Goal: Task Accomplishment & Management: Manage account settings

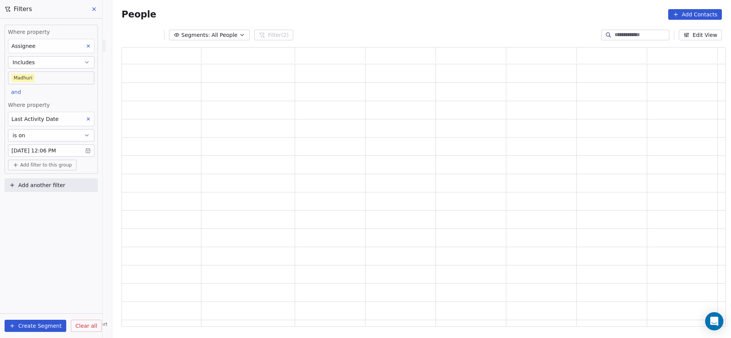
scroll to position [271, 595]
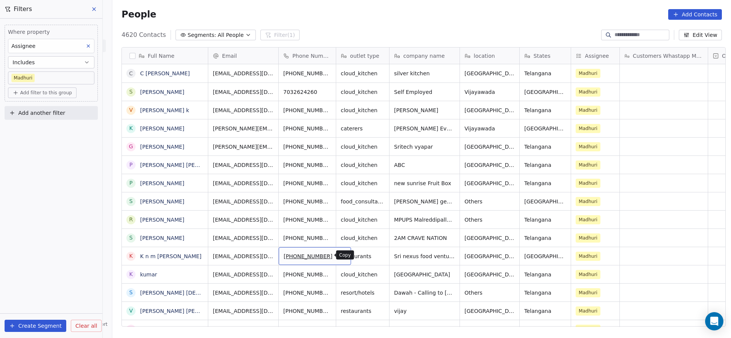
click at [339, 254] on icon "grid" at bounding box center [342, 255] width 6 height 6
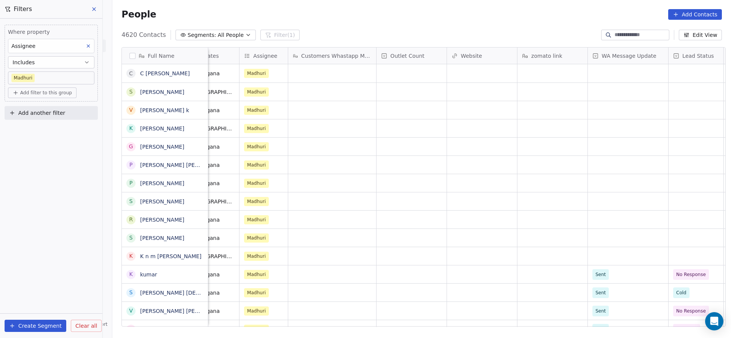
scroll to position [0, 553]
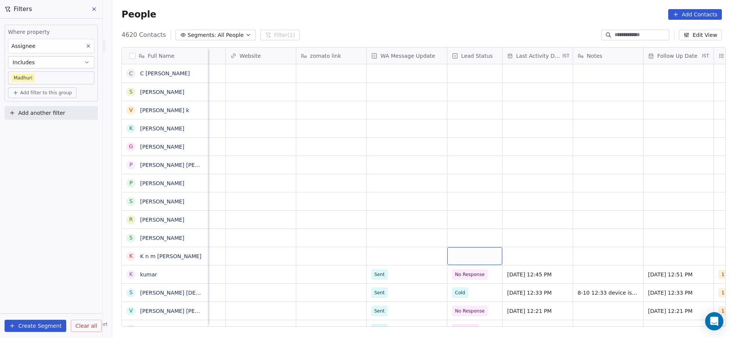
click at [455, 256] on div "grid" at bounding box center [474, 256] width 55 height 18
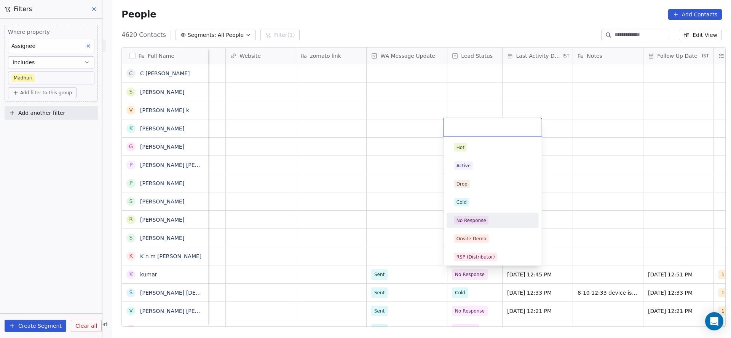
click at [480, 220] on div "No Response" at bounding box center [471, 220] width 30 height 7
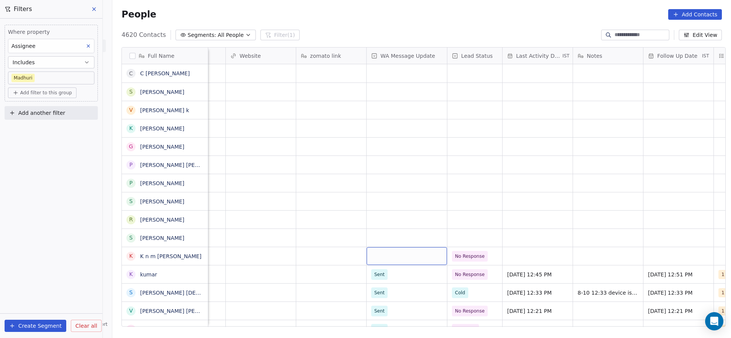
click at [397, 258] on div "grid" at bounding box center [407, 256] width 80 height 18
click at [388, 279] on div "Sent" at bounding box center [411, 276] width 77 height 8
click at [529, 261] on div "grid" at bounding box center [538, 256] width 70 height 18
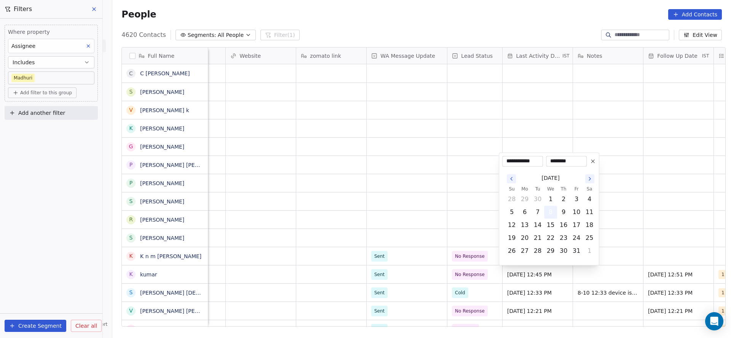
click at [554, 207] on button "8" at bounding box center [550, 212] width 12 height 12
click at [400, 228] on html "On2Cook India Pvt. Ltd. Contacts People Marketing Workflows Campaigns Metrics &…" at bounding box center [365, 169] width 731 height 338
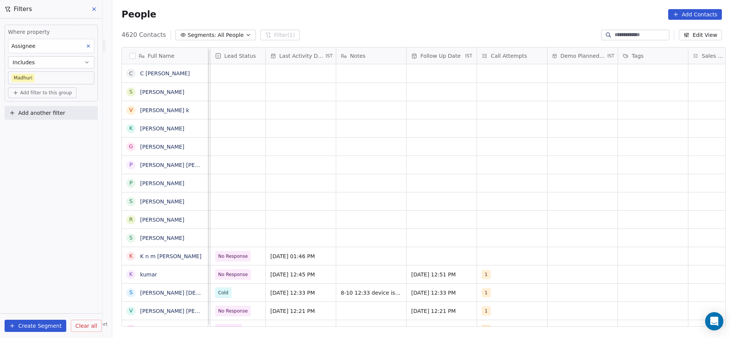
scroll to position [0, 790]
click at [512, 258] on div "grid" at bounding box center [511, 256] width 70 height 18
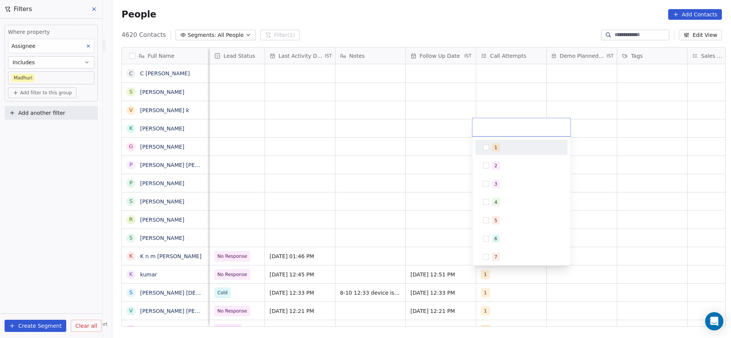
click at [495, 151] on span "1" at bounding box center [496, 148] width 8 height 8
click at [406, 262] on html "On2Cook India Pvt. Ltd. Contacts People Marketing Workflows Campaigns Metrics &…" at bounding box center [365, 169] width 731 height 338
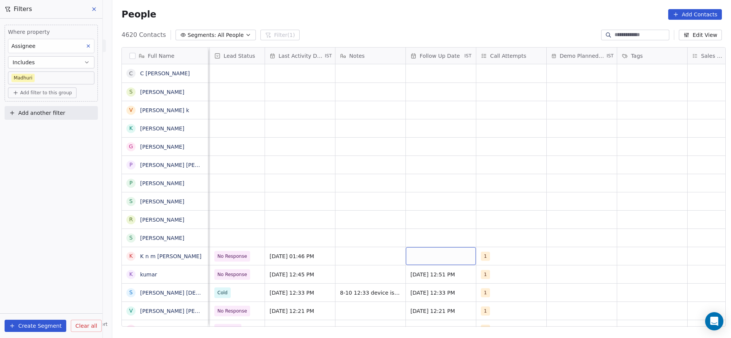
click at [432, 263] on div "grid" at bounding box center [441, 256] width 70 height 18
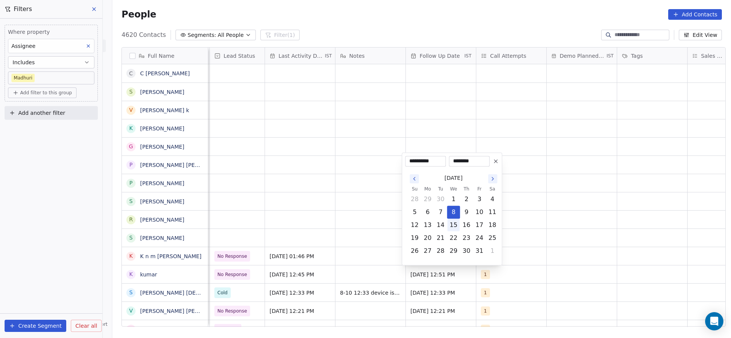
click at [452, 225] on button "15" at bounding box center [453, 225] width 12 height 12
type input "**********"
click at [270, 220] on html "On2Cook India Pvt. Ltd. Contacts People Marketing Workflows Campaigns Metrics &…" at bounding box center [365, 169] width 731 height 338
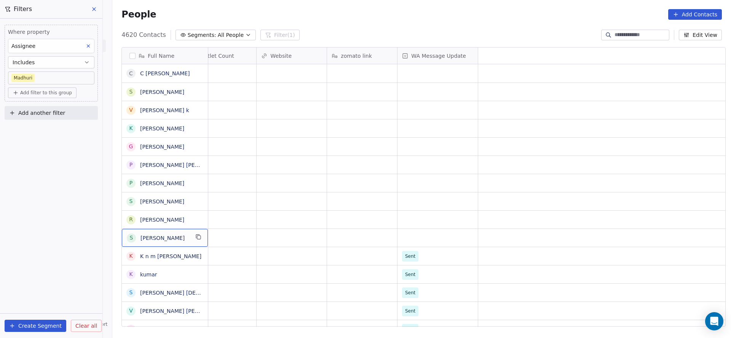
scroll to position [0, 0]
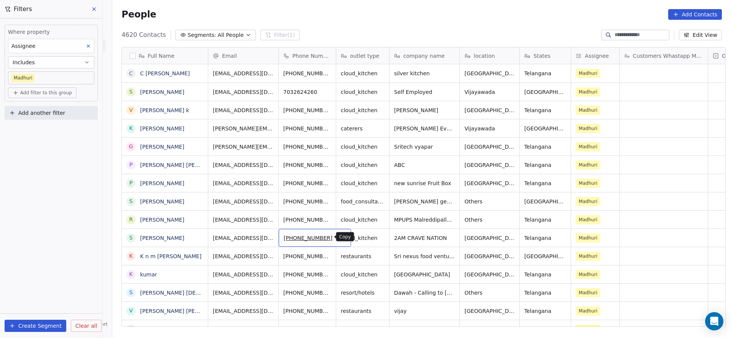
click at [340, 236] on icon "grid" at bounding box center [341, 237] width 3 height 3
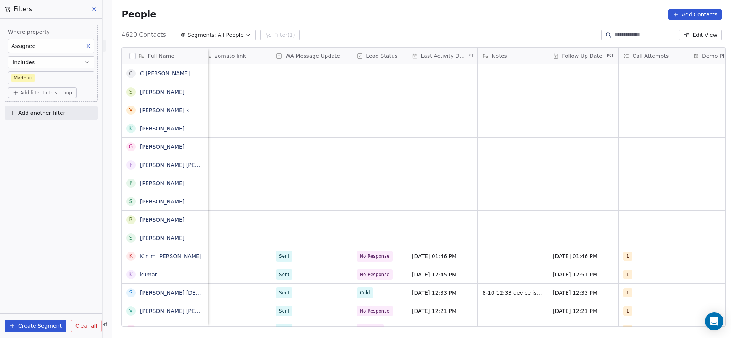
scroll to position [0, 650]
click at [305, 236] on div "grid" at bounding box center [310, 238] width 80 height 18
click at [285, 260] on div "Sent" at bounding box center [284, 258] width 10 height 7
click at [377, 243] on div "grid" at bounding box center [377, 238] width 55 height 18
click at [380, 246] on div "grid" at bounding box center [377, 238] width 55 height 18
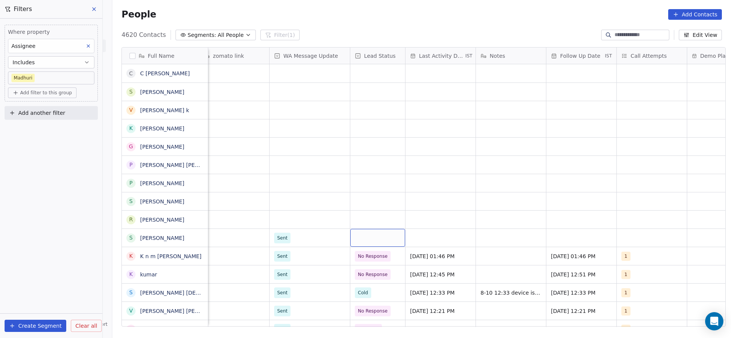
click at [380, 246] on div "grid" at bounding box center [377, 238] width 55 height 18
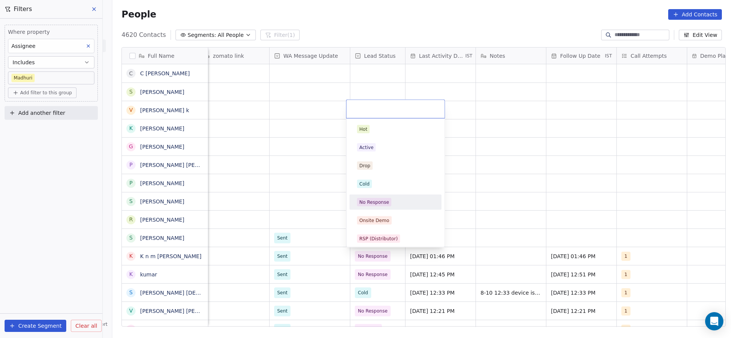
click at [384, 201] on div "No Response" at bounding box center [374, 202] width 30 height 7
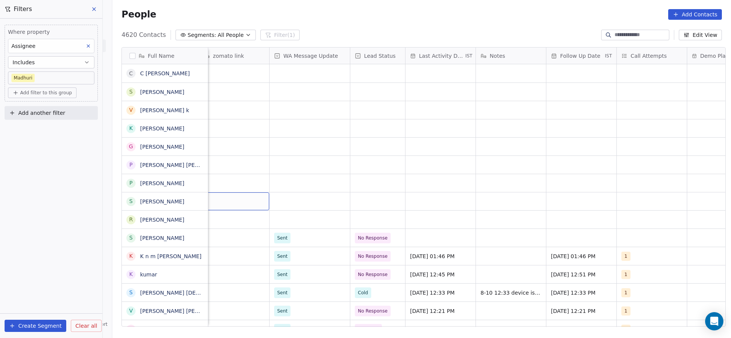
scroll to position [0, 641]
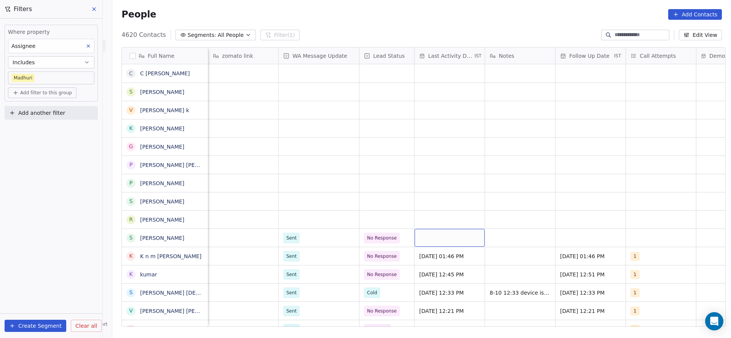
click at [441, 239] on div "grid" at bounding box center [450, 238] width 70 height 18
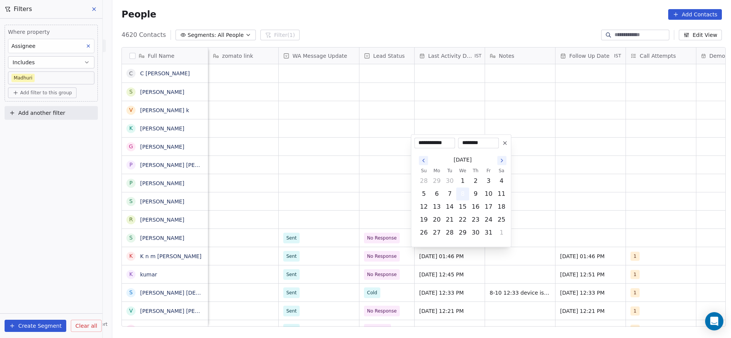
click at [464, 190] on button "8" at bounding box center [462, 194] width 12 height 12
drag, startPoint x: 338, startPoint y: 219, endPoint x: 676, endPoint y: 243, distance: 338.9
click at [442, 219] on html "On2Cook India Pvt. Ltd. Contacts People Marketing Workflows Campaigns Metrics &…" at bounding box center [365, 169] width 731 height 338
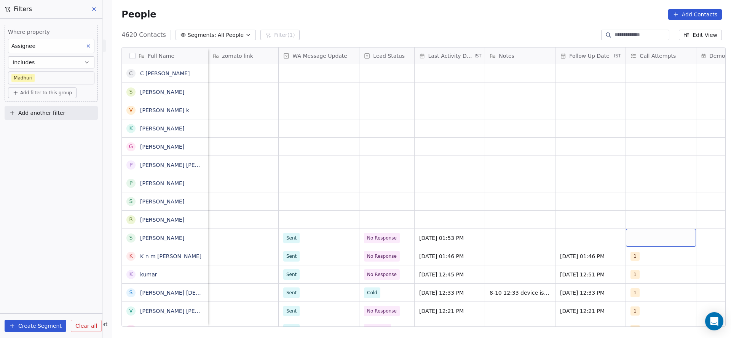
click at [647, 243] on div "grid" at bounding box center [661, 238] width 70 height 18
click at [646, 118] on div at bounding box center [671, 109] width 98 height 18
click at [645, 127] on div "1" at bounding box center [645, 129] width 3 height 7
drag, startPoint x: 509, startPoint y: 165, endPoint x: 640, endPoint y: 225, distance: 144.0
click at [511, 168] on html "On2Cook India Pvt. Ltd. Contacts People Marketing Workflows Campaigns Metrics &…" at bounding box center [365, 169] width 731 height 338
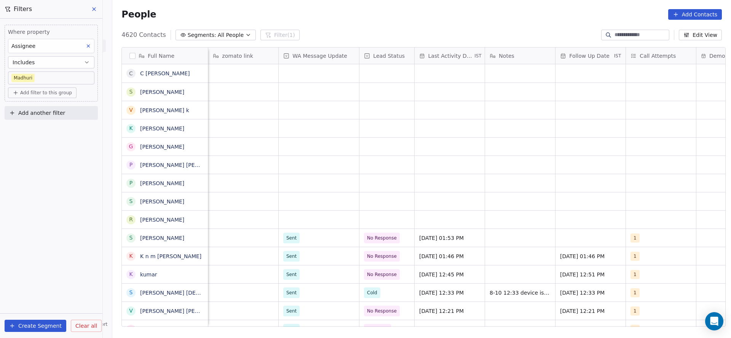
click at [567, 229] on div "Sent No Response Oct 08, 2025 01:53 PM 1 Meta" at bounding box center [291, 238] width 1446 height 18
click at [566, 234] on div "grid" at bounding box center [590, 238] width 70 height 18
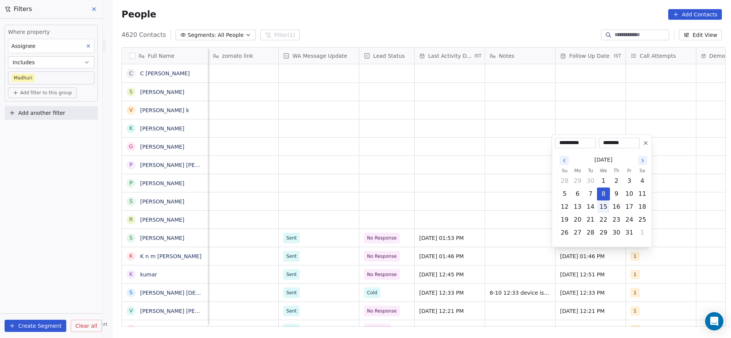
click at [605, 208] on button "15" at bounding box center [603, 207] width 12 height 12
type input "**********"
click at [421, 223] on html "On2Cook India Pvt. Ltd. Contacts People Marketing Workflows Campaigns Metrics &…" at bounding box center [365, 169] width 731 height 338
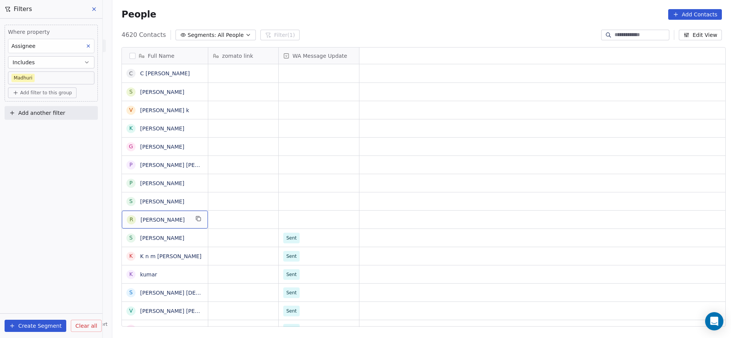
scroll to position [0, 0]
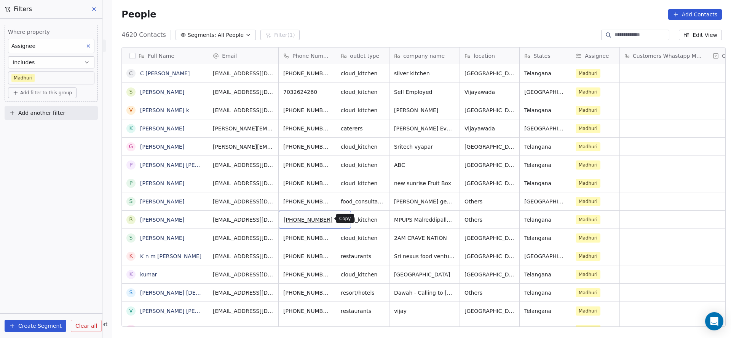
click at [340, 218] on icon "grid" at bounding box center [341, 219] width 3 height 3
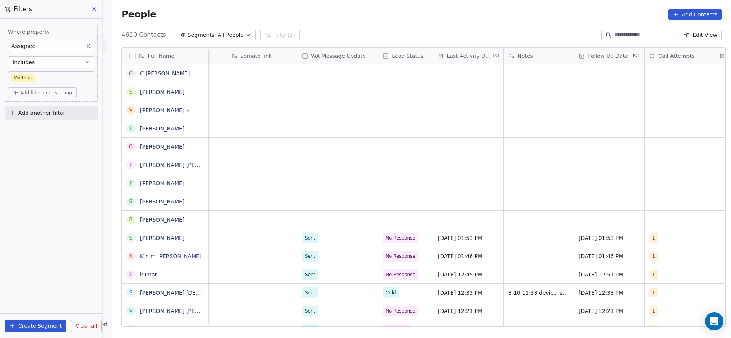
scroll to position [0, 629]
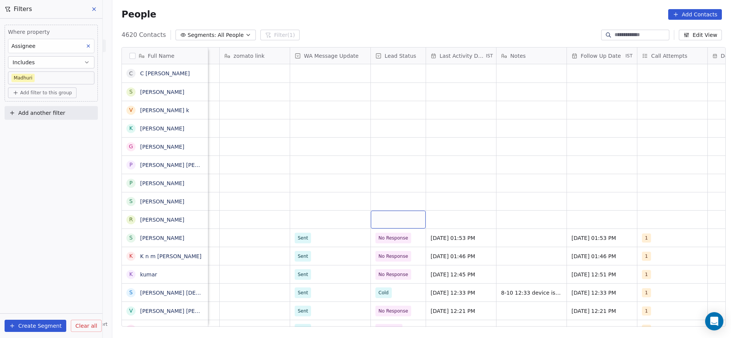
click at [388, 220] on div "grid" at bounding box center [398, 220] width 55 height 18
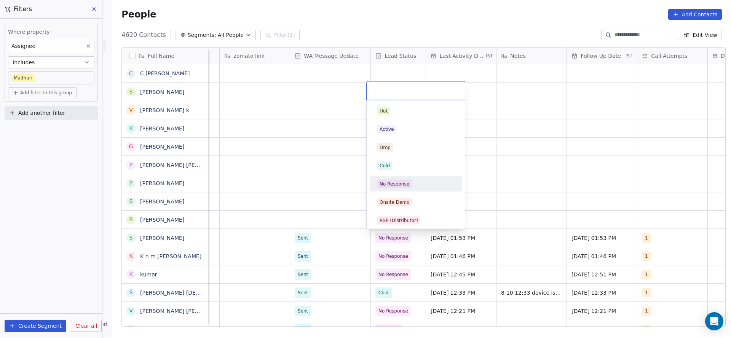
click at [397, 187] on span "No Response" at bounding box center [394, 184] width 34 height 8
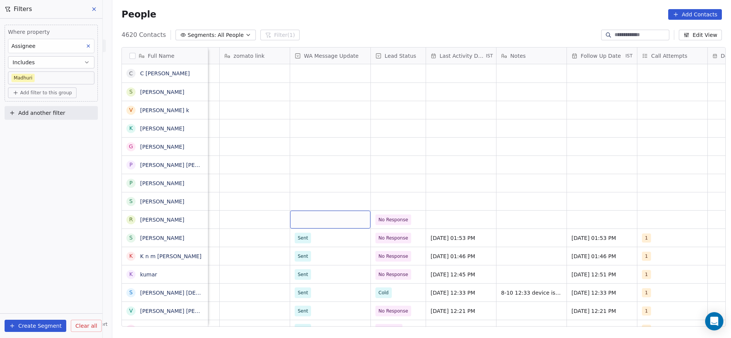
click at [326, 217] on div "grid" at bounding box center [330, 220] width 80 height 18
click at [376, 166] on html "On2Cook India Pvt. Ltd. Contacts People Marketing Workflows Campaigns Metrics &…" at bounding box center [365, 169] width 731 height 338
click at [337, 217] on div "grid" at bounding box center [330, 220] width 80 height 18
click at [335, 241] on div "Sent" at bounding box center [335, 240] width 77 height 8
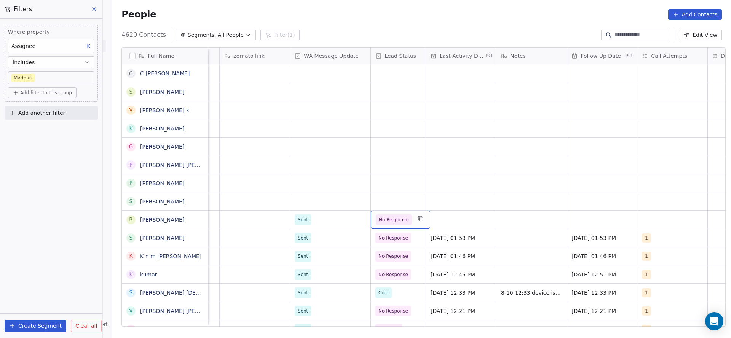
click at [395, 220] on span "No Response" at bounding box center [394, 220] width 30 height 8
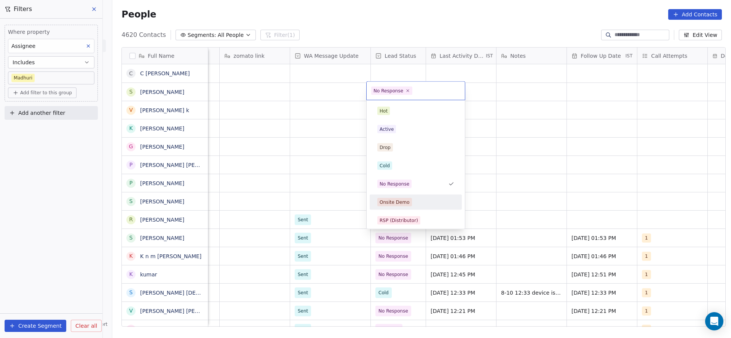
scroll to position [114, 0]
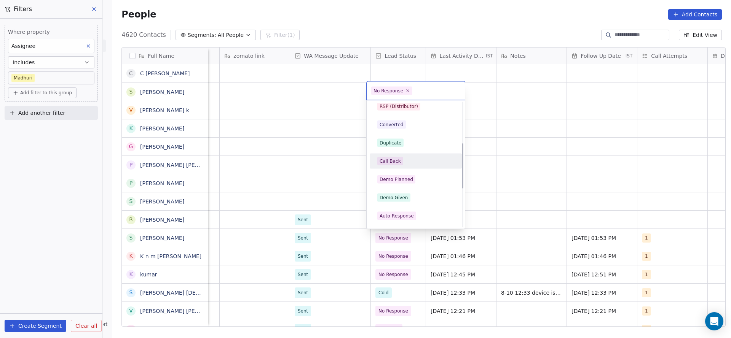
click at [395, 164] on div "Call Back" at bounding box center [390, 161] width 21 height 7
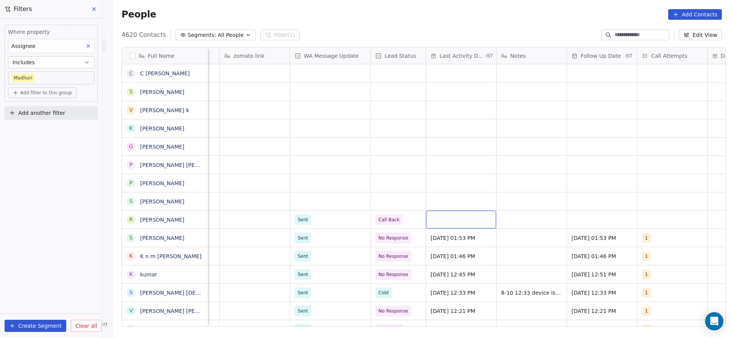
click at [453, 220] on div "grid" at bounding box center [461, 220] width 70 height 18
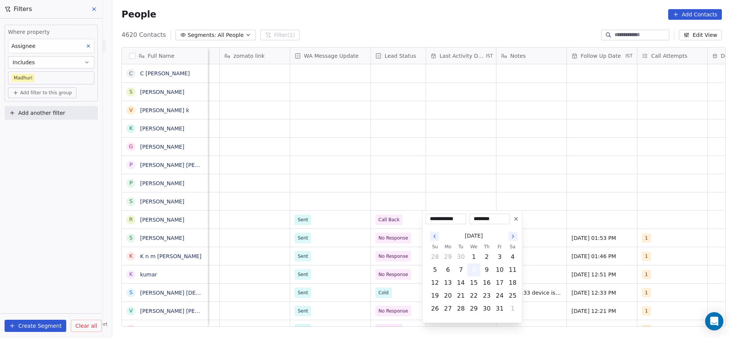
click at [471, 271] on button "8" at bounding box center [474, 270] width 12 height 12
click at [566, 213] on html "On2Cook India Pvt. Ltd. Contacts People Marketing Workflows Campaigns Metrics &…" at bounding box center [365, 169] width 731 height 338
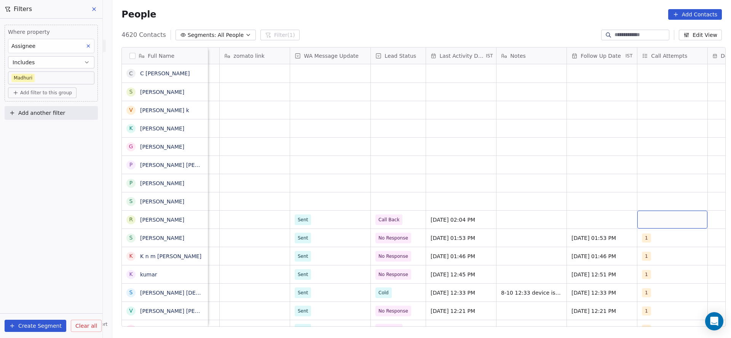
click at [640, 217] on div "grid" at bounding box center [672, 220] width 70 height 18
click at [653, 107] on span "1" at bounding box center [652, 111] width 8 height 8
click at [566, 220] on html "On2Cook India Pvt. Ltd. Contacts People Marketing Workflows Campaigns Metrics &…" at bounding box center [365, 169] width 731 height 338
click at [575, 220] on div "grid" at bounding box center [602, 220] width 70 height 18
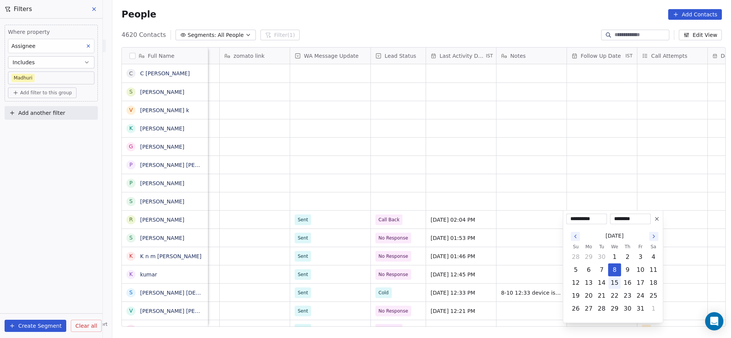
click at [618, 284] on button "15" at bounding box center [614, 283] width 12 height 12
type input "**********"
click at [510, 262] on html "On2Cook India Pvt. Ltd. Contacts People Marketing Workflows Campaigns Metrics &…" at bounding box center [365, 169] width 731 height 338
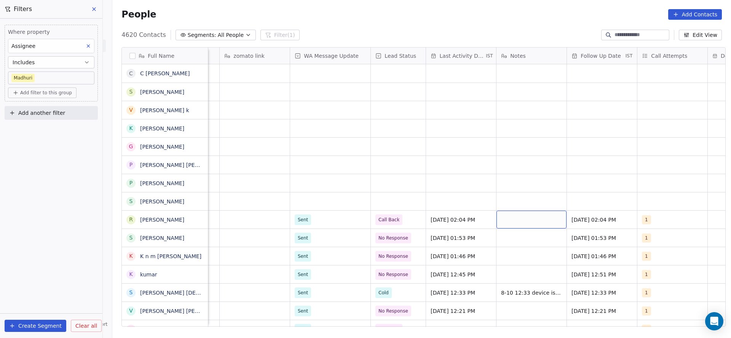
click at [516, 224] on div "grid" at bounding box center [531, 220] width 70 height 18
type textarea "**********"
click at [457, 176] on html "On2Cook India Pvt. Ltd. Contacts People Marketing Workflows Campaigns Metrics &…" at bounding box center [365, 169] width 731 height 338
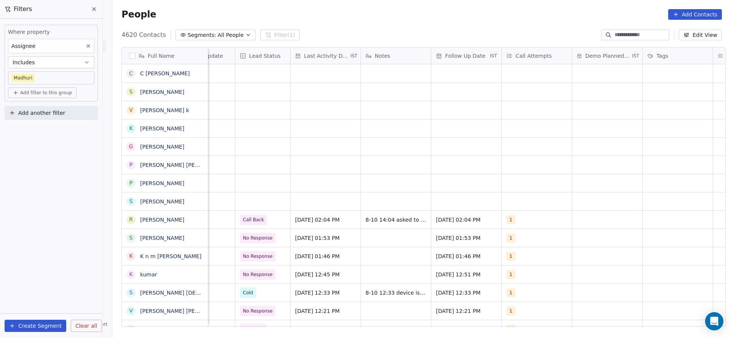
scroll to position [0, 653]
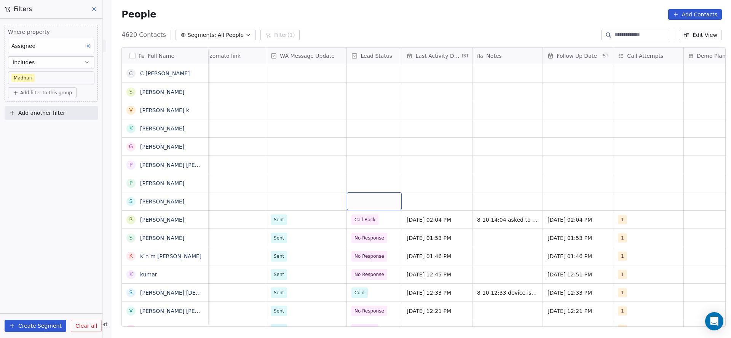
click at [376, 204] on div "grid" at bounding box center [374, 202] width 55 height 18
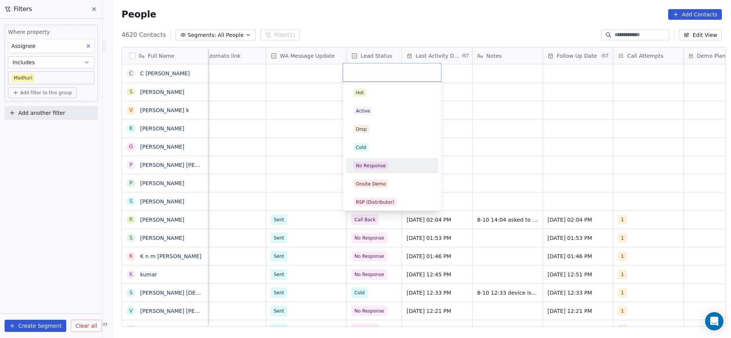
click at [376, 167] on div "No Response" at bounding box center [371, 166] width 30 height 7
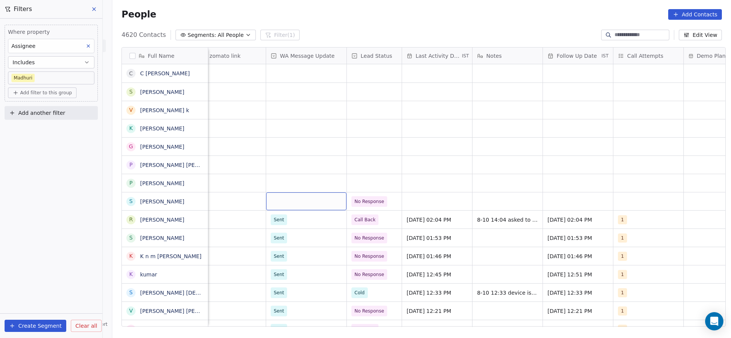
click at [316, 201] on div "grid" at bounding box center [306, 202] width 80 height 18
click at [299, 228] on div "Sent" at bounding box center [311, 221] width 92 height 15
click at [425, 206] on div "grid" at bounding box center [437, 202] width 70 height 18
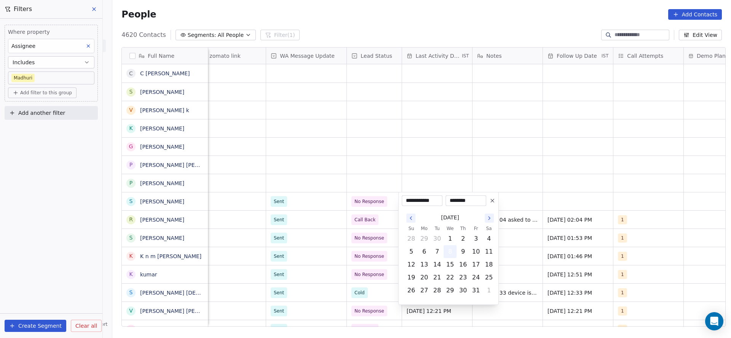
click at [449, 254] on button "8" at bounding box center [450, 252] width 12 height 12
click at [303, 169] on html "On2Cook India Pvt. Ltd. Contacts People Marketing Workflows Campaigns Metrics &…" at bounding box center [365, 169] width 731 height 338
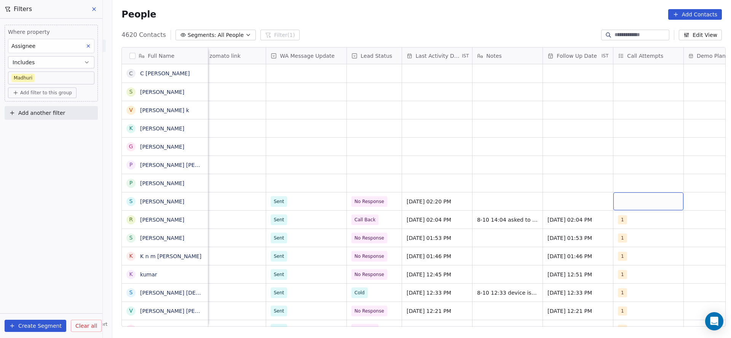
click at [628, 199] on div "grid" at bounding box center [648, 202] width 70 height 18
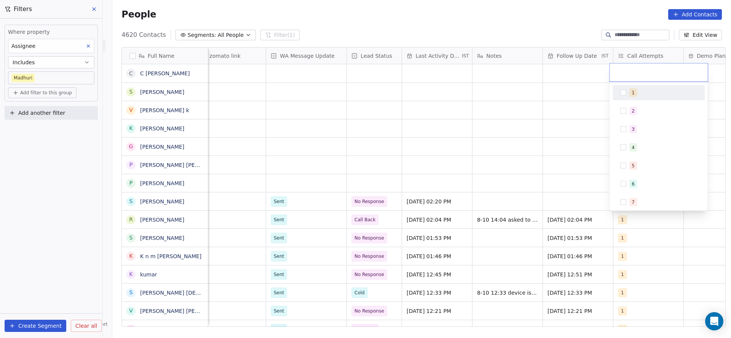
click at [640, 95] on div "1" at bounding box center [663, 93] width 68 height 8
click at [527, 159] on html "On2Cook India Pvt. Ltd. Contacts People Marketing Workflows Campaigns Metrics &…" at bounding box center [365, 169] width 731 height 338
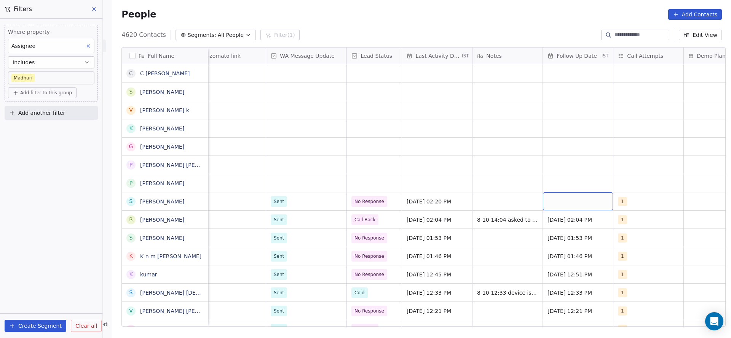
click at [552, 204] on div "grid" at bounding box center [578, 202] width 70 height 18
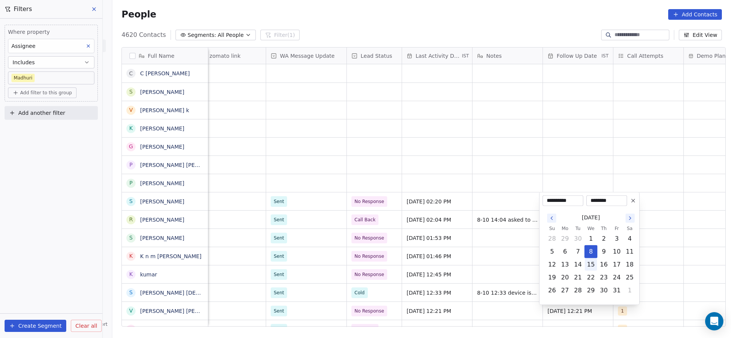
click at [595, 264] on button "15" at bounding box center [591, 265] width 12 height 12
type input "**********"
click at [485, 245] on html "On2Cook India Pvt. Ltd. Contacts People Marketing Workflows Campaigns Metrics &…" at bounding box center [365, 169] width 731 height 338
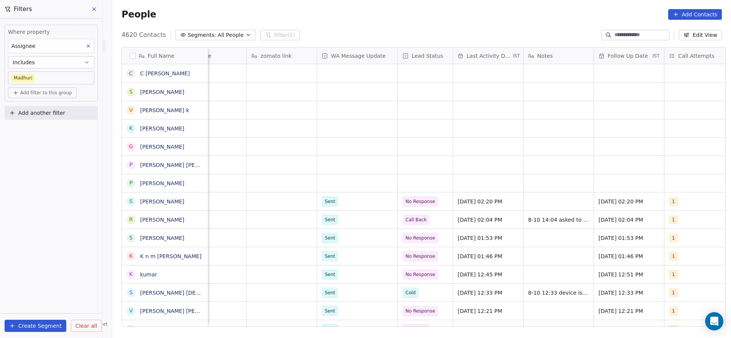
scroll to position [0, 678]
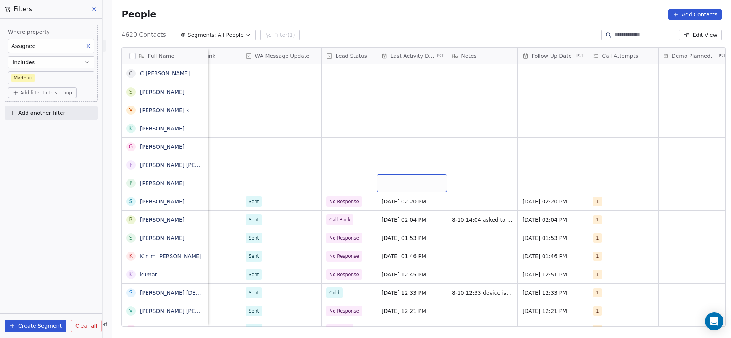
click at [393, 185] on div "grid" at bounding box center [412, 183] width 70 height 18
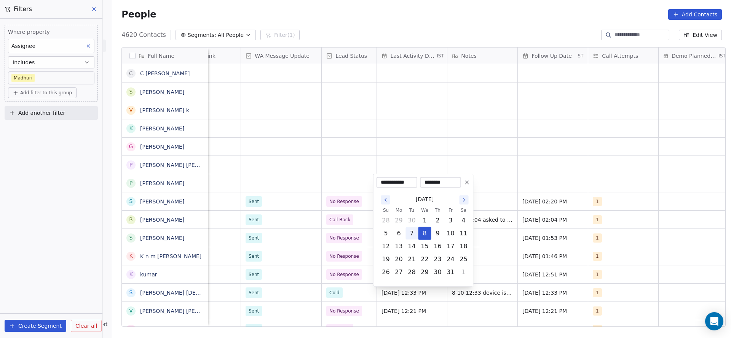
click at [423, 235] on button "8" at bounding box center [425, 234] width 12 height 12
click at [345, 213] on html "On2Cook India Pvt. Ltd. Contacts People Marketing Workflows Campaigns Metrics &…" at bounding box center [365, 169] width 731 height 338
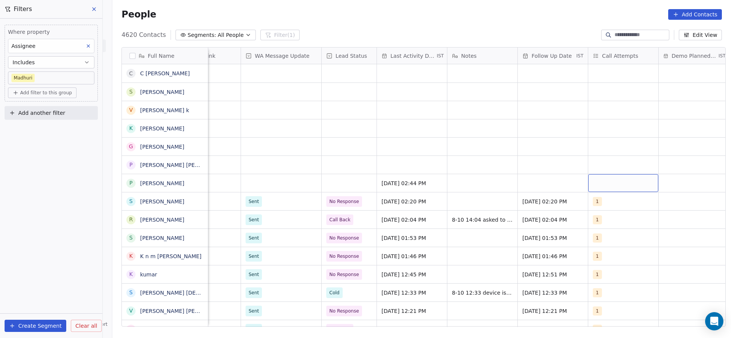
click at [619, 183] on div "grid" at bounding box center [623, 183] width 70 height 18
click at [599, 199] on div "1" at bounding box center [633, 203] width 86 height 12
click at [529, 195] on html "On2Cook India Pvt. Ltd. Contacts People Marketing Workflows Campaigns Metrics &…" at bounding box center [365, 169] width 731 height 338
click at [541, 184] on div "grid" at bounding box center [553, 183] width 70 height 18
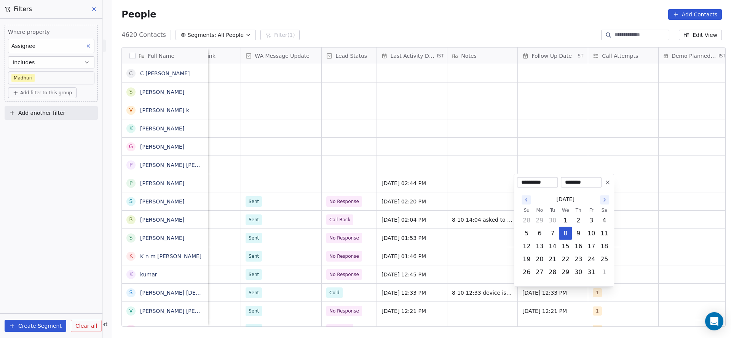
drag, startPoint x: 566, startPoint y: 245, endPoint x: 508, endPoint y: 234, distance: 59.3
click at [562, 245] on button "15" at bounding box center [565, 247] width 12 height 12
type input "**********"
click at [475, 226] on html "On2Cook India Pvt. Ltd. Contacts People Marketing Workflows Campaigns Metrics &…" at bounding box center [365, 169] width 731 height 338
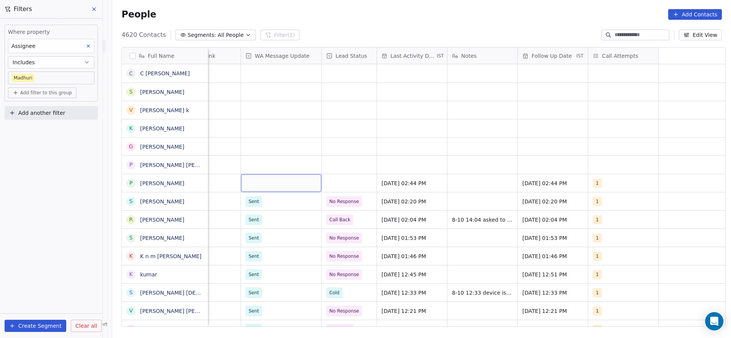
scroll to position [0, 0]
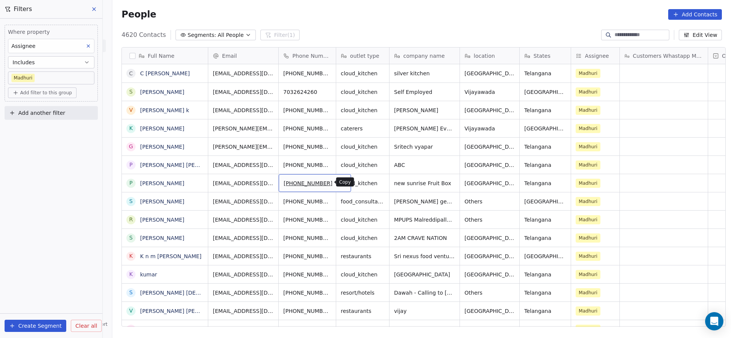
click at [339, 182] on icon "grid" at bounding box center [342, 182] width 6 height 6
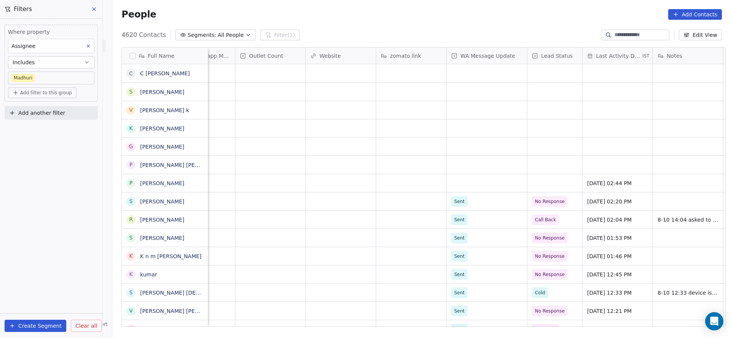
scroll to position [0, 707]
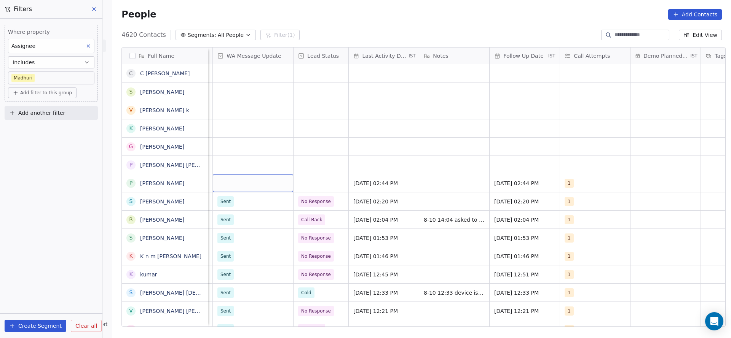
click at [253, 177] on div "grid" at bounding box center [253, 183] width 80 height 18
click at [247, 204] on div "Sent" at bounding box center [258, 203] width 77 height 8
click at [319, 186] on div "grid" at bounding box center [321, 183] width 55 height 18
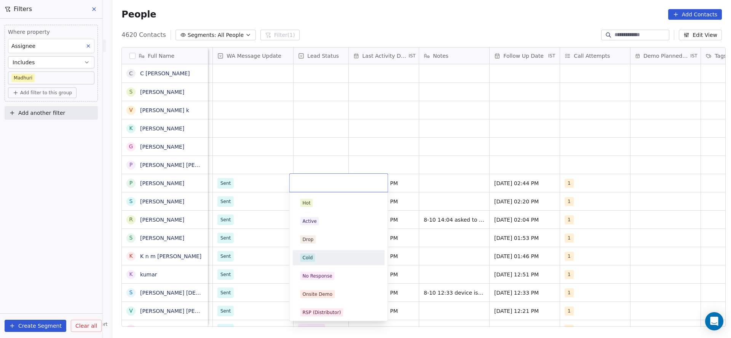
click at [312, 257] on div "Cold" at bounding box center [308, 258] width 10 height 7
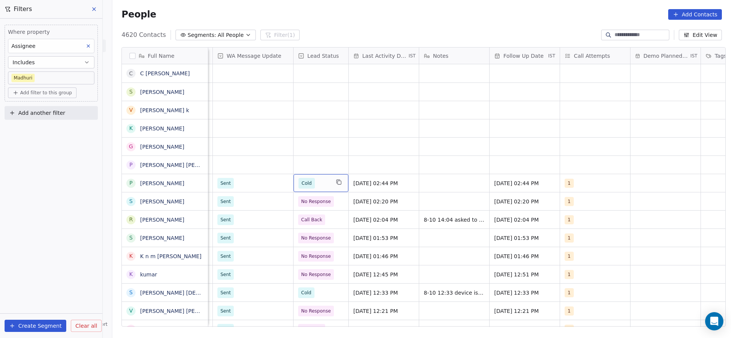
click at [312, 184] on span "Cold" at bounding box center [313, 183] width 31 height 11
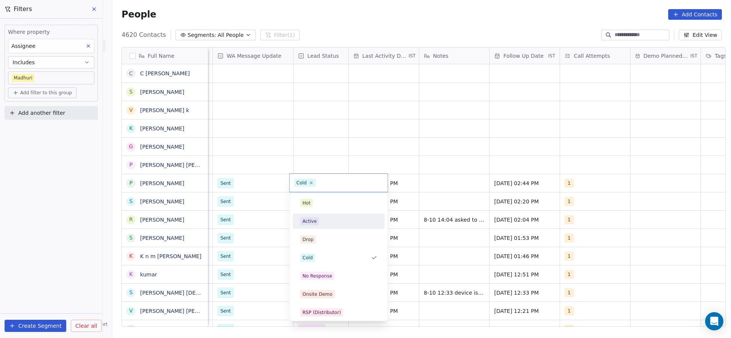
click at [315, 215] on div "Active" at bounding box center [339, 221] width 86 height 12
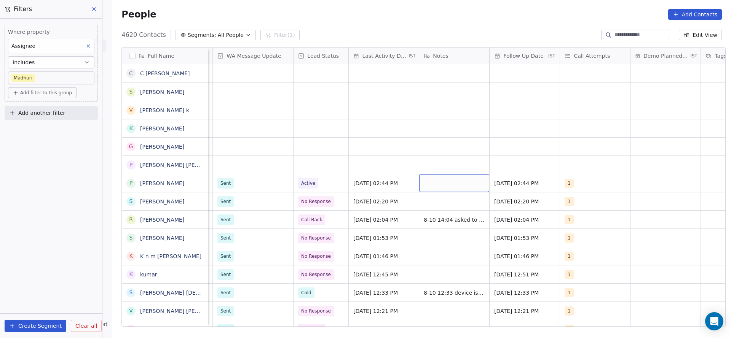
click at [443, 184] on div "grid" at bounding box center [454, 183] width 70 height 18
type textarea "**********"
click at [416, 161] on html "On2Cook India Pvt. Ltd. Contacts People Marketing Workflows Campaigns Metrics &…" at bounding box center [365, 169] width 731 height 338
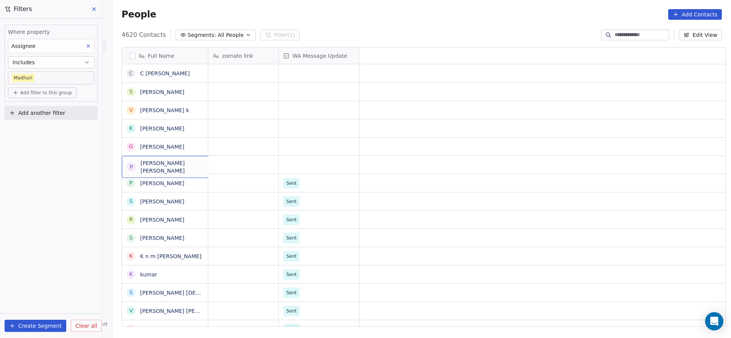
scroll to position [0, 0]
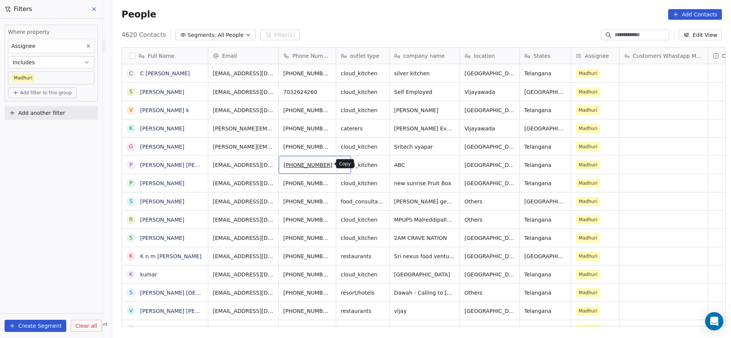
click at [337, 167] on button "grid" at bounding box center [341, 164] width 9 height 9
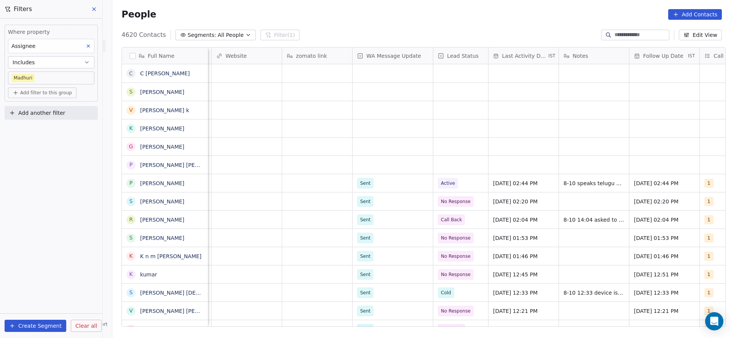
scroll to position [0, 662]
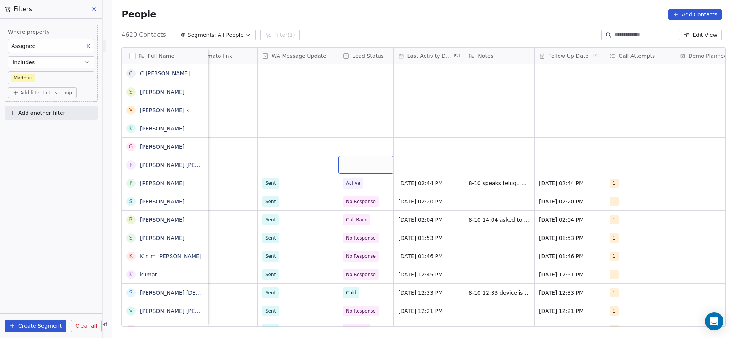
click at [364, 164] on div "grid" at bounding box center [365, 165] width 55 height 18
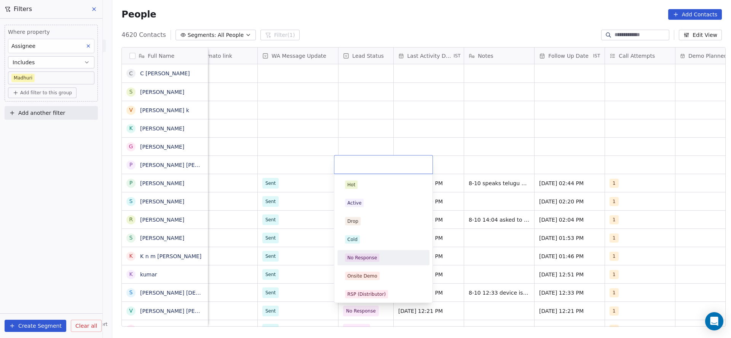
drag, startPoint x: 367, startPoint y: 259, endPoint x: 305, endPoint y: 168, distance: 110.9
click at [367, 259] on div "No Response" at bounding box center [362, 258] width 30 height 7
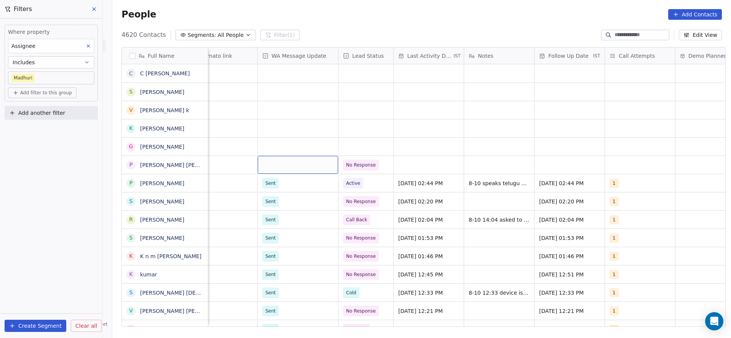
click at [302, 166] on div "grid" at bounding box center [298, 165] width 80 height 18
click at [276, 184] on span "Sent" at bounding box center [272, 185] width 15 height 8
click at [425, 164] on div "grid" at bounding box center [429, 165] width 70 height 18
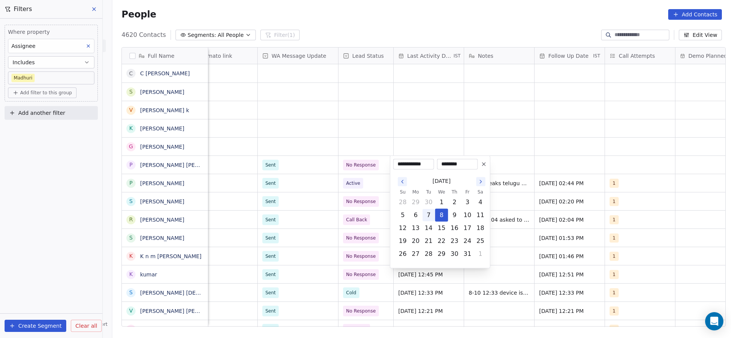
click at [437, 210] on button "8" at bounding box center [442, 215] width 12 height 12
drag, startPoint x: 346, startPoint y: 163, endPoint x: 587, endPoint y: 147, distance: 241.1
click at [359, 162] on html "On2Cook India Pvt. Ltd. Contacts People Marketing Workflows Campaigns Metrics &…" at bounding box center [365, 169] width 731 height 338
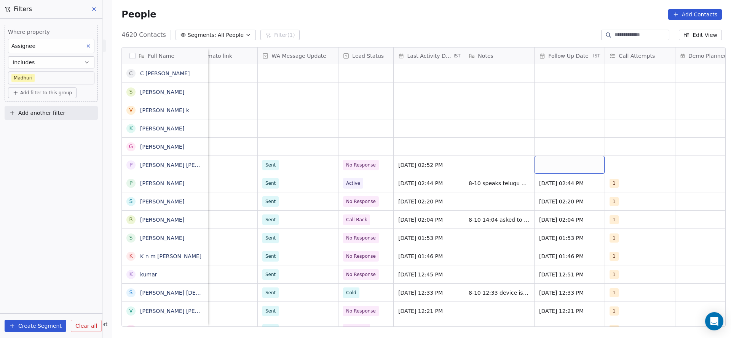
click at [575, 169] on div "grid" at bounding box center [570, 165] width 70 height 18
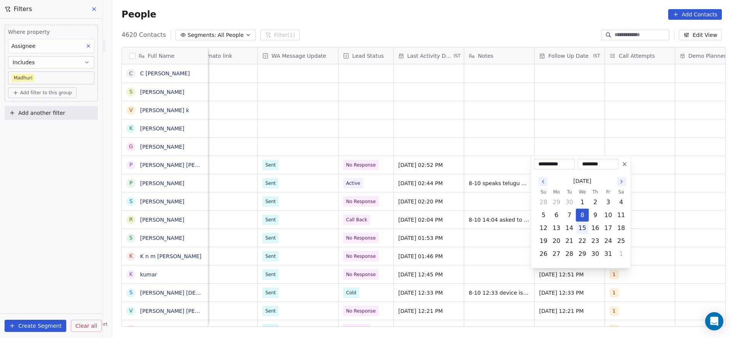
click at [584, 229] on button "15" at bounding box center [582, 228] width 12 height 12
type input "**********"
drag, startPoint x: 463, startPoint y: 227, endPoint x: 629, endPoint y: 146, distance: 185.4
click at [463, 226] on html "On2Cook India Pvt. Ltd. Contacts People Marketing Workflows Campaigns Metrics &…" at bounding box center [365, 169] width 731 height 338
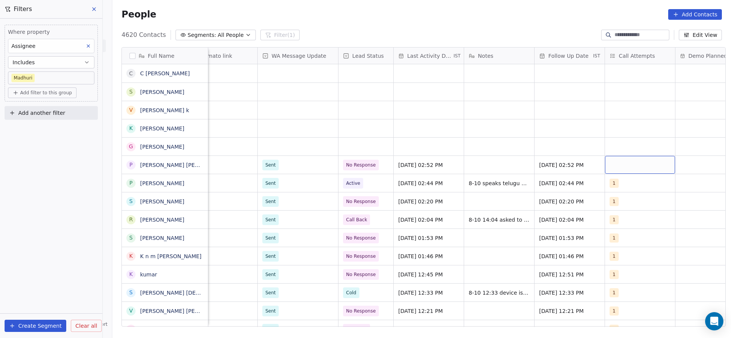
click at [622, 169] on div "grid" at bounding box center [640, 165] width 70 height 18
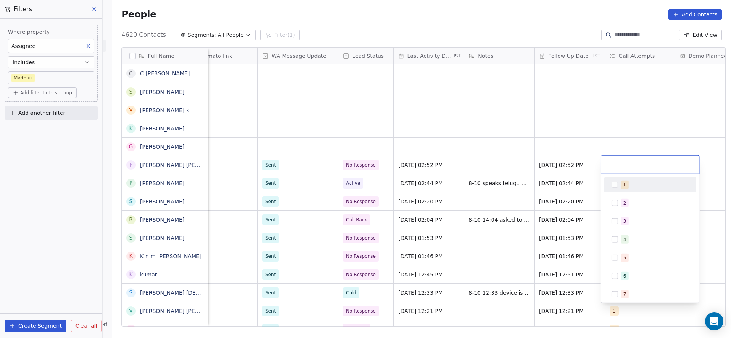
click at [616, 183] on button "Suggestions" at bounding box center [615, 185] width 6 height 6
click at [423, 184] on html "On2Cook India Pvt. Ltd. Contacts People Marketing Workflows Campaigns Metrics &…" at bounding box center [365, 169] width 731 height 338
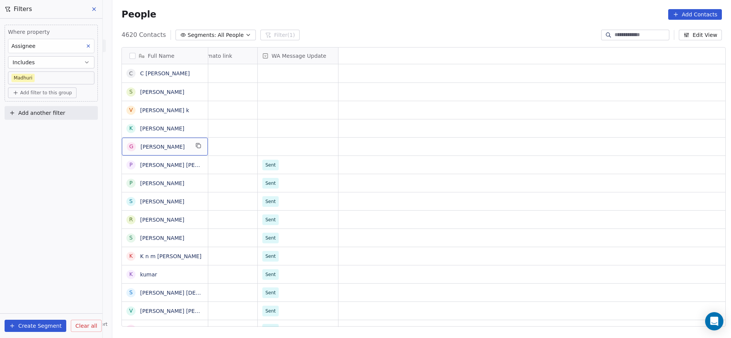
scroll to position [0, 0]
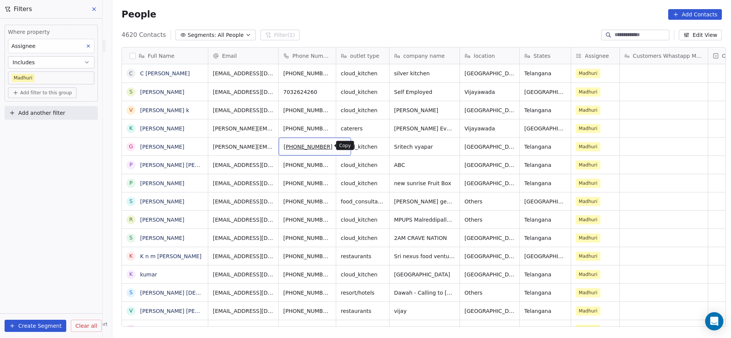
click at [340, 147] on icon "grid" at bounding box center [341, 146] width 3 height 3
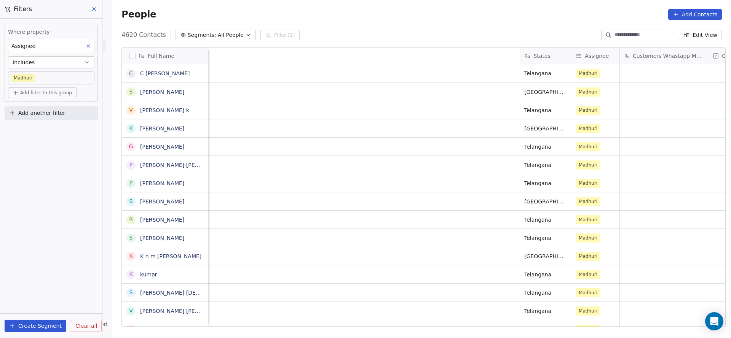
scroll to position [0, 617]
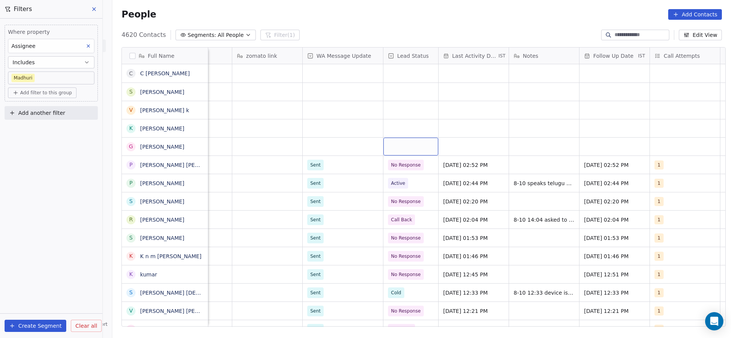
click at [413, 148] on div "grid" at bounding box center [410, 147] width 55 height 18
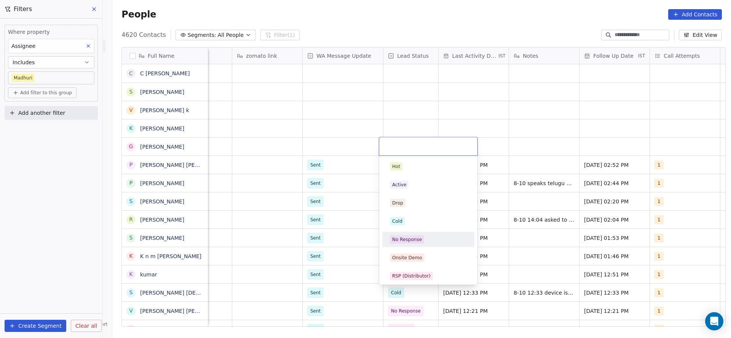
scroll to position [57, 0]
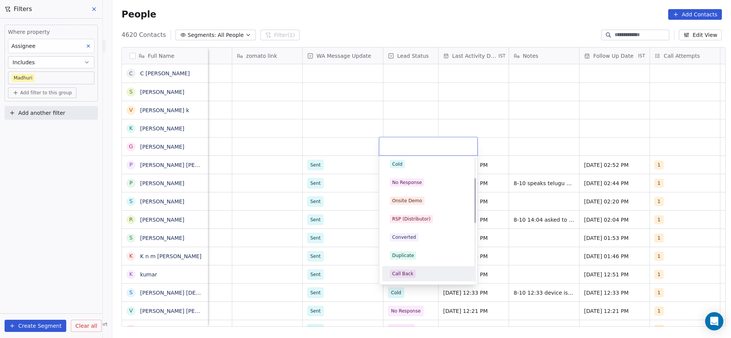
drag, startPoint x: 408, startPoint y: 272, endPoint x: 346, endPoint y: 156, distance: 131.0
click at [409, 271] on div "Call Back" at bounding box center [402, 274] width 21 height 7
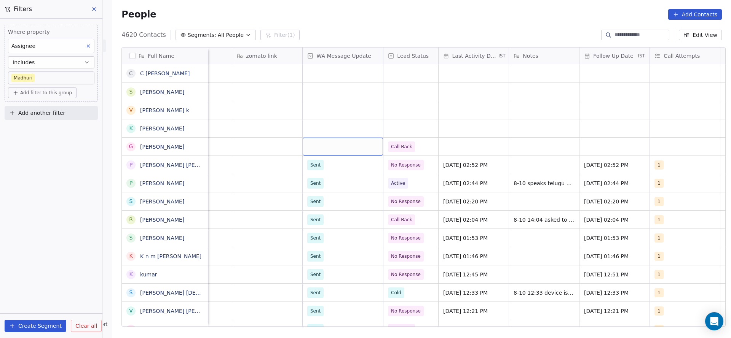
click at [346, 152] on div "grid" at bounding box center [343, 147] width 80 height 18
click at [324, 168] on div "Sent" at bounding box center [348, 167] width 77 height 8
click at [474, 152] on div "grid" at bounding box center [474, 147] width 70 height 18
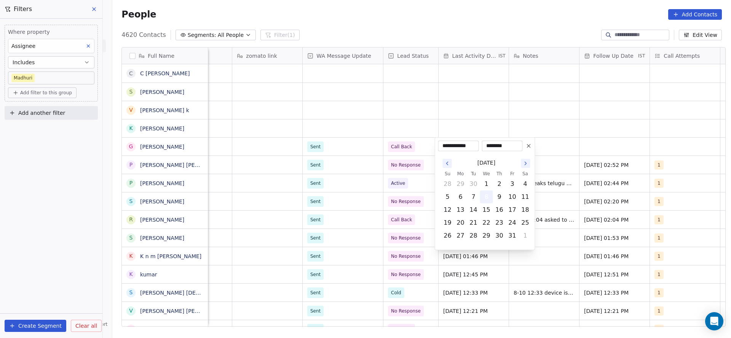
drag, startPoint x: 483, startPoint y: 193, endPoint x: 375, endPoint y: 179, distance: 109.1
click at [483, 193] on button "8" at bounding box center [486, 197] width 12 height 12
click at [375, 179] on html "On2Cook India Pvt. Ltd. Contacts People Marketing Workflows Campaigns Metrics &…" at bounding box center [365, 169] width 731 height 338
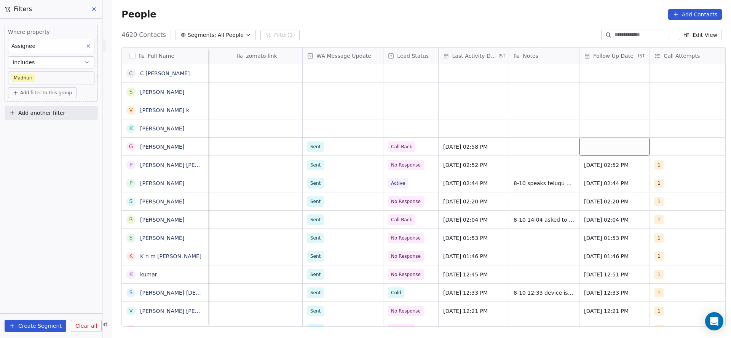
click at [602, 152] on div "grid" at bounding box center [614, 147] width 70 height 18
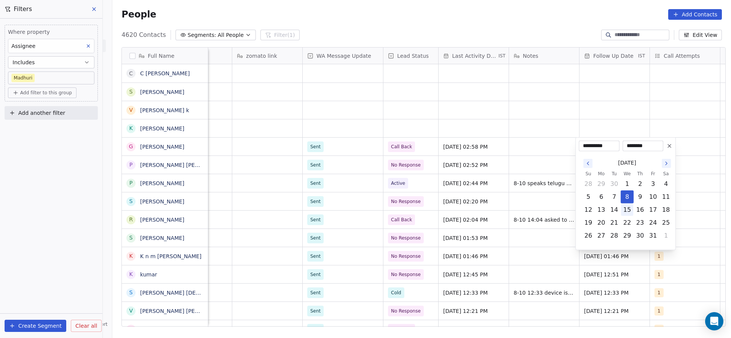
click at [627, 209] on button "15" at bounding box center [627, 210] width 12 height 12
type input "**********"
click at [488, 176] on html "On2Cook India Pvt. Ltd. Contacts People Marketing Workflows Campaigns Metrics &…" at bounding box center [365, 169] width 731 height 338
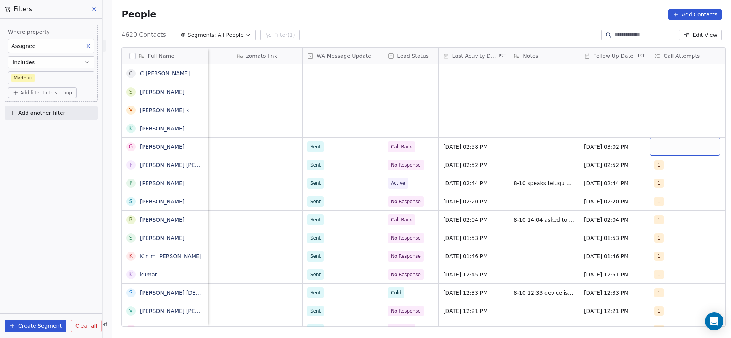
scroll to position [0, 620]
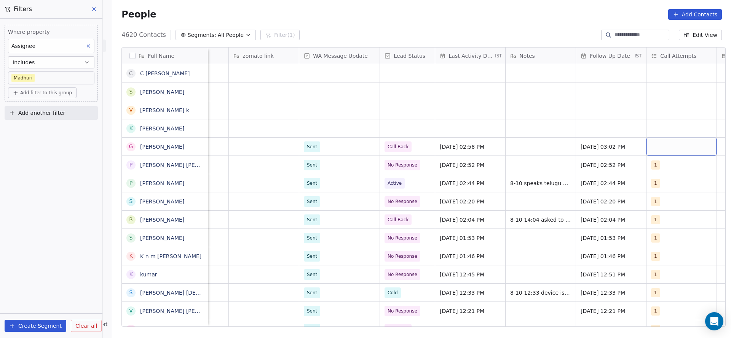
click at [665, 146] on div "grid" at bounding box center [681, 147] width 70 height 18
click at [643, 162] on div "1" at bounding box center [678, 167] width 86 height 12
click at [517, 164] on html "On2Cook India Pvt. Ltd. Contacts People Marketing Workflows Campaigns Metrics &…" at bounding box center [365, 169] width 731 height 338
click at [523, 152] on div "grid" at bounding box center [541, 147] width 70 height 18
type textarea "**********"
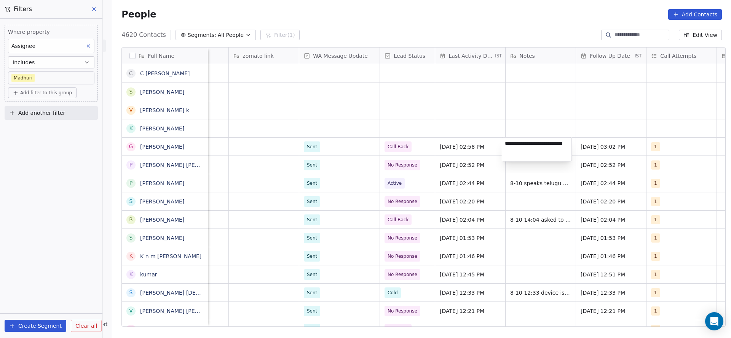
click at [454, 137] on html "On2Cook India Pvt. Ltd. Contacts People Marketing Workflows Campaigns Metrics &…" at bounding box center [365, 169] width 731 height 338
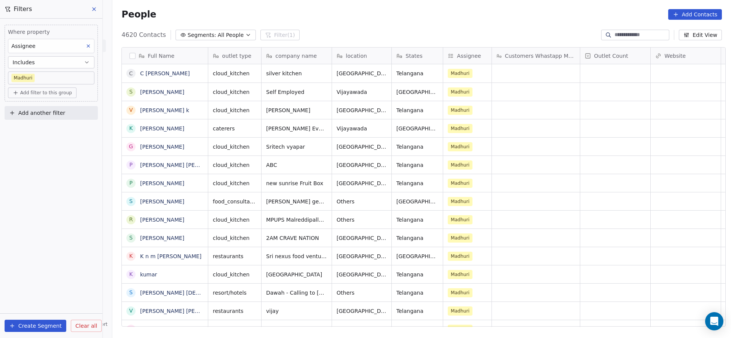
scroll to position [0, 0]
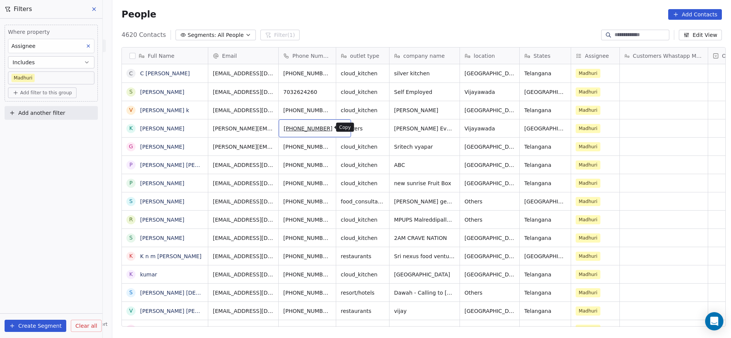
click at [339, 128] on icon "grid" at bounding box center [342, 127] width 6 height 6
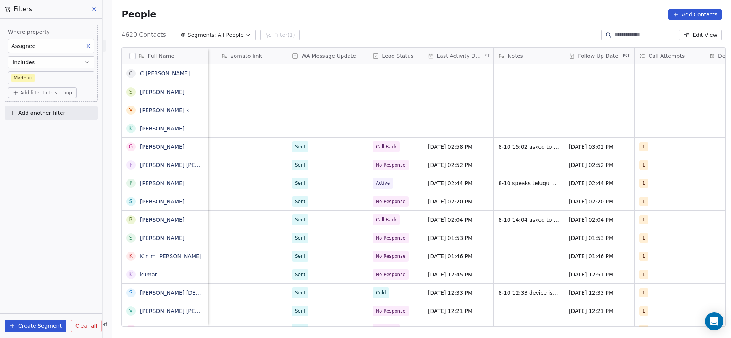
scroll to position [0, 772]
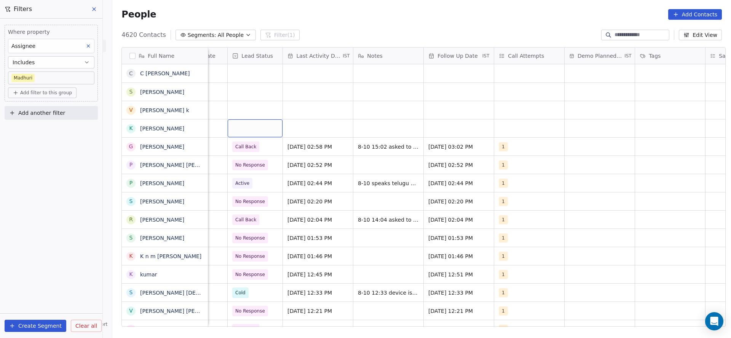
click at [262, 130] on div "grid" at bounding box center [255, 129] width 55 height 18
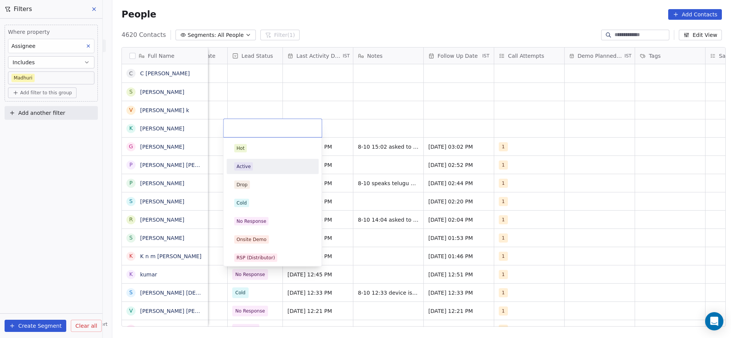
click at [249, 172] on div "Active" at bounding box center [273, 167] width 86 height 12
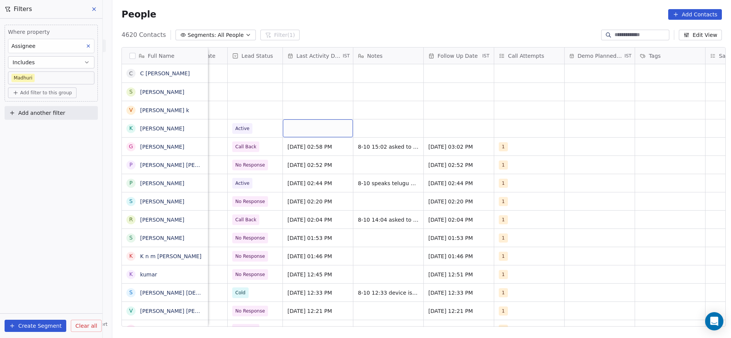
click at [329, 131] on div "grid" at bounding box center [318, 129] width 70 height 18
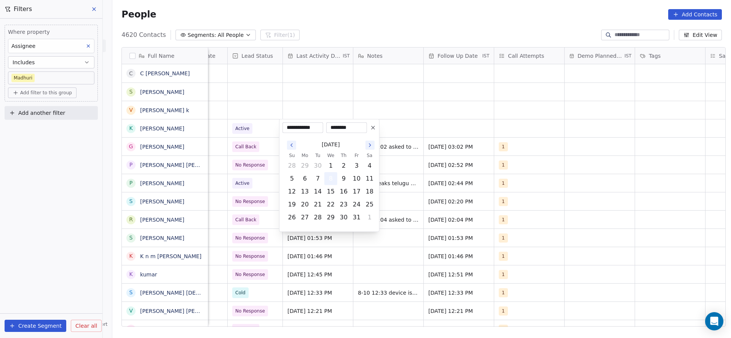
click at [324, 175] on td "8" at bounding box center [330, 178] width 13 height 13
click at [381, 90] on html "On2Cook India Pvt. Ltd. Contacts People Marketing Workflows Campaigns Metrics &…" at bounding box center [365, 169] width 731 height 338
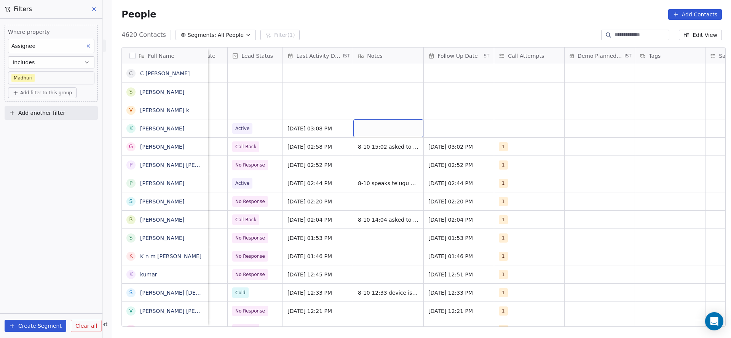
click at [399, 128] on div "grid" at bounding box center [388, 129] width 70 height 18
type textarea "**********"
click at [483, 115] on html "On2Cook India Pvt. Ltd. Contacts People Marketing Workflows Campaigns Metrics &…" at bounding box center [365, 169] width 731 height 338
click at [506, 126] on div "grid" at bounding box center [529, 129] width 70 height 18
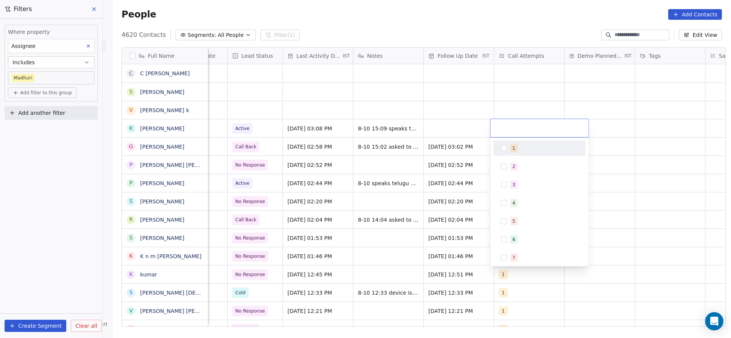
drag, startPoint x: 506, startPoint y: 126, endPoint x: 466, endPoint y: 156, distance: 50.0
click at [507, 148] on div "1" at bounding box center [539, 148] width 86 height 12
click at [423, 152] on html "On2Cook India Pvt. Ltd. Contacts People Marketing Workflows Campaigns Metrics &…" at bounding box center [365, 169] width 731 height 338
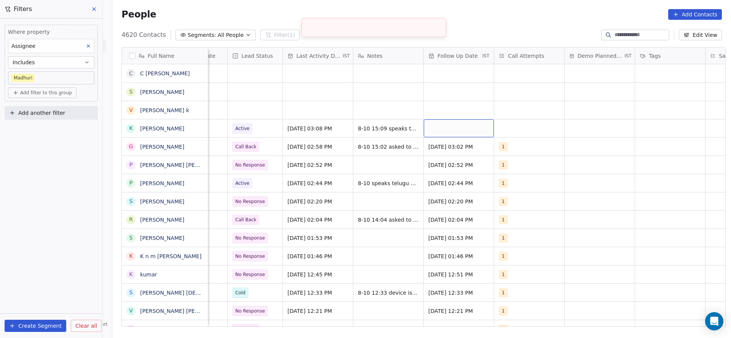
click at [452, 125] on div "grid" at bounding box center [459, 129] width 70 height 18
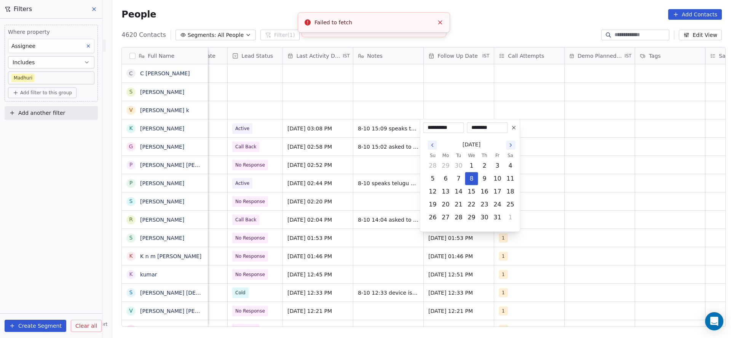
click at [364, 111] on html "On2Cook India Pvt. Ltd. Contacts People Marketing Workflows Campaigns Metrics &…" at bounding box center [365, 169] width 731 height 338
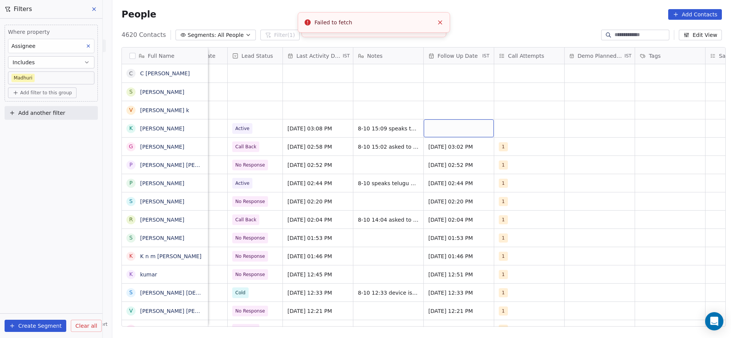
click at [458, 131] on div "grid" at bounding box center [459, 129] width 70 height 18
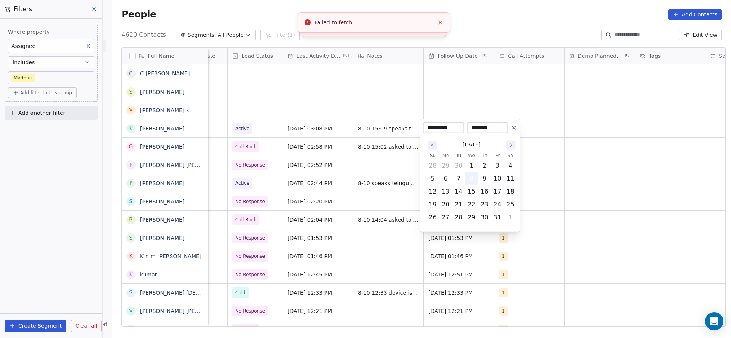
drag, startPoint x: 473, startPoint y: 177, endPoint x: 388, endPoint y: 190, distance: 85.4
click at [472, 177] on button "8" at bounding box center [472, 179] width 12 height 12
click at [391, 184] on html "On2Cook India Pvt. Ltd. Contacts People Marketing Workflows Campaigns Metrics &…" at bounding box center [365, 169] width 731 height 338
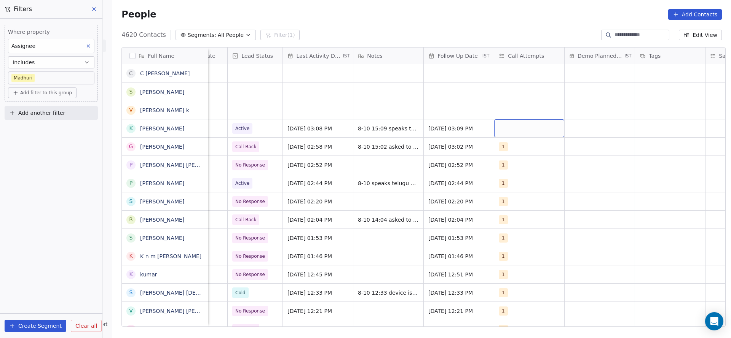
click at [530, 122] on div "grid" at bounding box center [529, 129] width 70 height 18
drag, startPoint x: 512, startPoint y: 149, endPoint x: 428, endPoint y: 293, distance: 166.5
click at [512, 149] on div "1" at bounding box center [513, 148] width 3 height 7
click at [357, 152] on html "On2Cook India Pvt. Ltd. Contacts People Marketing Workflows Campaigns Metrics &…" at bounding box center [365, 169] width 731 height 338
drag, startPoint x: 490, startPoint y: 328, endPoint x: 519, endPoint y: 314, distance: 31.7
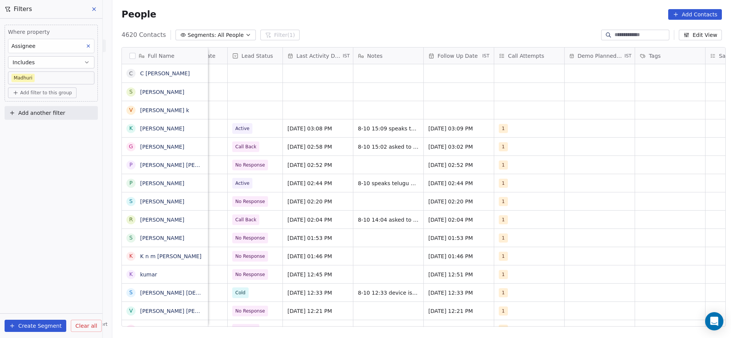
click at [548, 315] on div "Full Name C C Shiva Kumar S Saurabh Jain v vasu k k kishore paidi G Gangari Nar…" at bounding box center [421, 190] width 619 height 298
click at [0, 210] on div "Where property Assignee Includes Madhuri Add filter to this group Add another f…" at bounding box center [51, 179] width 102 height 320
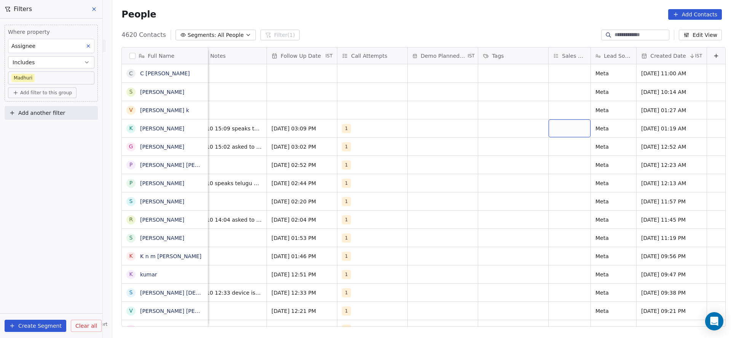
click at [549, 134] on div "grid" at bounding box center [570, 129] width 42 height 18
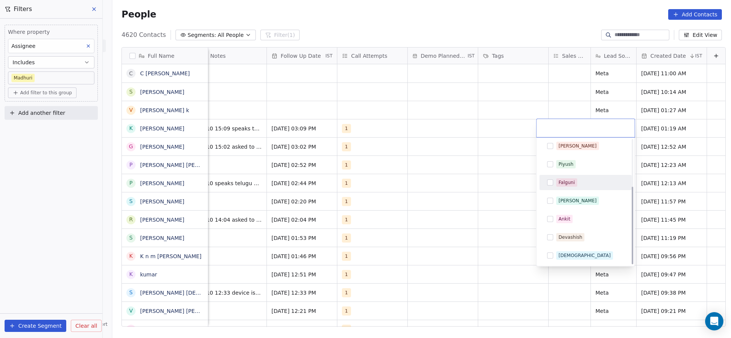
scroll to position [75, 0]
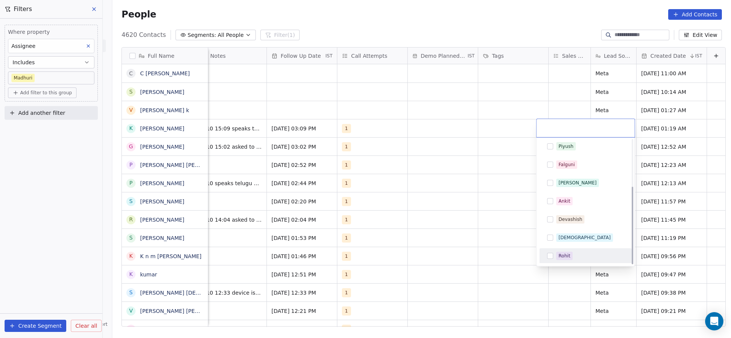
click at [555, 256] on div "Rohit" at bounding box center [586, 256] width 86 height 12
click at [466, 241] on html "On2Cook India Pvt. Ltd. Contacts People Marketing Workflows Campaigns Metrics &…" at bounding box center [365, 169] width 731 height 338
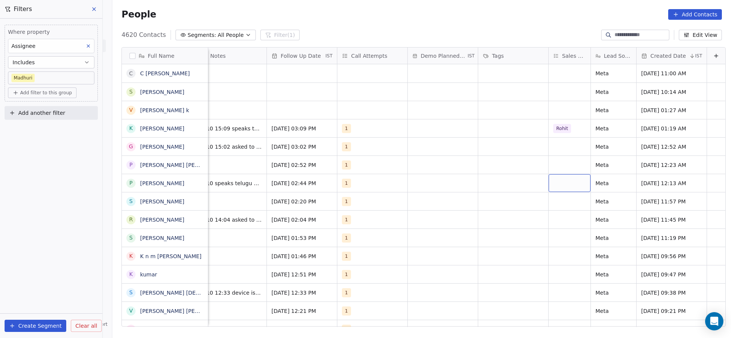
click at [549, 178] on div "grid" at bounding box center [570, 183] width 42 height 18
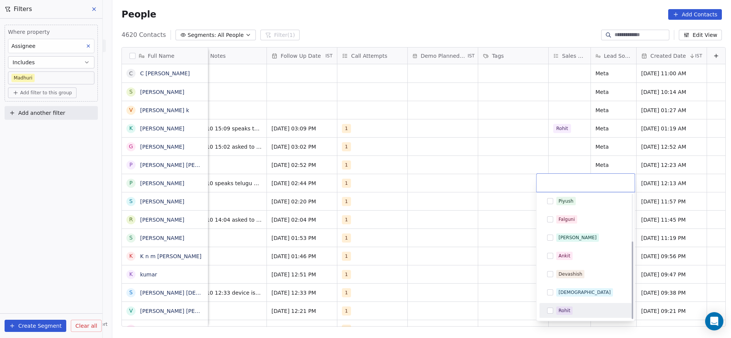
drag, startPoint x: 552, startPoint y: 311, endPoint x: 475, endPoint y: 295, distance: 78.3
click at [552, 311] on button "Suggestions" at bounding box center [550, 311] width 6 height 6
click at [463, 270] on html "On2Cook India Pvt. Ltd. Contacts People Marketing Workflows Campaigns Metrics &…" at bounding box center [365, 169] width 731 height 338
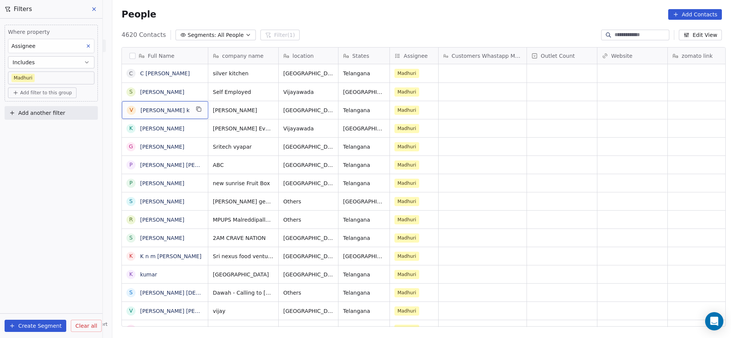
scroll to position [0, 0]
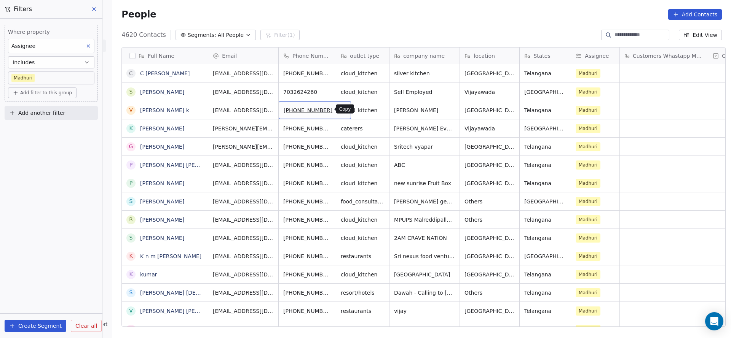
click at [339, 106] on icon "grid" at bounding box center [342, 109] width 6 height 6
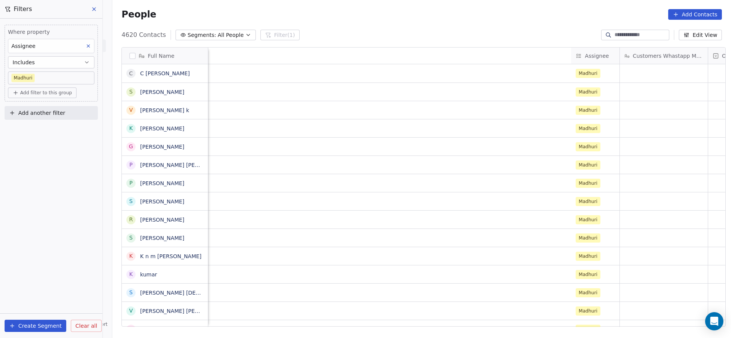
scroll to position [0, 628]
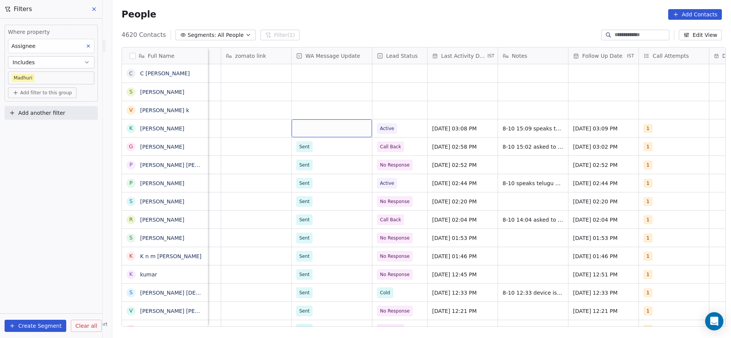
click at [338, 128] on div "grid" at bounding box center [332, 129] width 80 height 18
click at [307, 152] on span "Sent" at bounding box center [305, 148] width 15 height 8
click at [315, 113] on div "grid" at bounding box center [332, 110] width 80 height 18
click at [307, 134] on div "Sent" at bounding box center [337, 130] width 86 height 12
click at [389, 106] on div "grid" at bounding box center [399, 110] width 55 height 18
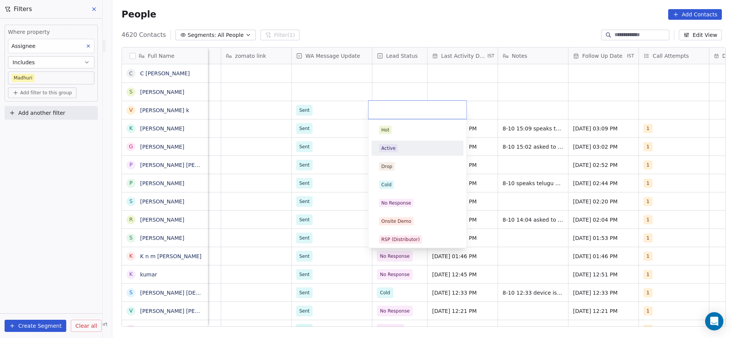
click at [394, 152] on span "Active" at bounding box center [388, 148] width 19 height 8
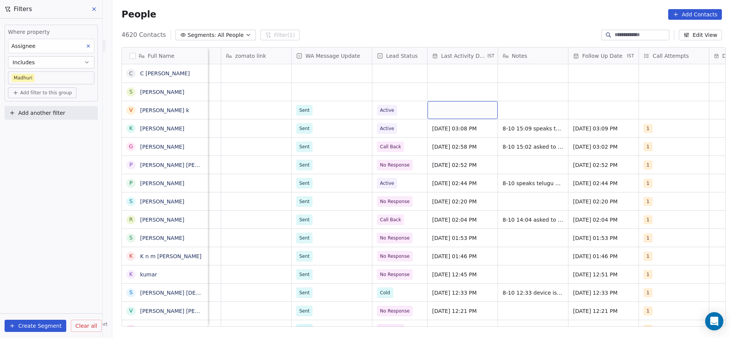
click at [481, 113] on div "grid" at bounding box center [463, 110] width 70 height 18
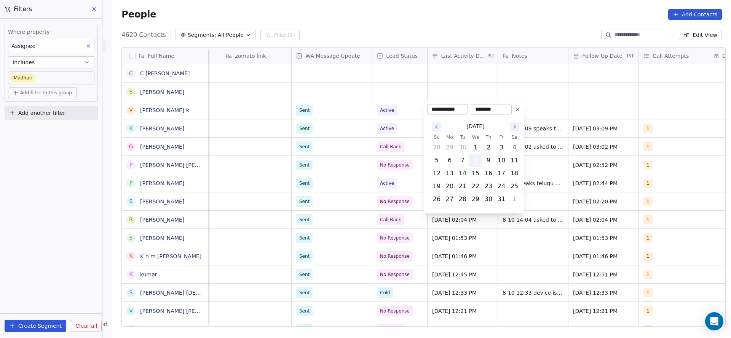
click at [473, 155] on button "8" at bounding box center [475, 161] width 12 height 12
drag, startPoint x: 335, startPoint y: 111, endPoint x: 691, endPoint y: 97, distance: 356.2
click at [348, 108] on html "On2Cook India Pvt. Ltd. Contacts People Marketing Workflows Campaigns Metrics &…" at bounding box center [365, 169] width 731 height 338
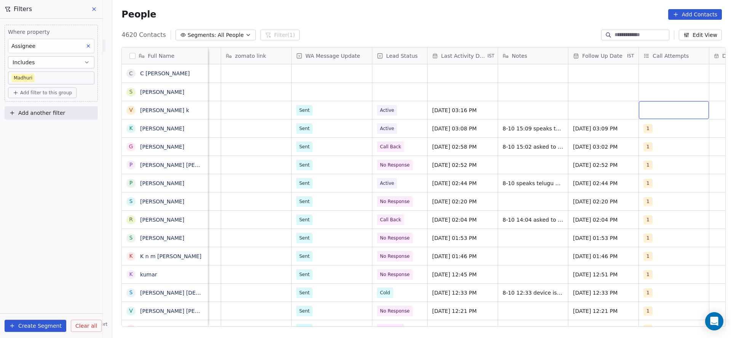
click at [657, 110] on div "grid" at bounding box center [674, 110] width 70 height 18
click at [651, 124] on div "1" at bounding box center [678, 130] width 86 height 12
drag, startPoint x: 592, startPoint y: 118, endPoint x: 607, endPoint y: 113, distance: 16.5
click at [592, 118] on html "On2Cook India Pvt. Ltd. Contacts People Marketing Workflows Campaigns Metrics &…" at bounding box center [365, 169] width 731 height 338
click at [607, 113] on div "grid" at bounding box center [603, 110] width 70 height 18
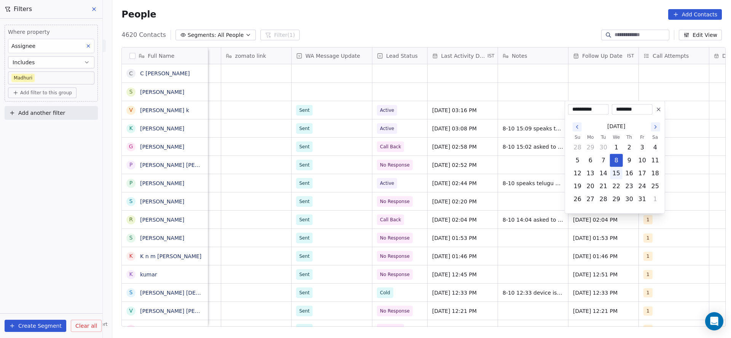
drag, startPoint x: 618, startPoint y: 172, endPoint x: 551, endPoint y: 152, distance: 70.6
click at [619, 172] on button "15" at bounding box center [616, 174] width 12 height 12
type input "**********"
click at [551, 151] on html "On2Cook India Pvt. Ltd. Contacts People Marketing Workflows Campaigns Metrics &…" at bounding box center [365, 169] width 731 height 338
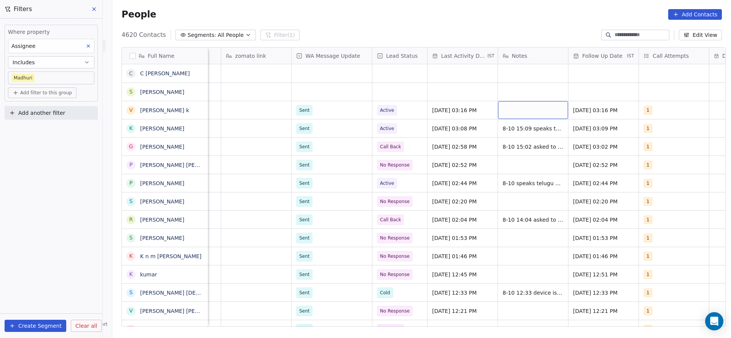
click at [547, 116] on div "grid" at bounding box center [533, 110] width 70 height 18
type textarea "**********"
click at [424, 128] on html "On2Cook India Pvt. Ltd. Contacts People Marketing Workflows Campaigns Metrics &…" at bounding box center [365, 169] width 731 height 338
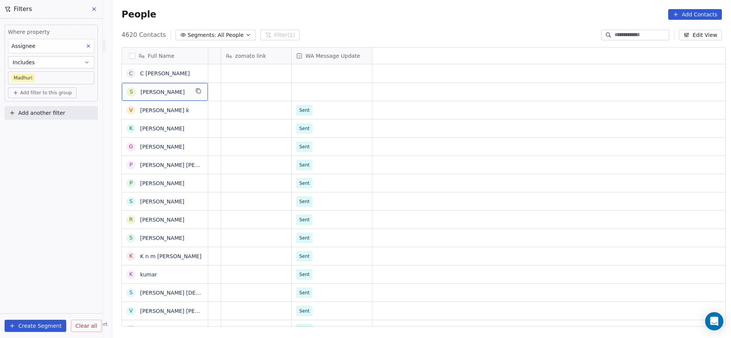
scroll to position [0, 0]
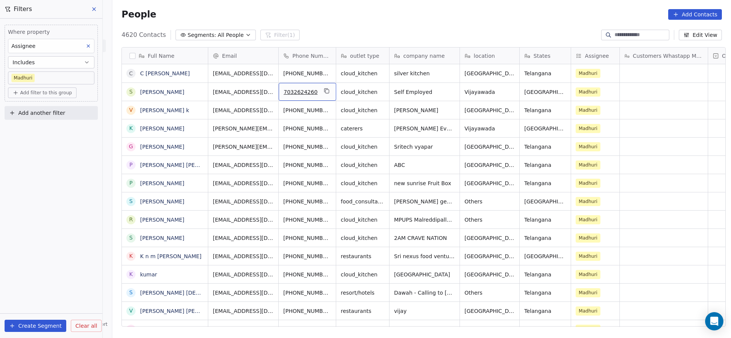
click at [328, 92] on div "7032624260" at bounding box center [307, 92] width 57 height 18
click at [325, 93] on icon "grid" at bounding box center [327, 91] width 6 height 6
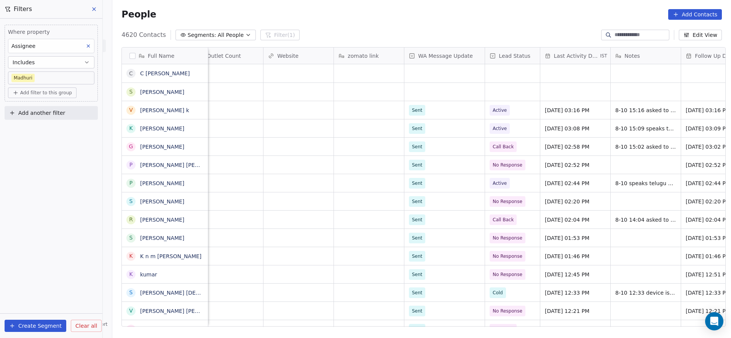
scroll to position [0, 588]
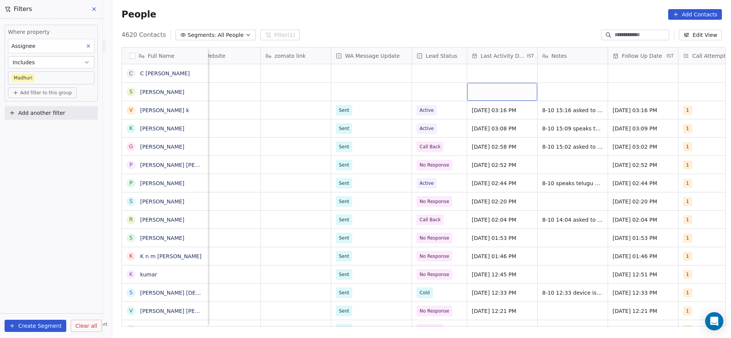
click at [479, 94] on div "grid" at bounding box center [502, 92] width 70 height 18
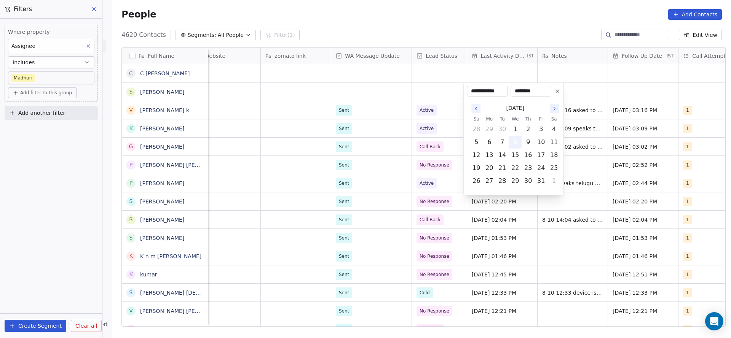
click at [515, 145] on button "8" at bounding box center [515, 142] width 12 height 12
click at [398, 139] on html "On2Cook India Pvt. Ltd. Contacts People Marketing Workflows Campaigns Metrics &…" at bounding box center [365, 169] width 731 height 338
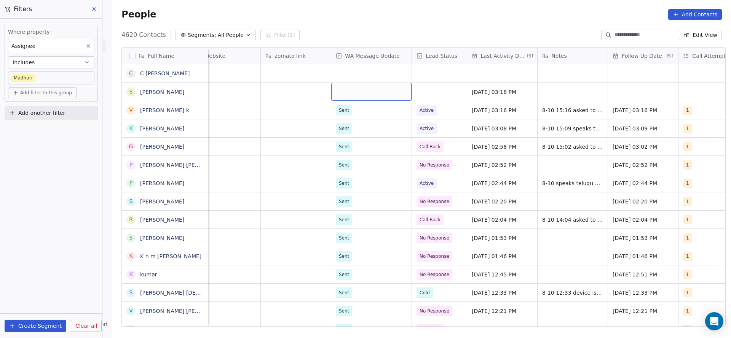
click at [383, 91] on div "grid" at bounding box center [371, 92] width 80 height 18
click at [354, 116] on div "Sent" at bounding box center [376, 112] width 86 height 12
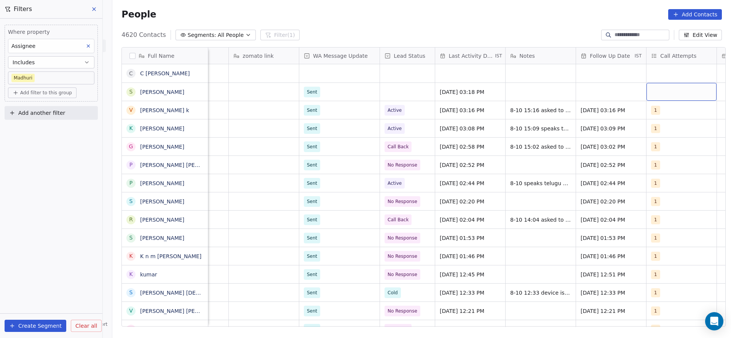
click at [693, 97] on div "grid" at bounding box center [681, 92] width 70 height 18
click at [658, 113] on div "1" at bounding box center [682, 112] width 68 height 8
click at [555, 116] on html "On2Cook India Pvt. Ltd. Contacts People Marketing Workflows Campaigns Metrics &…" at bounding box center [365, 169] width 731 height 338
click at [591, 94] on div "grid" at bounding box center [611, 92] width 70 height 18
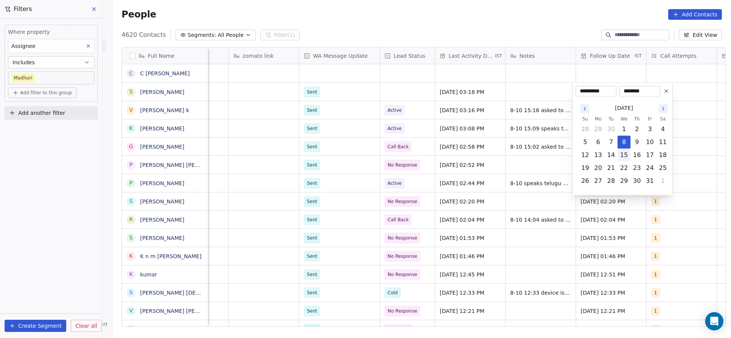
click at [622, 156] on button "15" at bounding box center [624, 155] width 12 height 12
type input "**********"
click at [491, 157] on html "On2Cook India Pvt. Ltd. Contacts People Marketing Workflows Campaigns Metrics &…" at bounding box center [365, 169] width 731 height 338
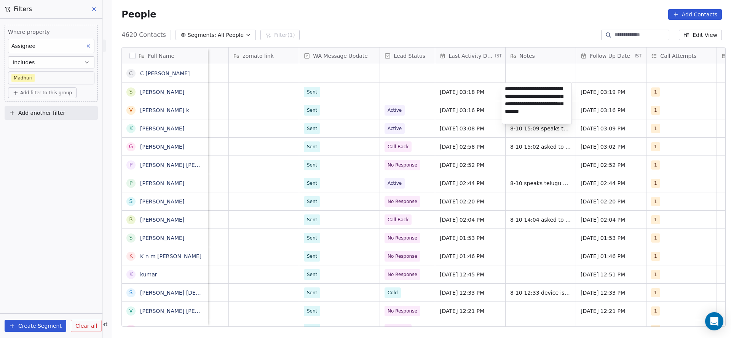
type textarea "**********"
click at [341, 75] on html "On2Cook India Pvt. Ltd. Contacts People Marketing Workflows Campaigns Metrics &…" at bounding box center [365, 169] width 731 height 338
click at [412, 91] on div "grid" at bounding box center [407, 92] width 55 height 18
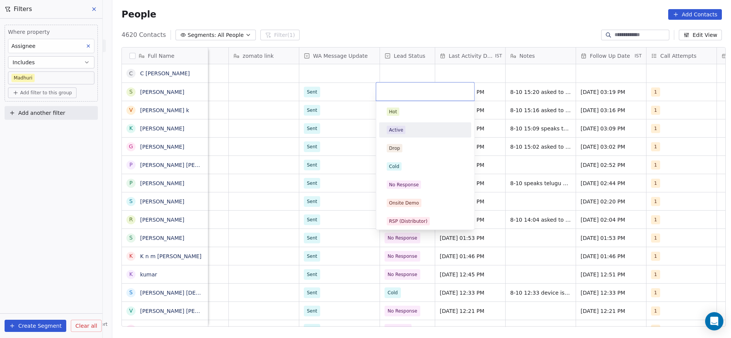
drag, startPoint x: 403, startPoint y: 131, endPoint x: 356, endPoint y: 82, distance: 67.6
click at [403, 131] on span "Active" at bounding box center [396, 130] width 19 height 8
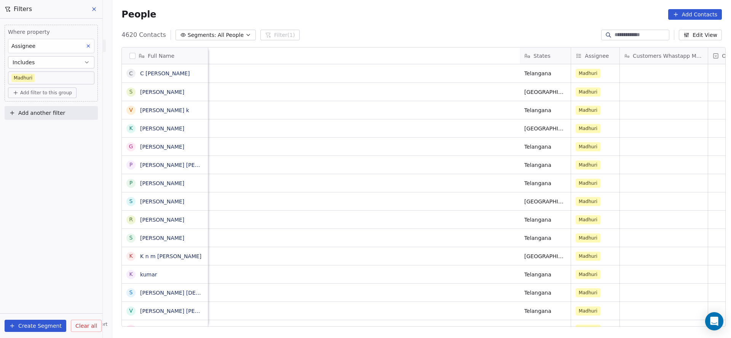
scroll to position [0, 0]
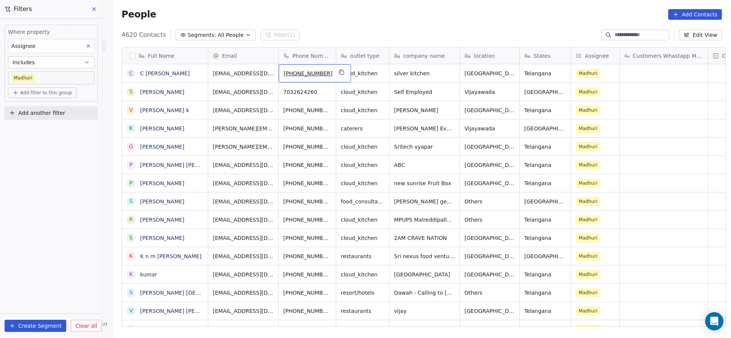
click at [321, 70] on div "[PHONE_NUMBER]" at bounding box center [315, 73] width 72 height 18
click at [340, 70] on icon "grid" at bounding box center [341, 71] width 3 height 3
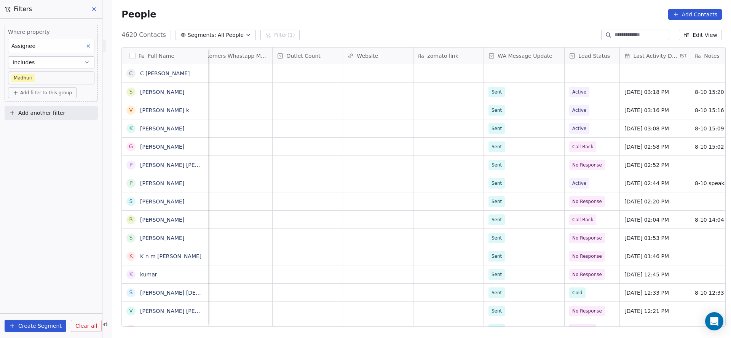
scroll to position [0, 467]
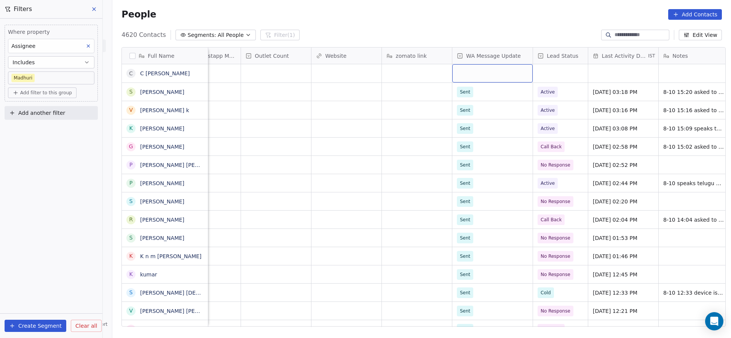
click at [488, 78] on div "grid" at bounding box center [492, 73] width 80 height 18
click at [461, 93] on div "Sent" at bounding box center [466, 93] width 10 height 7
click at [552, 72] on div "grid" at bounding box center [560, 73] width 55 height 18
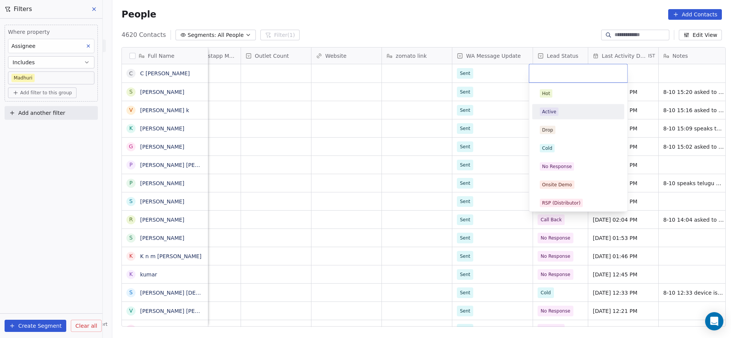
click at [558, 116] on div "Active" at bounding box center [578, 112] width 86 height 12
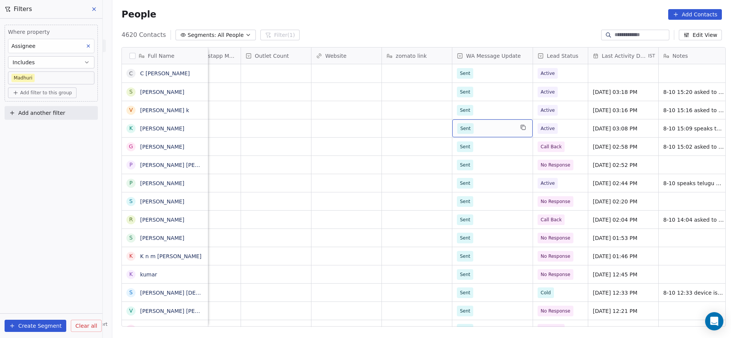
scroll to position [0, 673]
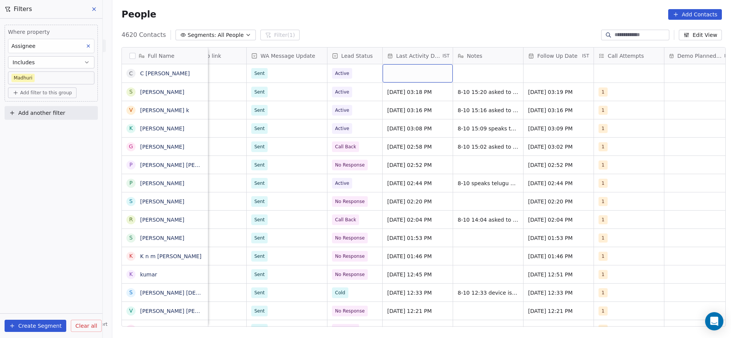
click at [416, 81] on div "grid" at bounding box center [418, 73] width 70 height 18
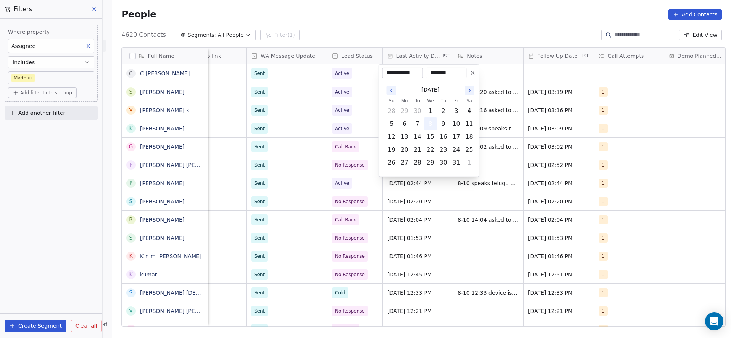
click at [428, 121] on button "8" at bounding box center [430, 124] width 12 height 12
click at [359, 129] on html "On2Cook India Pvt. Ltd. Contacts People Marketing Workflows Campaigns Metrics &…" at bounding box center [365, 169] width 731 height 338
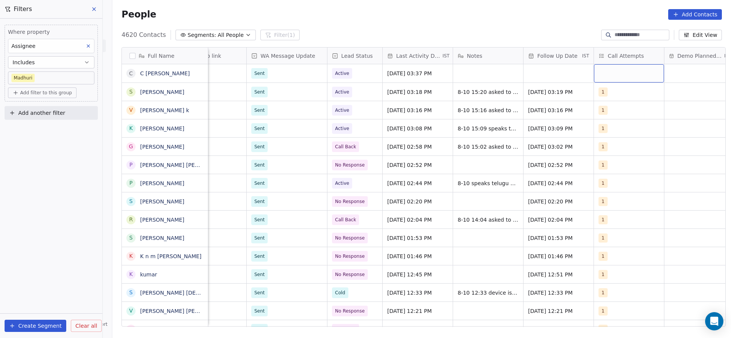
click at [626, 78] on div "grid" at bounding box center [629, 73] width 70 height 18
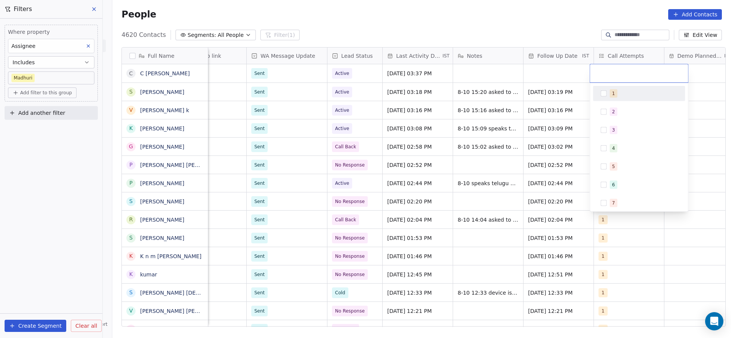
click at [610, 100] on div "1" at bounding box center [639, 93] width 92 height 15
click at [513, 118] on html "On2Cook India Pvt. Ltd. Contacts People Marketing Workflows Campaigns Metrics &…" at bounding box center [365, 169] width 731 height 338
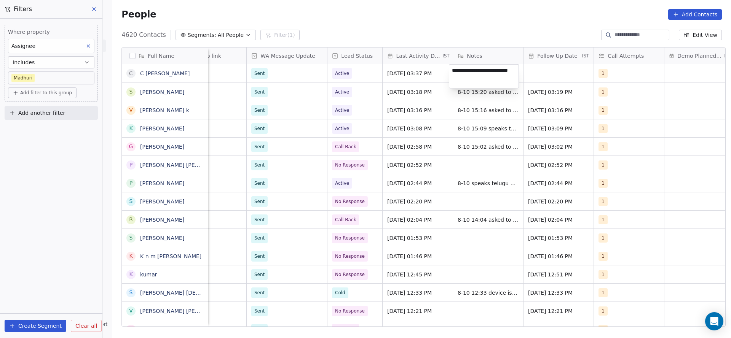
type textarea "**********"
click at [553, 72] on html "On2Cook India Pvt. Ltd. Contacts People Marketing Workflows Campaigns Metrics &…" at bounding box center [365, 169] width 731 height 338
click at [553, 72] on div "grid" at bounding box center [558, 73] width 70 height 18
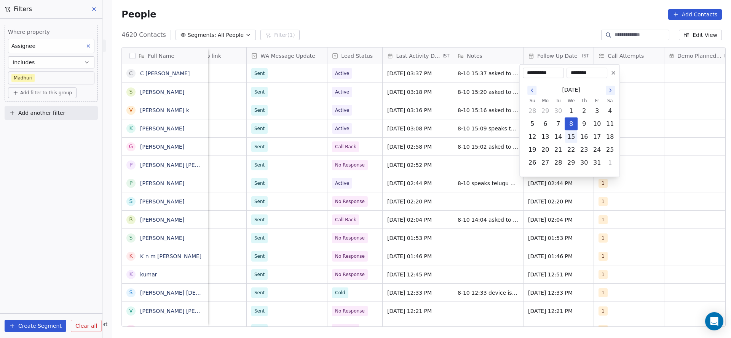
click at [576, 137] on button "15" at bounding box center [571, 137] width 12 height 12
type input "**********"
click at [407, 141] on html "On2Cook India Pvt. Ltd. Contacts People Marketing Workflows Campaigns Metrics &…" at bounding box center [365, 169] width 731 height 338
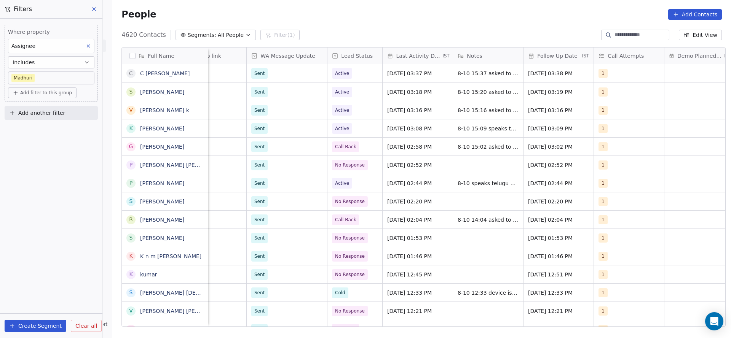
click at [66, 92] on span "Add filter to this group" at bounding box center [46, 93] width 52 height 6
click at [64, 108] on div "Contact properties" at bounding box center [51, 109] width 71 height 8
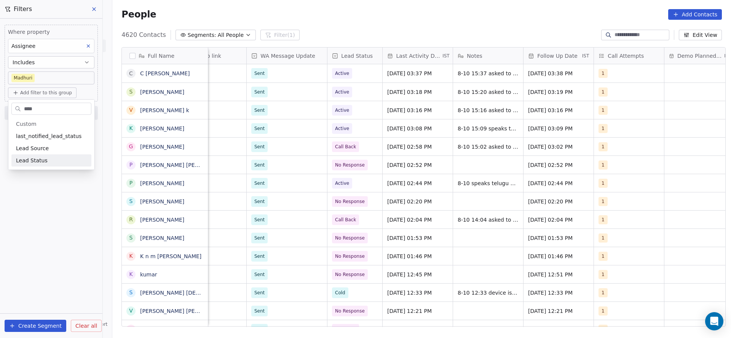
type input "****"
click at [54, 165] on div "Lead Status" at bounding box center [51, 161] width 80 height 12
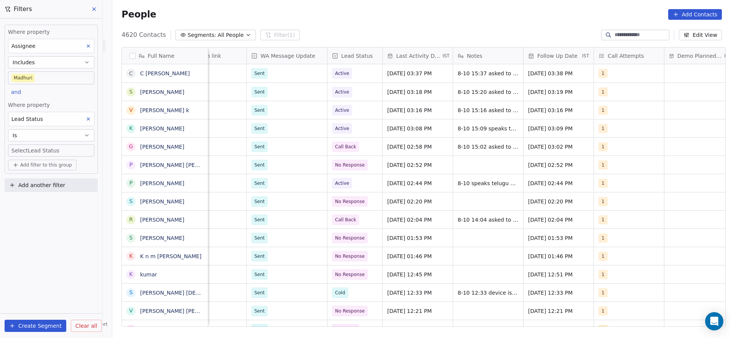
drag, startPoint x: 42, startPoint y: 253, endPoint x: 64, endPoint y: 156, distance: 98.7
click at [42, 252] on div "Where property Assignee Includes Madhuri and Where property Lead Status Is Sele…" at bounding box center [51, 179] width 102 height 320
click at [64, 143] on div "Where property Lead Status Is Select Lead Status" at bounding box center [51, 129] width 86 height 56
click at [64, 147] on body "On2Cook India Pvt. Ltd. Contacts People Marketing Workflows Campaigns Metrics &…" at bounding box center [365, 169] width 731 height 338
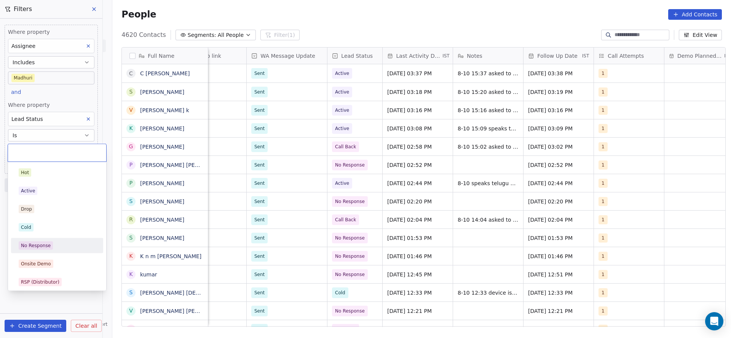
click at [48, 244] on div "No Response" at bounding box center [36, 246] width 30 height 7
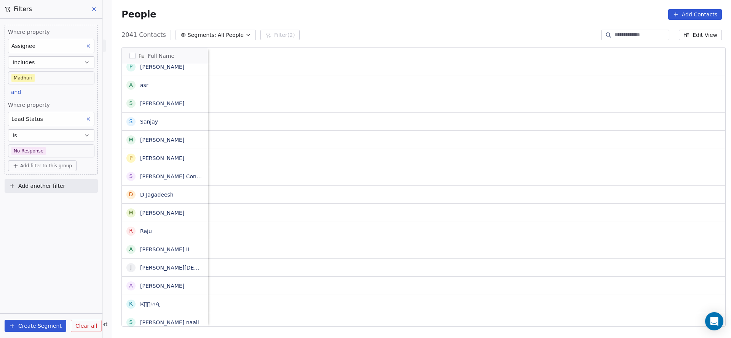
scroll to position [201, 0]
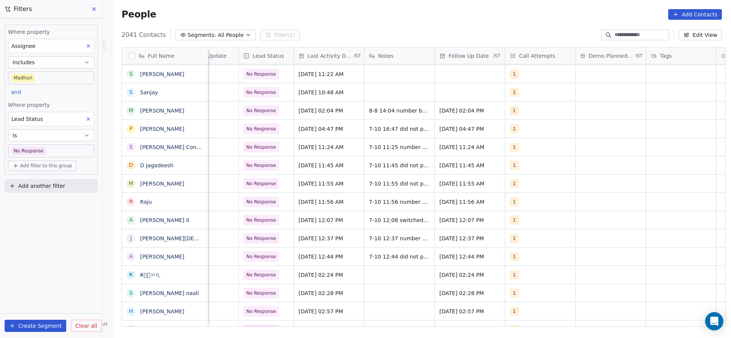
drag, startPoint x: 557, startPoint y: 321, endPoint x: 418, endPoint y: 268, distance: 148.5
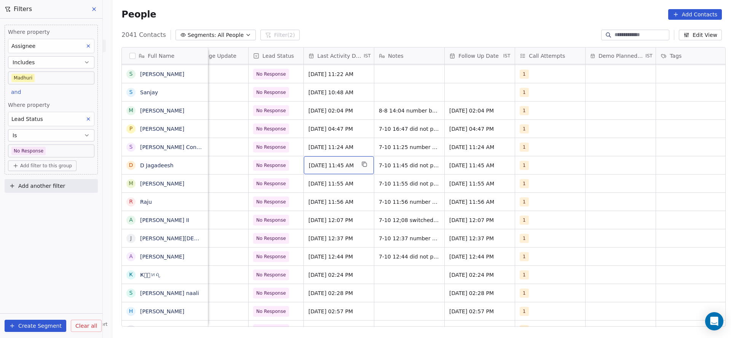
click at [320, 170] on div "Oct 07, 2025 11:45 AM" at bounding box center [339, 165] width 70 height 18
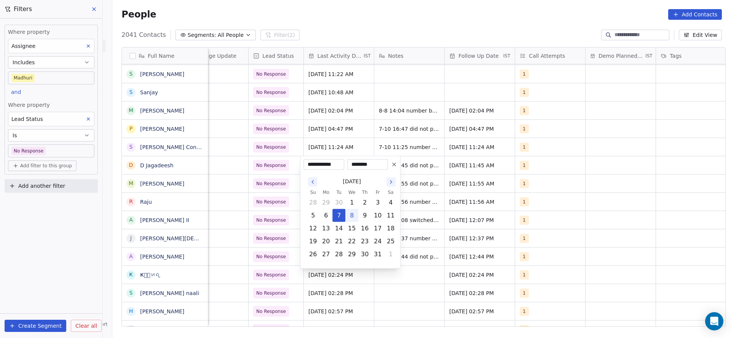
click at [351, 216] on button "8" at bounding box center [352, 216] width 12 height 12
type input "**********"
click at [270, 216] on html "On2Cook India Pvt. Ltd. Contacts People Marketing Workflows Campaigns Metrics &…" at bounding box center [365, 169] width 731 height 338
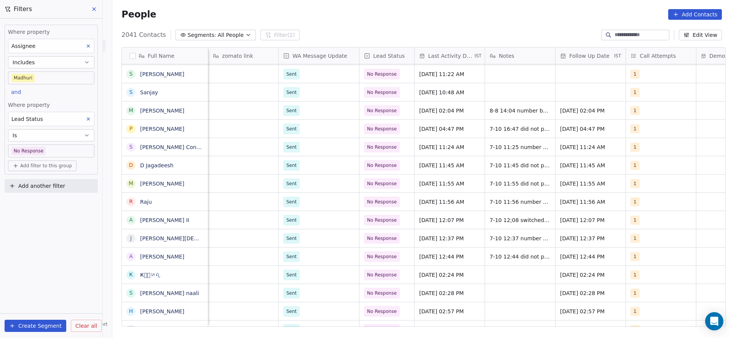
scroll to position [0, 661]
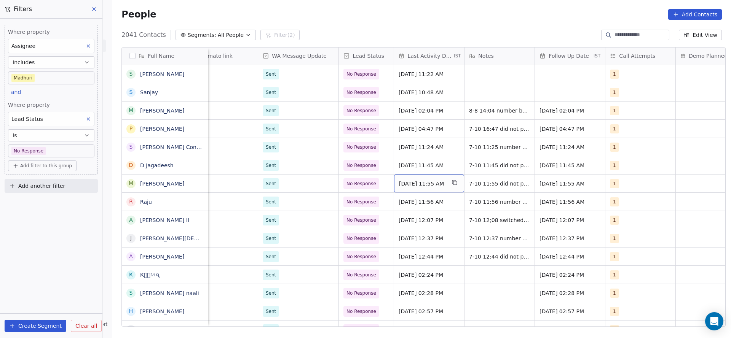
click at [420, 183] on span "Oct 07, 2025 11:55 AM" at bounding box center [422, 184] width 46 height 8
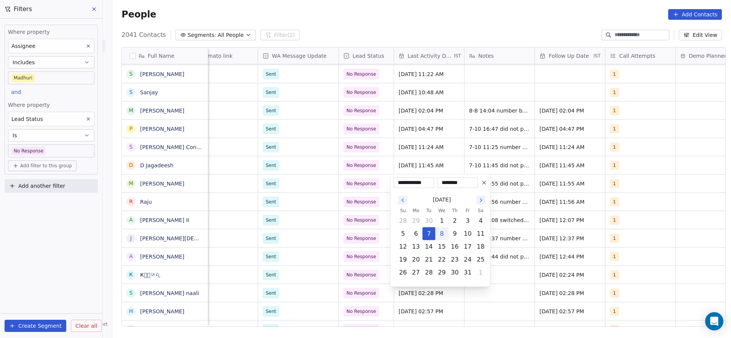
click at [440, 235] on button "8" at bounding box center [442, 234] width 12 height 12
type input "**********"
click at [340, 214] on html "On2Cook India Pvt. Ltd. Contacts People Marketing Workflows Campaigns Metrics &…" at bounding box center [365, 169] width 731 height 338
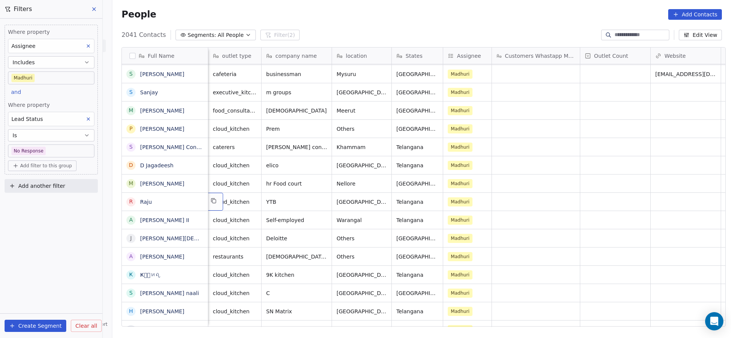
scroll to position [0, 70]
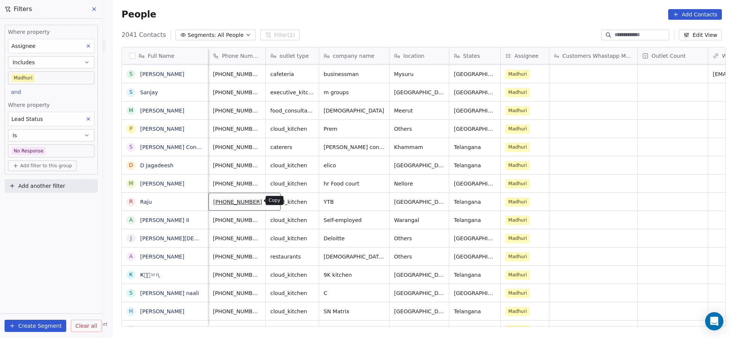
click at [268, 202] on icon "grid" at bounding box center [271, 201] width 6 height 6
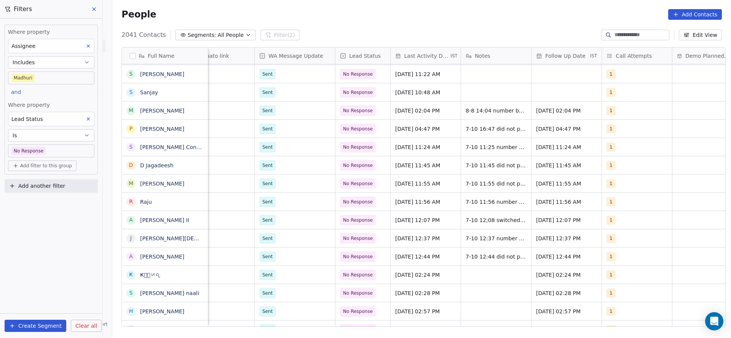
scroll to position [0, 672]
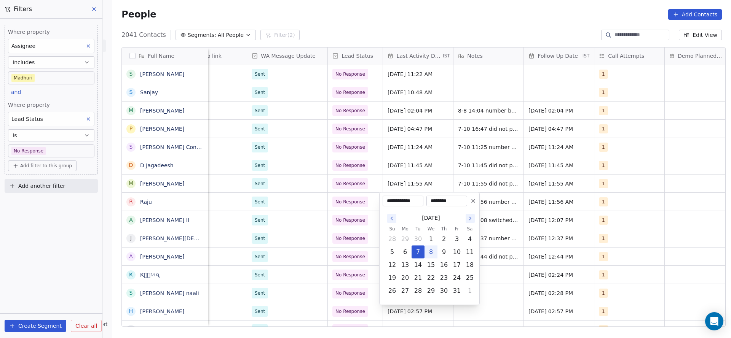
click at [431, 252] on button "8" at bounding box center [431, 252] width 12 height 12
type input "**********"
click at [331, 230] on html "On2Cook India Pvt. Ltd. Contacts People Marketing Workflows Campaigns Metrics &…" at bounding box center [365, 169] width 731 height 338
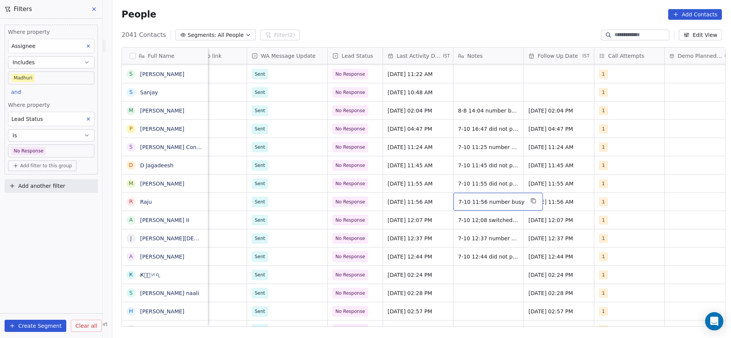
click at [473, 206] on div "7-10 11:56 number busy" at bounding box center [497, 202] width 89 height 18
click at [452, 206] on textarea "**********" at bounding box center [490, 205] width 81 height 24
type textarea "**********"
drag, startPoint x: 383, startPoint y: 221, endPoint x: 341, endPoint y: 200, distance: 47.7
click at [383, 221] on html "On2Cook India Pvt. Ltd. Contacts People Marketing Workflows Campaigns Metrics &…" at bounding box center [365, 169] width 731 height 338
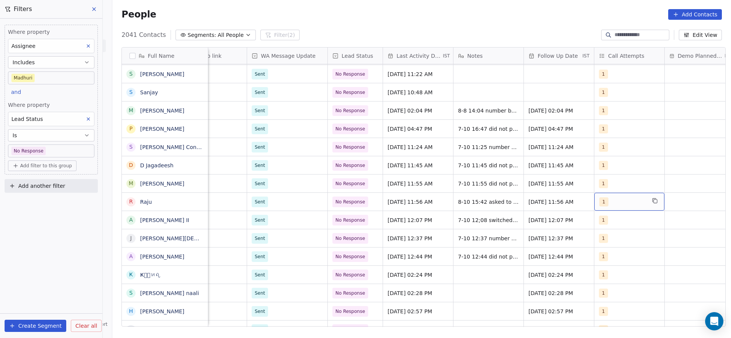
click at [635, 203] on div "1" at bounding box center [622, 202] width 46 height 9
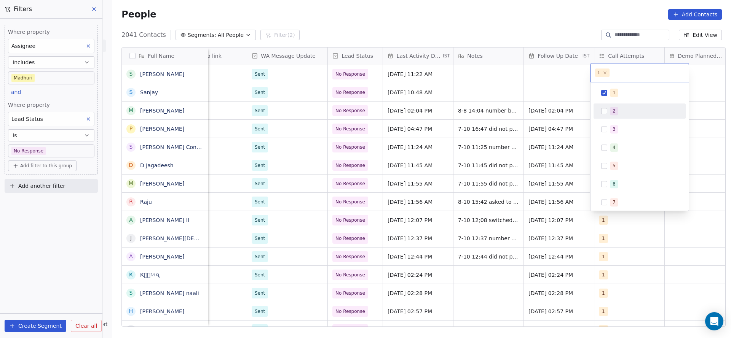
click at [608, 111] on div "2" at bounding box center [640, 111] width 86 height 12
click at [610, 95] on span "1" at bounding box center [614, 93] width 8 height 8
click at [548, 166] on html "On2Cook India Pvt. Ltd. Contacts People Marketing Workflows Campaigns Metrics &…" at bounding box center [365, 169] width 731 height 338
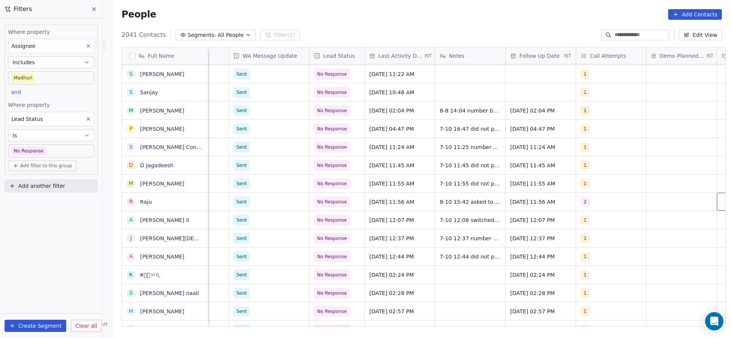
scroll to position [0, 761]
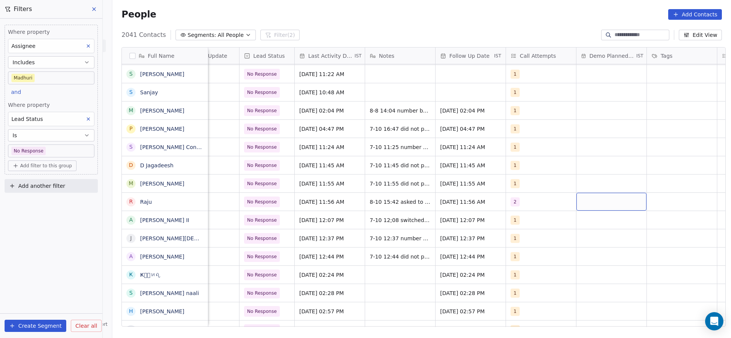
click at [609, 206] on div "grid" at bounding box center [611, 202] width 70 height 18
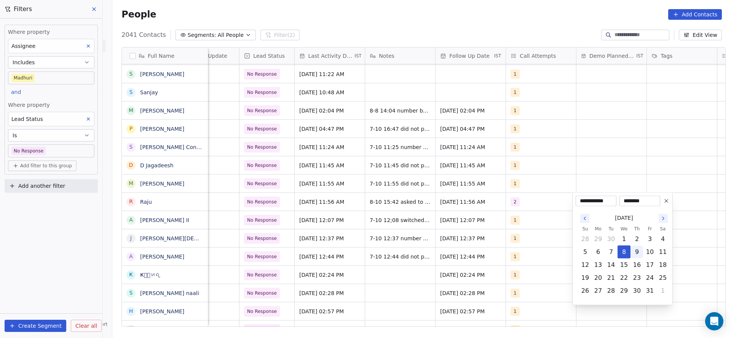
click at [634, 249] on button "9" at bounding box center [637, 252] width 12 height 12
type input "**********"
drag, startPoint x: 518, startPoint y: 226, endPoint x: 669, endPoint y: 201, distance: 153.7
click at [526, 220] on html "On2Cook India Pvt. Ltd. Contacts People Marketing Workflows Campaigns Metrics &…" at bounding box center [365, 169] width 731 height 338
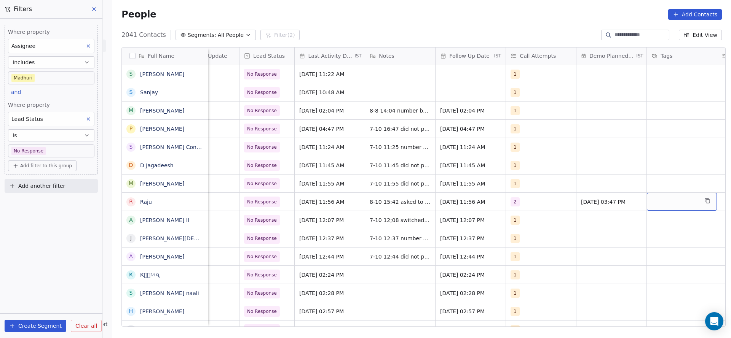
click at [669, 201] on div "grid" at bounding box center [682, 202] width 70 height 18
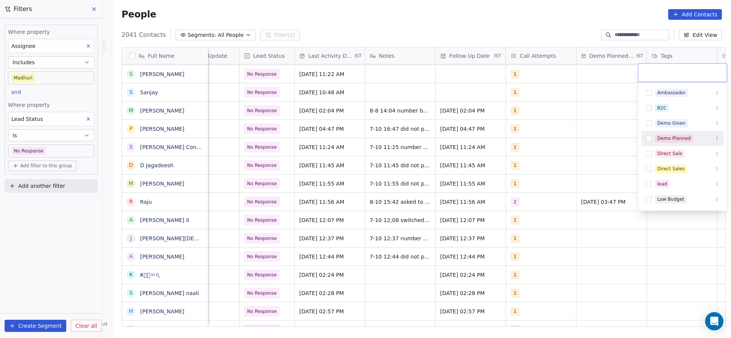
click at [677, 141] on div "Demo Planned" at bounding box center [674, 138] width 34 height 7
click at [578, 184] on html "On2Cook India Pvt. Ltd. Contacts People Marketing Workflows Campaigns Metrics &…" at bounding box center [365, 169] width 731 height 338
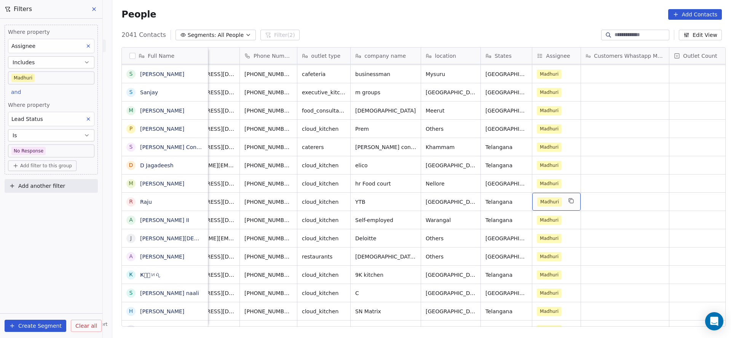
scroll to position [0, 0]
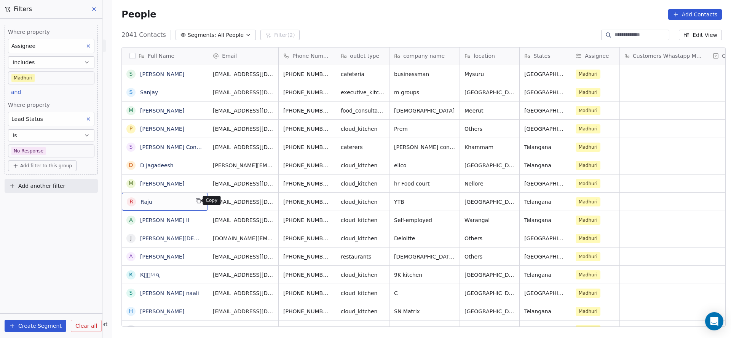
click at [196, 196] on button "grid" at bounding box center [198, 200] width 9 height 9
click at [337, 202] on button "grid" at bounding box center [341, 200] width 9 height 9
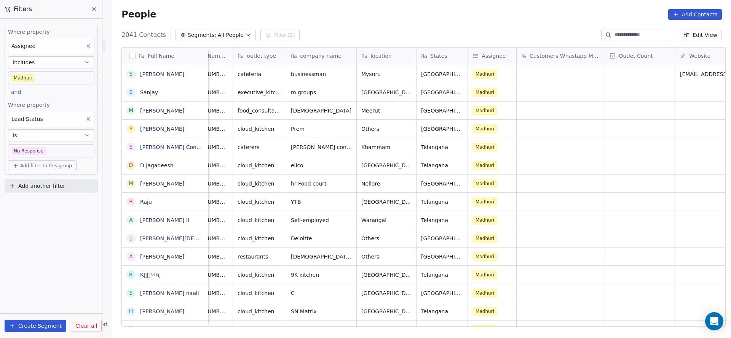
scroll to position [0, 96]
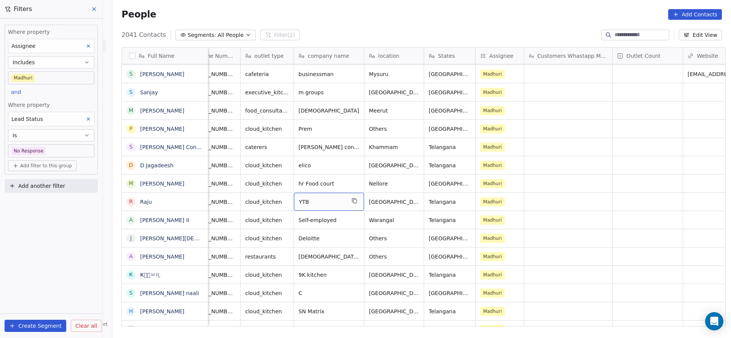
click at [345, 201] on div "YTB" at bounding box center [329, 202] width 70 height 18
click at [354, 201] on button "grid" at bounding box center [354, 200] width 9 height 9
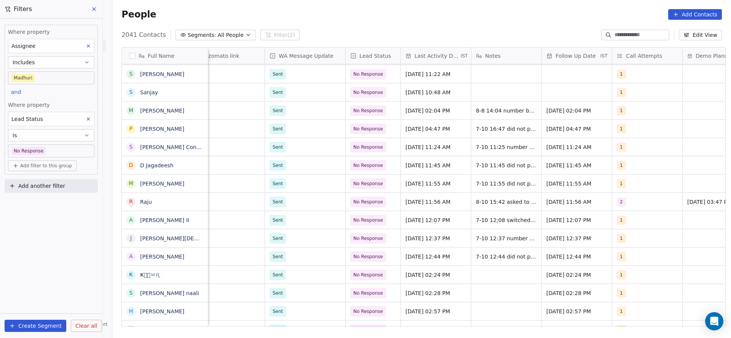
scroll to position [0, 753]
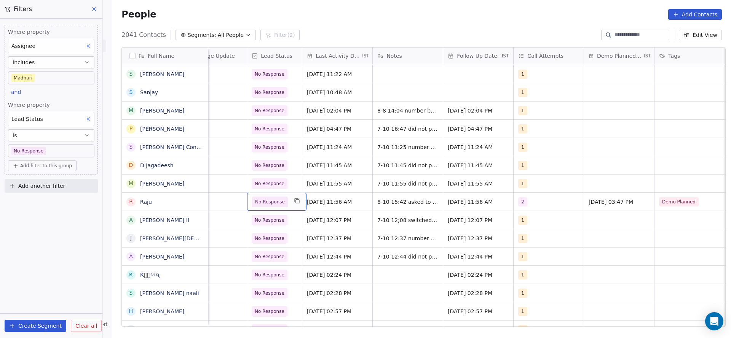
click at [280, 203] on span "No Response" at bounding box center [270, 202] width 36 height 11
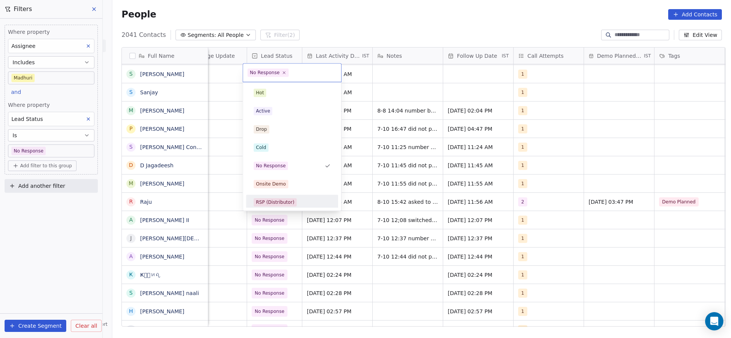
click at [551, 212] on html "On2Cook India Pvt. Ltd. Contacts People Marketing Workflows Campaigns Metrics &…" at bounding box center [365, 169] width 731 height 338
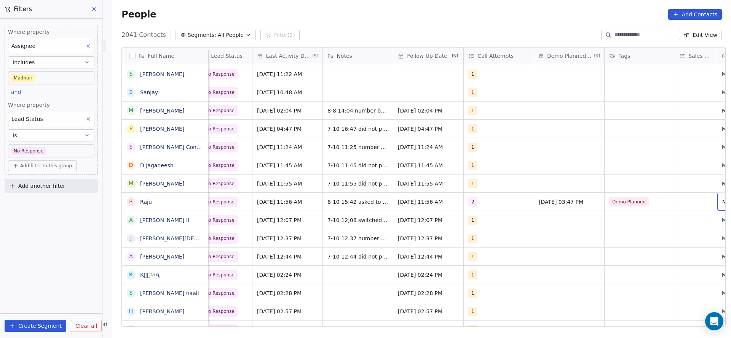
scroll to position [0, 849]
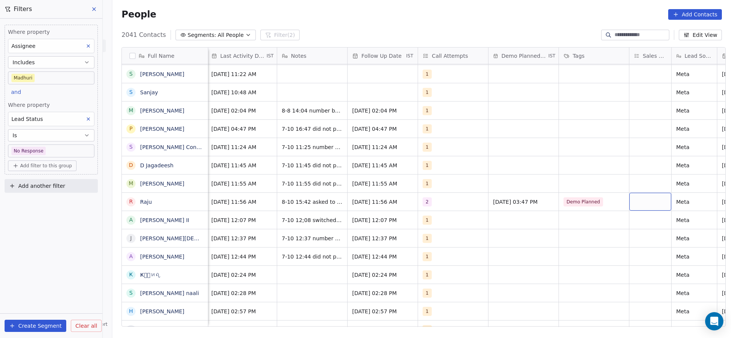
click at [644, 196] on div "grid" at bounding box center [650, 202] width 42 height 18
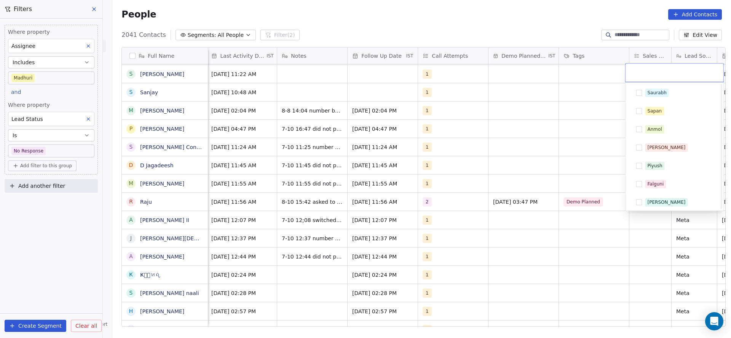
scroll to position [75, 0]
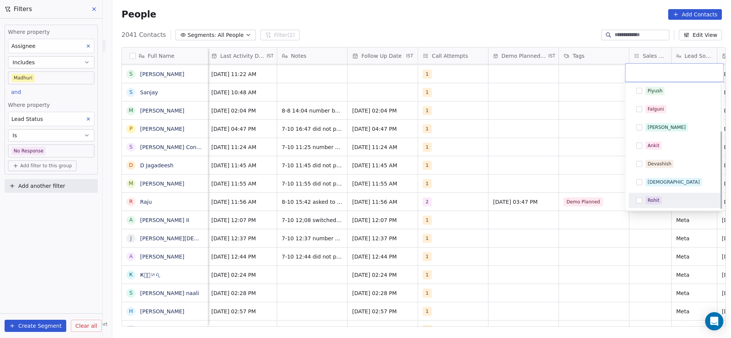
click at [650, 201] on div "Rohit" at bounding box center [654, 200] width 12 height 7
click at [463, 216] on html "On2Cook India Pvt. Ltd. Contacts People Marketing Workflows Campaigns Metrics &…" at bounding box center [365, 169] width 731 height 338
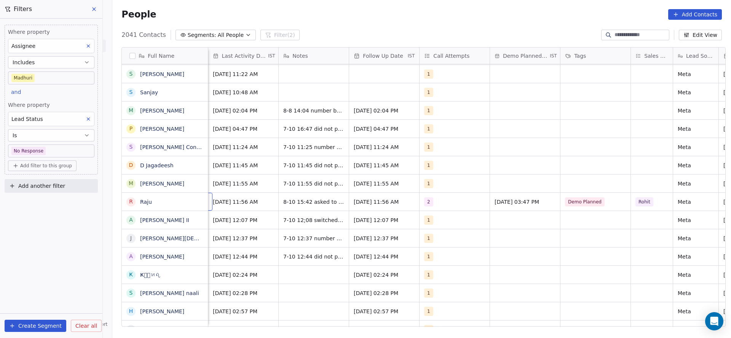
scroll to position [0, 791]
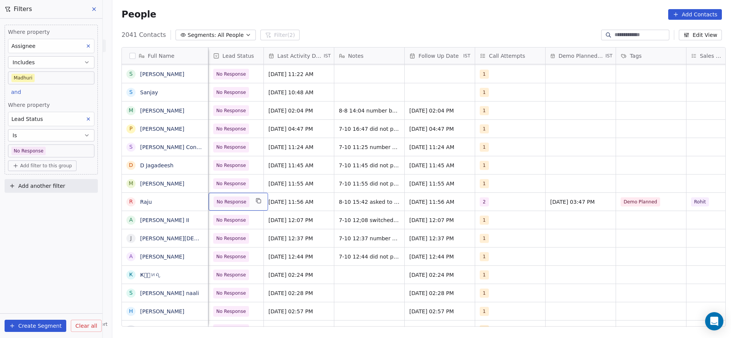
click at [240, 203] on span "No Response" at bounding box center [232, 202] width 30 height 8
click at [239, 204] on span "No Response" at bounding box center [232, 202] width 30 height 8
click at [237, 207] on div "No Response" at bounding box center [238, 202] width 59 height 18
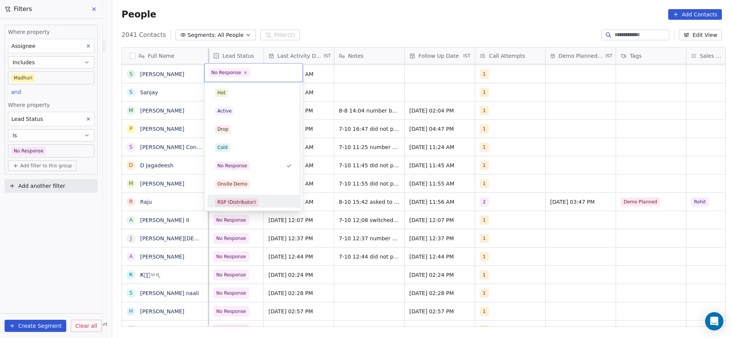
scroll to position [171, 0]
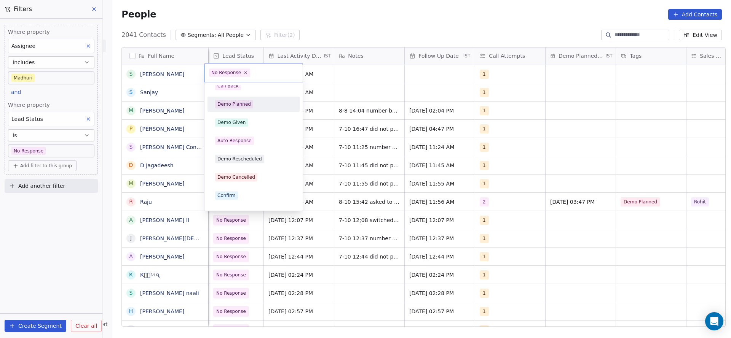
click at [254, 103] on div "Demo Planned" at bounding box center [253, 104] width 77 height 8
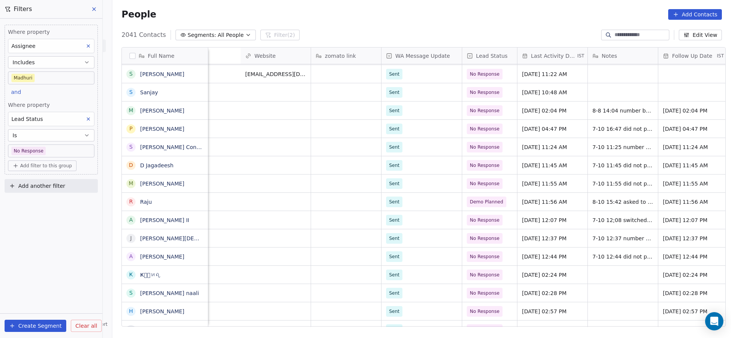
scroll to position [0, 813]
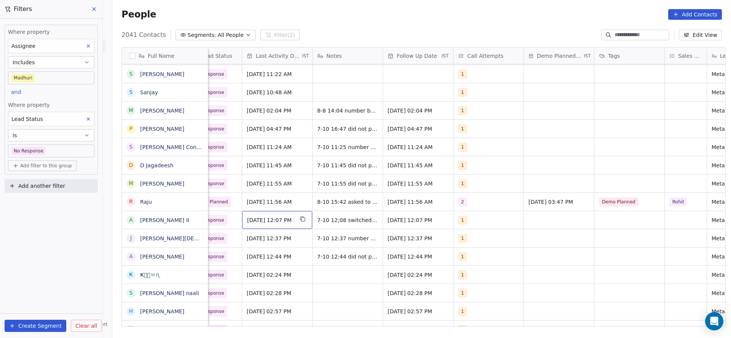
click at [263, 223] on span "Oct 07, 2025 12:07 PM" at bounding box center [270, 221] width 46 height 8
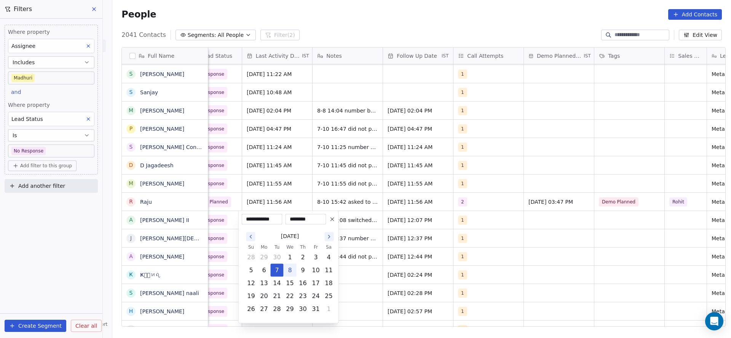
drag, startPoint x: 291, startPoint y: 271, endPoint x: 430, endPoint y: 245, distance: 141.3
click at [292, 272] on button "8" at bounding box center [290, 271] width 12 height 12
type input "**********"
click at [430, 245] on html "On2Cook India Pvt. Ltd. Contacts People Marketing Workflows Campaigns Metrics &…" at bounding box center [365, 169] width 731 height 338
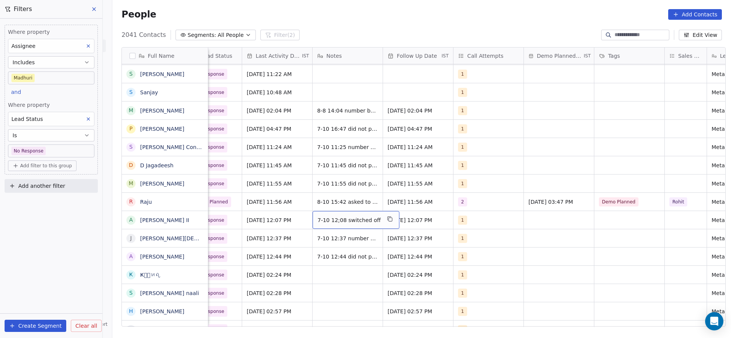
click at [350, 225] on div "7-10 12;08 switched off" at bounding box center [356, 220] width 87 height 18
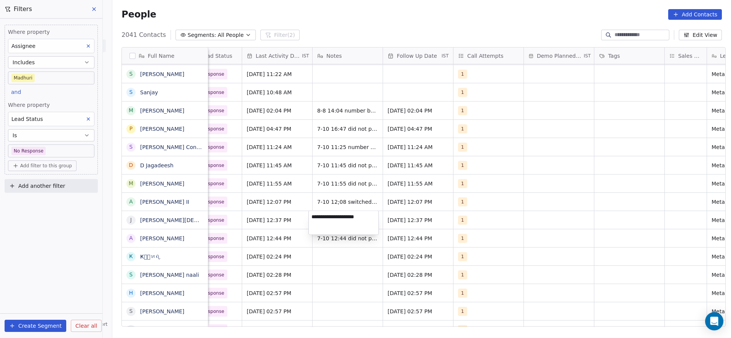
click at [333, 199] on html "On2Cook India Pvt. Ltd. Contacts People Marketing Workflows Campaigns Metrics &…" at bounding box center [365, 169] width 731 height 338
click at [333, 199] on span "7-10 12;08 switched off" at bounding box center [349, 202] width 63 height 8
click at [312, 197] on textarea "**********" at bounding box center [348, 205] width 79 height 24
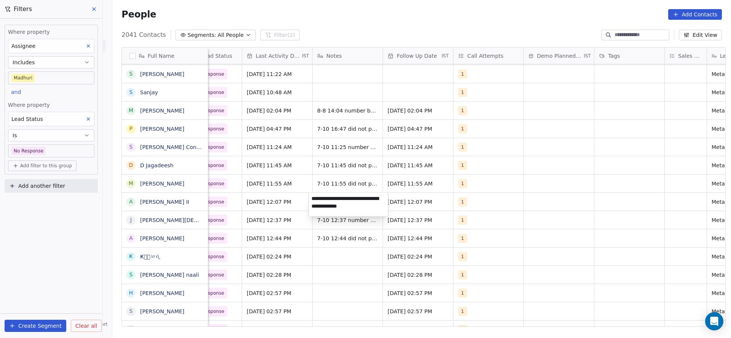
type textarea "**********"
click at [286, 202] on html "On2Cook India Pvt. Ltd. Contacts People Marketing Workflows Campaigns Metrics &…" at bounding box center [365, 169] width 731 height 338
click at [463, 202] on div "1" at bounding box center [481, 202] width 46 height 9
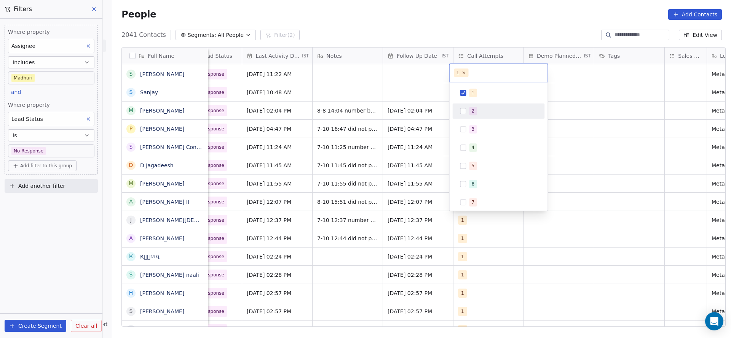
click at [473, 118] on div "2" at bounding box center [499, 111] width 92 height 15
click at [486, 94] on div "1" at bounding box center [503, 93] width 68 height 8
click at [386, 157] on html "On2Cook India Pvt. Ltd. Contacts People Marketing Workflows Campaigns Metrics &…" at bounding box center [365, 169] width 731 height 338
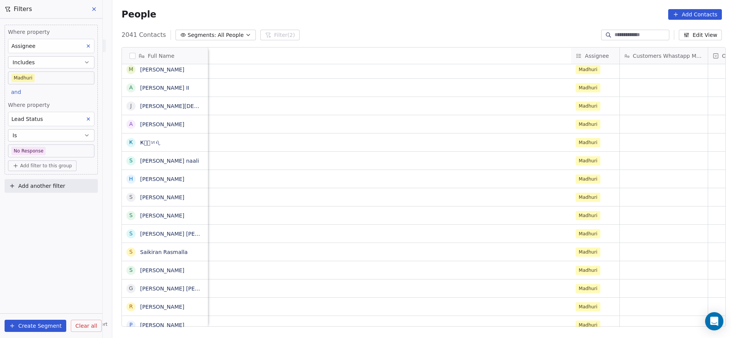
scroll to position [0, 731]
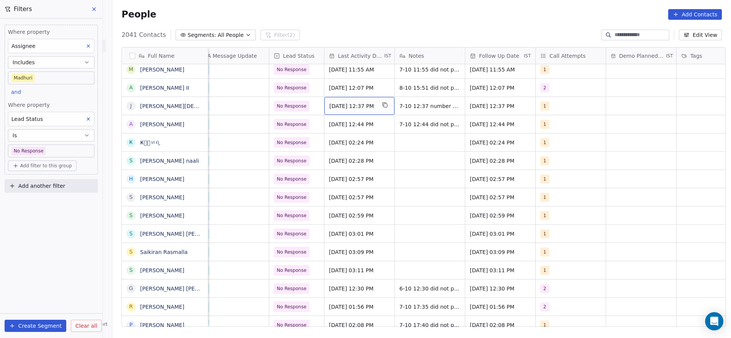
click at [348, 108] on span "Oct 07, 2025 12:37 PM" at bounding box center [352, 106] width 46 height 8
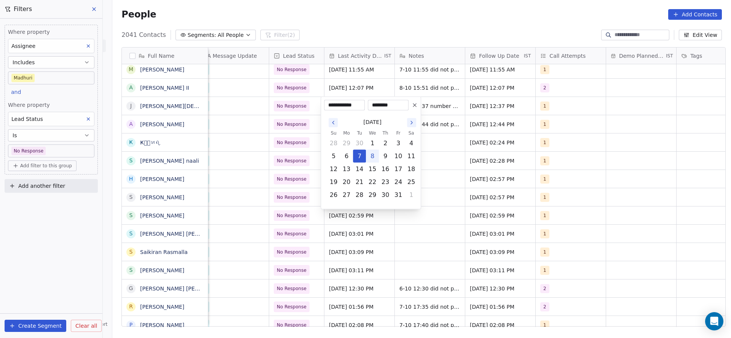
click at [372, 157] on button "8" at bounding box center [372, 156] width 12 height 12
type input "**********"
click at [266, 142] on html "On2Cook India Pvt. Ltd. Contacts People Marketing Workflows Campaigns Metrics &…" at bounding box center [365, 169] width 731 height 338
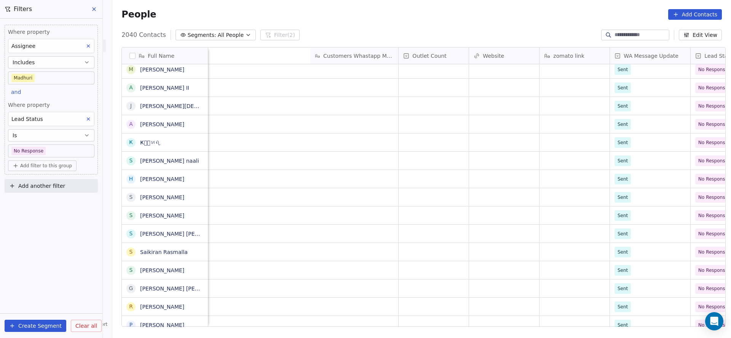
scroll to position [0, 822]
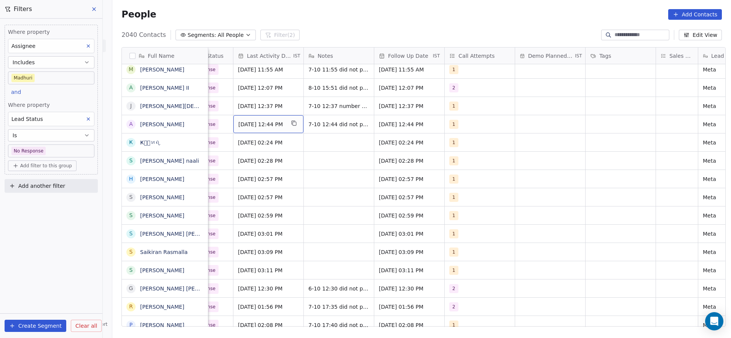
click at [266, 127] on span "Oct 07, 2025 12:44 PM" at bounding box center [261, 125] width 46 height 8
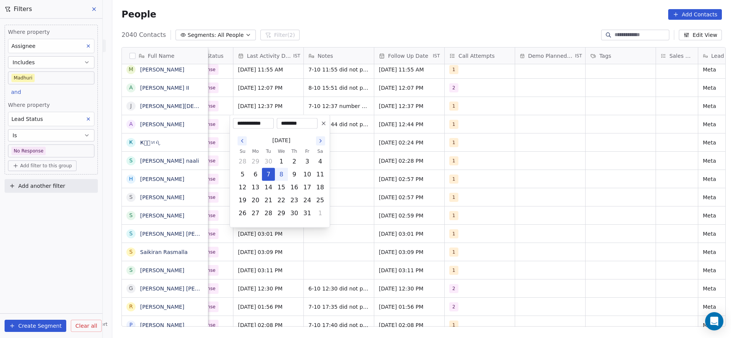
click at [282, 171] on button "8" at bounding box center [281, 175] width 12 height 12
type input "**********"
click at [373, 155] on html "On2Cook India Pvt. Ltd. Contacts People Marketing Workflows Campaigns Metrics &…" at bounding box center [365, 169] width 731 height 338
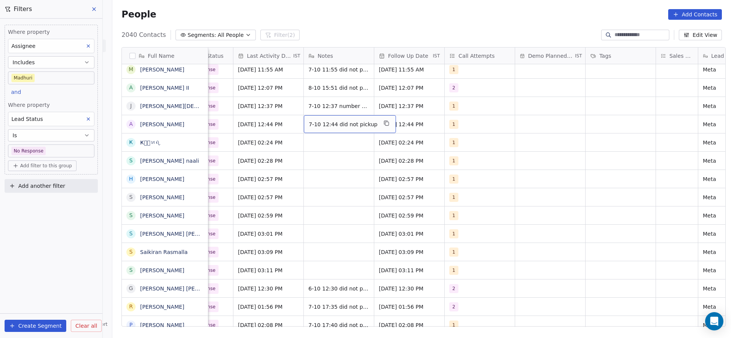
click at [331, 129] on div "7-10 12:44 did not pickup" at bounding box center [350, 124] width 92 height 18
click at [303, 120] on textarea "**********" at bounding box center [342, 127] width 85 height 24
type textarea "**********"
click at [273, 123] on html "On2Cook India Pvt. Ltd. Contacts People Marketing Workflows Campaigns Metrics &…" at bounding box center [365, 169] width 731 height 338
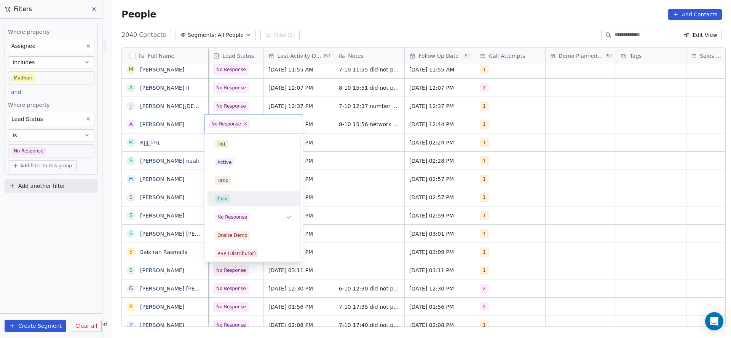
scroll to position [114, 0]
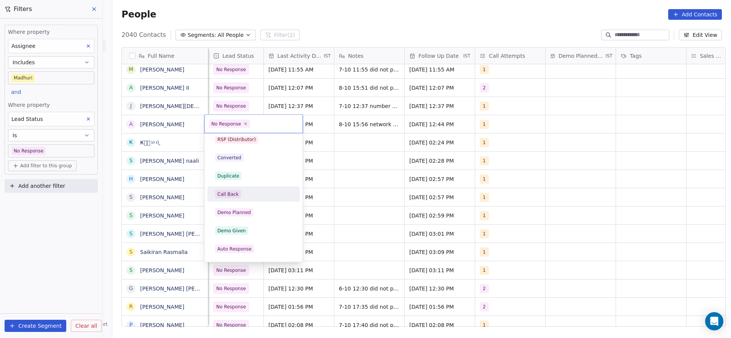
click at [236, 193] on div "Call Back" at bounding box center [227, 194] width 21 height 7
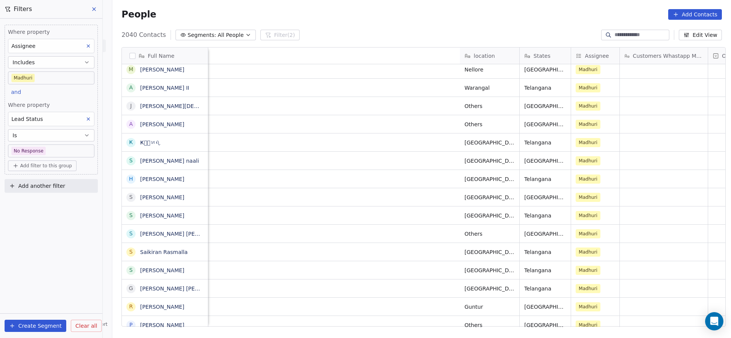
scroll to position [0, 834]
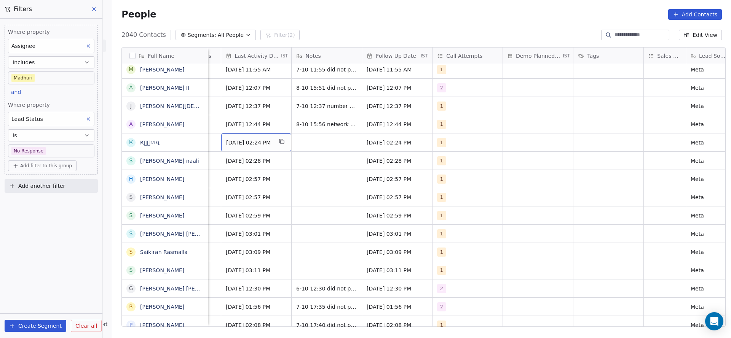
click at [262, 142] on span "Oct 07, 2025 02:24 PM" at bounding box center [249, 143] width 46 height 8
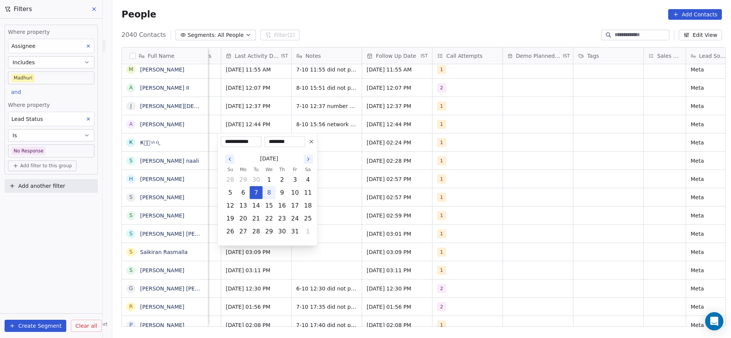
click at [267, 195] on button "8" at bounding box center [269, 193] width 12 height 12
type input "**********"
click at [456, 141] on html "On2Cook India Pvt. Ltd. Contacts People Marketing Workflows Campaigns Metrics &…" at bounding box center [365, 169] width 731 height 338
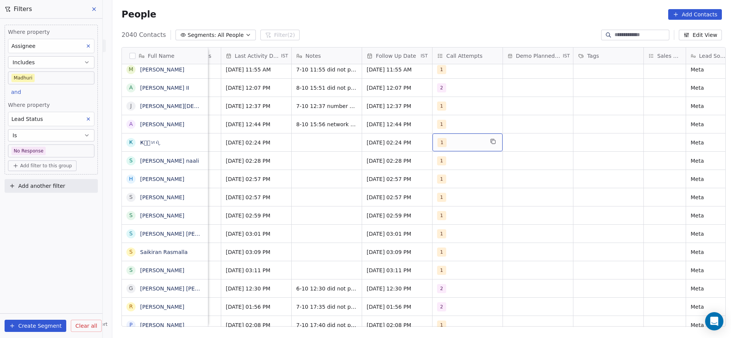
click at [454, 142] on div "1" at bounding box center [460, 142] width 46 height 9
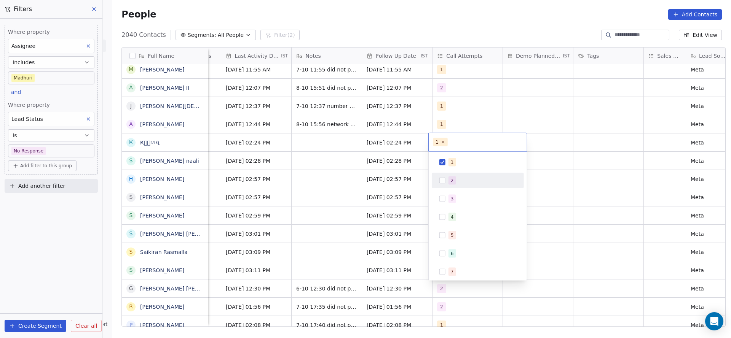
click at [450, 184] on span "2" at bounding box center [452, 181] width 8 height 8
drag, startPoint x: 449, startPoint y: 163, endPoint x: 310, endPoint y: 166, distance: 138.6
click at [447, 163] on div "1" at bounding box center [478, 162] width 86 height 12
click at [319, 164] on html "On2Cook India Pvt. Ltd. Contacts People Marketing Workflows Campaigns Metrics &…" at bounding box center [365, 169] width 731 height 338
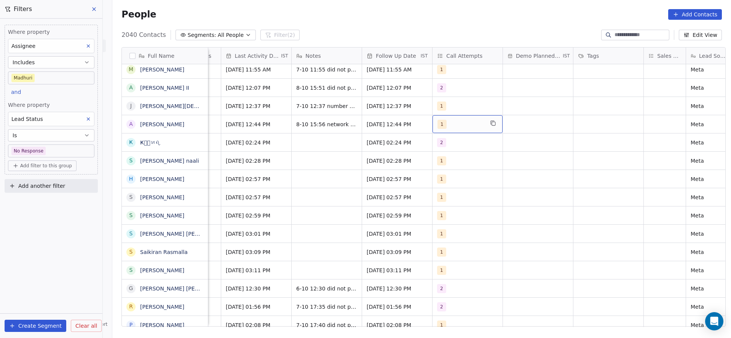
click at [437, 122] on span "1" at bounding box center [441, 124] width 9 height 9
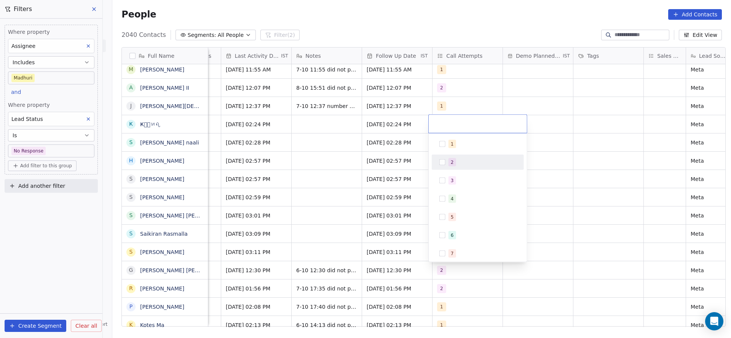
click at [451, 163] on div "2" at bounding box center [452, 162] width 3 height 7
click at [393, 146] on html "On2Cook India Pvt. Ltd. Contacts People Marketing Workflows Campaigns Metrics &…" at bounding box center [365, 169] width 731 height 338
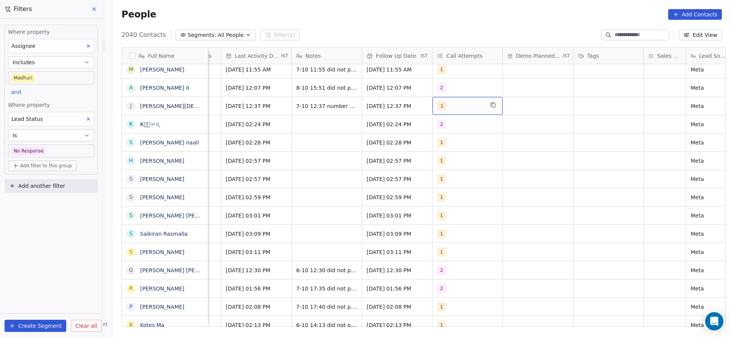
click at [437, 108] on span "1" at bounding box center [441, 106] width 9 height 9
click at [440, 144] on button "Suggestions" at bounding box center [442, 144] width 6 height 6
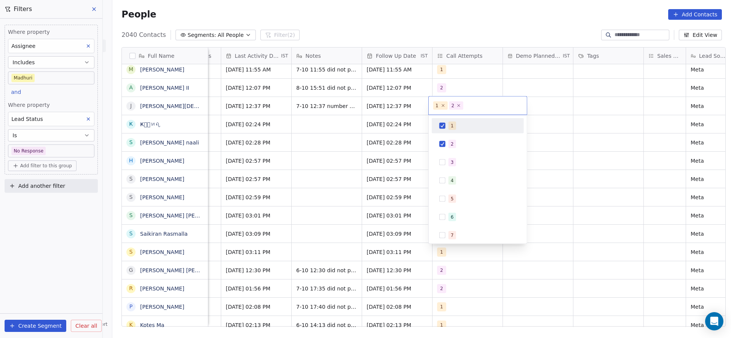
click at [447, 127] on div "1" at bounding box center [478, 126] width 86 height 12
click at [378, 126] on html "On2Cook India Pvt. Ltd. Contacts People Marketing Workflows Campaigns Metrics &…" at bounding box center [365, 169] width 731 height 338
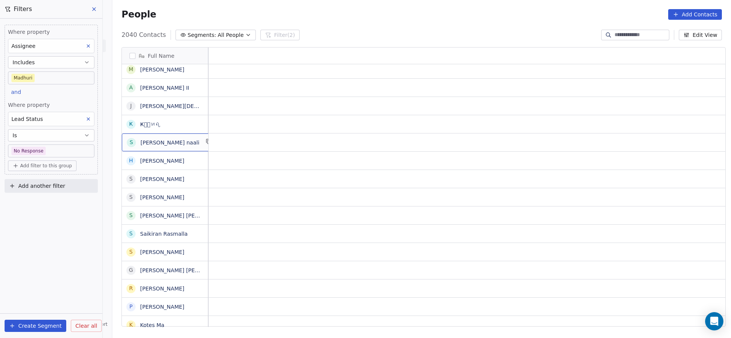
scroll to position [0, 0]
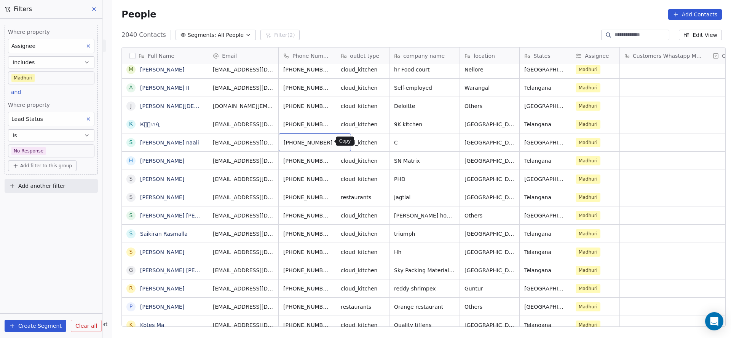
click at [339, 143] on icon "grid" at bounding box center [342, 142] width 6 height 6
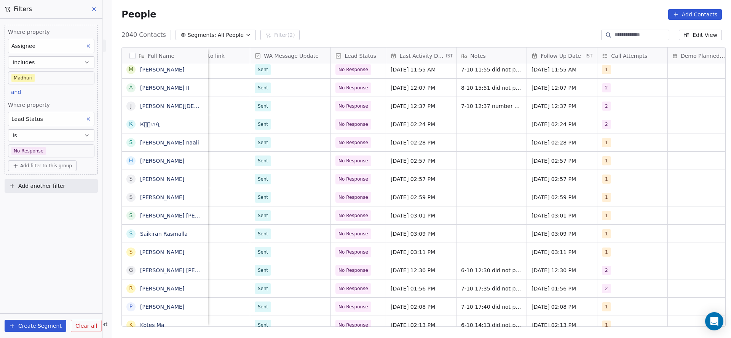
scroll to position [0, 789]
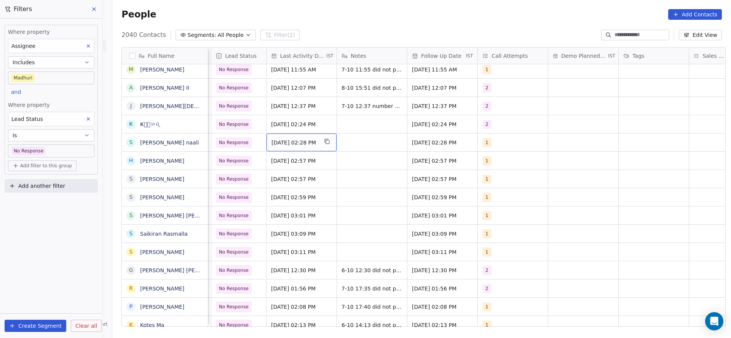
click at [273, 140] on span "Oct 07, 2025 02:28 PM" at bounding box center [294, 143] width 46 height 8
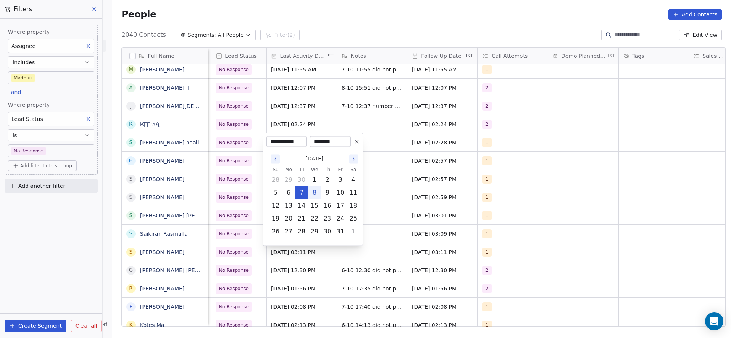
click at [315, 188] on button "8" at bounding box center [314, 193] width 12 height 12
type input "**********"
click at [388, 153] on html "On2Cook India Pvt. Ltd. Contacts People Marketing Workflows Campaigns Metrics &…" at bounding box center [365, 169] width 731 height 338
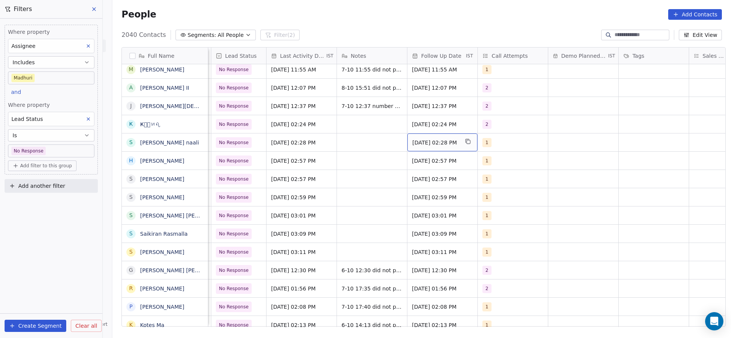
click at [426, 140] on span "Oct 14, 2025 02:28 PM" at bounding box center [435, 143] width 46 height 8
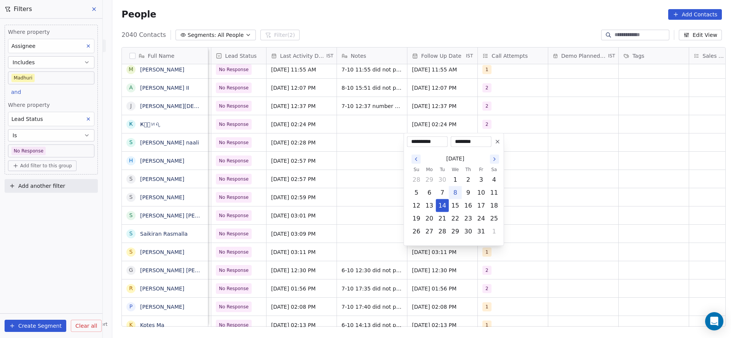
click at [493, 158] on icon "Go to the Next Month" at bounding box center [494, 159] width 6 height 6
click at [456, 229] on button "31" at bounding box center [455, 232] width 12 height 12
type input "**********"
click at [303, 171] on html "On2Cook India Pvt. Ltd. Contacts People Marketing Workflows Campaigns Metrics &…" at bounding box center [365, 169] width 731 height 338
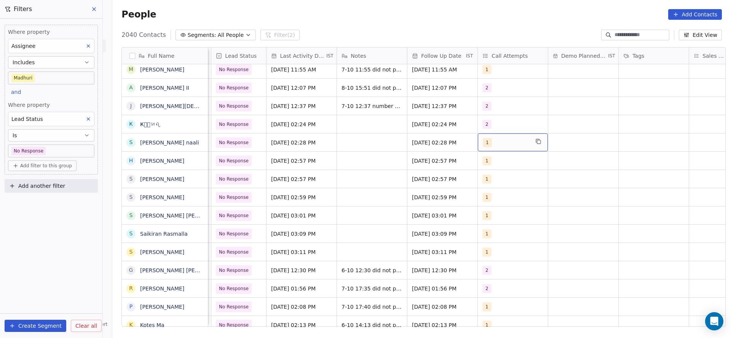
click at [510, 146] on div "1" at bounding box center [506, 142] width 46 height 9
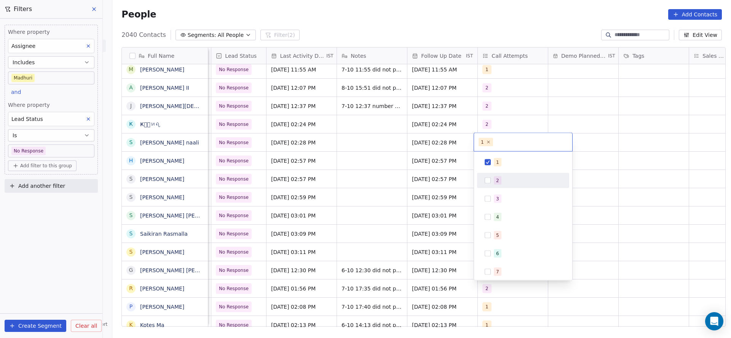
click at [499, 181] on span "2" at bounding box center [498, 181] width 8 height 8
click at [499, 164] on span "1" at bounding box center [498, 162] width 8 height 8
click at [434, 178] on html "On2Cook India Pvt. Ltd. Contacts People Marketing Workflows Campaigns Metrics &…" at bounding box center [365, 169] width 731 height 338
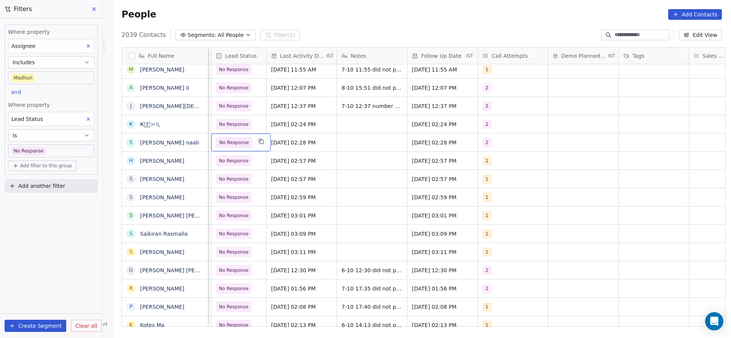
click at [243, 143] on span "No Response" at bounding box center [234, 142] width 36 height 11
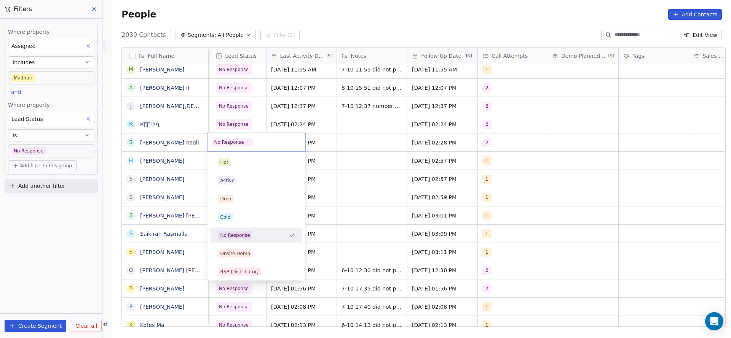
click at [343, 138] on html "On2Cook India Pvt. Ltd. Contacts People Marketing Workflows Campaigns Metrics &…" at bounding box center [365, 169] width 731 height 338
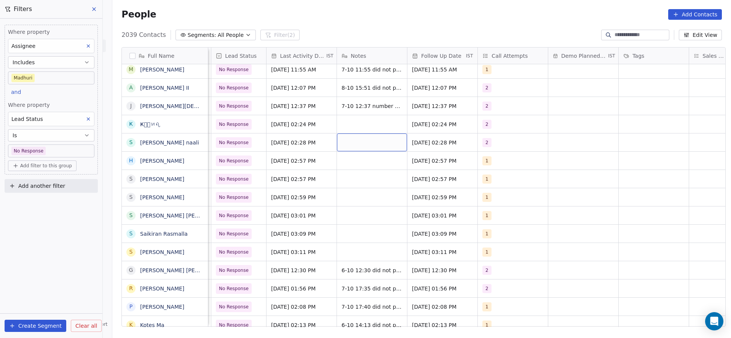
click at [343, 142] on div "grid" at bounding box center [372, 143] width 70 height 18
type textarea "**********"
click at [250, 173] on html "On2Cook India Pvt. Ltd. Contacts People Marketing Workflows Campaigns Metrics &…" at bounding box center [365, 169] width 731 height 338
click at [247, 142] on div "No Response" at bounding box center [240, 143] width 59 height 18
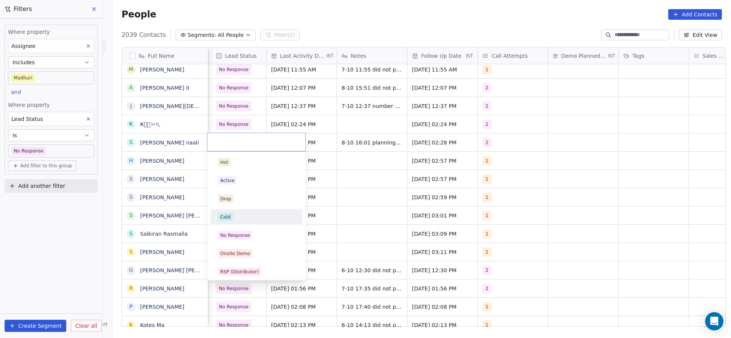
click at [236, 214] on div "Cold" at bounding box center [256, 217] width 77 height 8
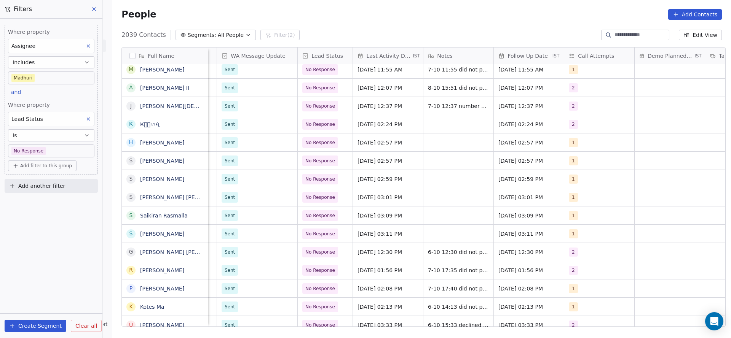
scroll to position [0, 712]
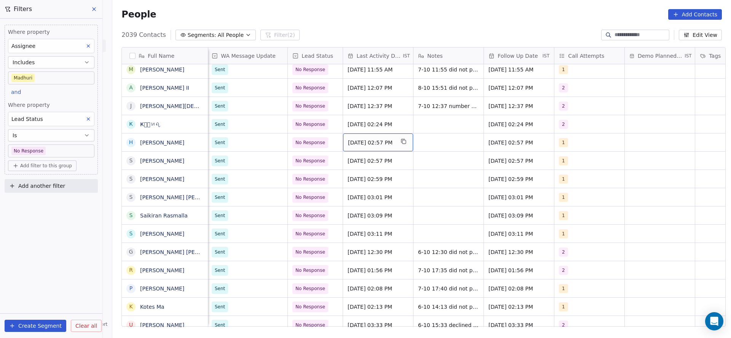
click at [380, 143] on span "Oct 07, 2025 02:57 PM" at bounding box center [371, 143] width 46 height 8
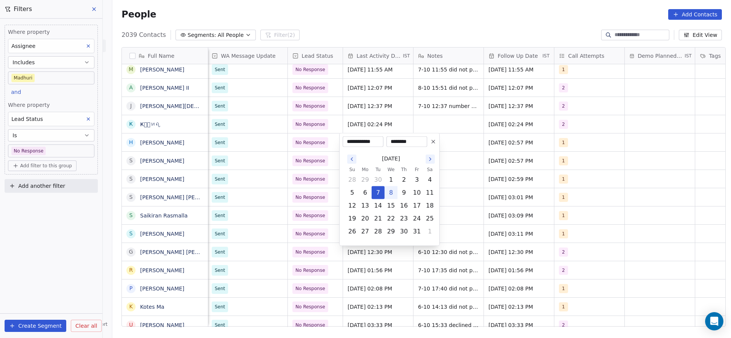
click at [389, 193] on button "8" at bounding box center [391, 193] width 12 height 12
type input "**********"
drag, startPoint x: 291, startPoint y: 192, endPoint x: 485, endPoint y: 130, distance: 203.7
click at [292, 185] on html "On2Cook India Pvt. Ltd. Contacts People Marketing Workflows Campaigns Metrics &…" at bounding box center [365, 169] width 731 height 338
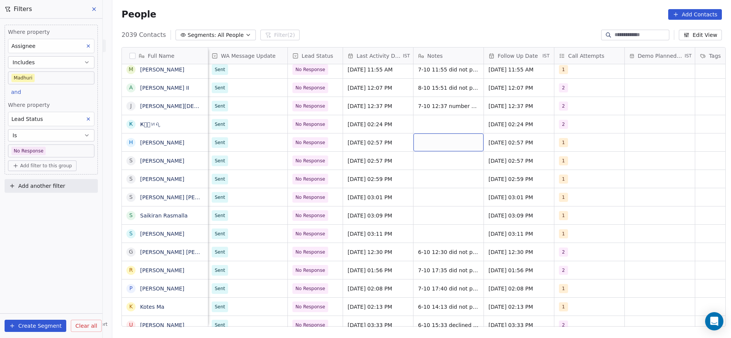
click at [440, 140] on div "grid" at bounding box center [448, 143] width 70 height 18
type textarea "**********"
click at [359, 180] on html "On2Cook India Pvt. Ltd. Contacts People Marketing Workflows Campaigns Metrics &…" at bounding box center [365, 169] width 731 height 338
click at [311, 135] on div "No Response" at bounding box center [317, 143] width 59 height 18
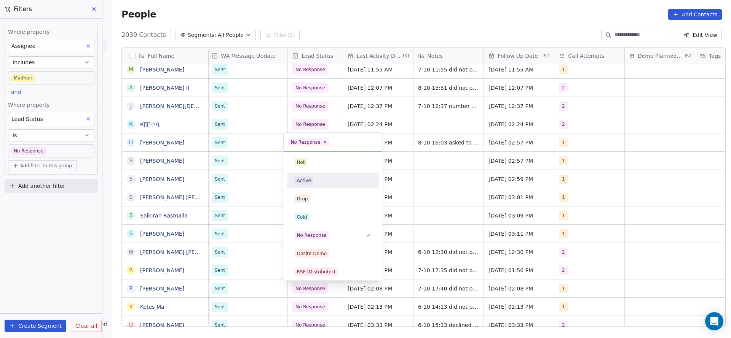
click at [311, 184] on span "Active" at bounding box center [304, 181] width 19 height 8
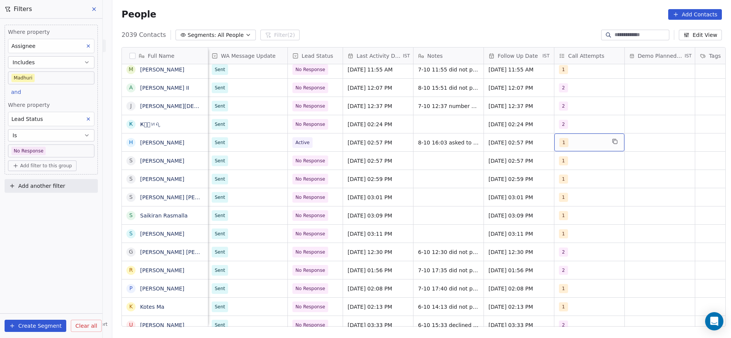
click at [588, 144] on div "1" at bounding box center [582, 142] width 46 height 9
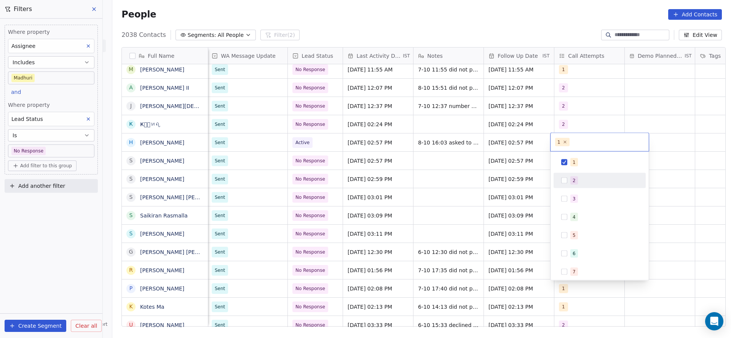
click at [571, 182] on span "2" at bounding box center [574, 181] width 8 height 8
drag, startPoint x: 577, startPoint y: 163, endPoint x: 515, endPoint y: 167, distance: 62.2
click at [571, 162] on div "1" at bounding box center [604, 162] width 68 height 8
click at [475, 178] on html "On2Cook India Pvt. Ltd. Contacts People Marketing Workflows Campaigns Metrics &…" at bounding box center [365, 169] width 731 height 338
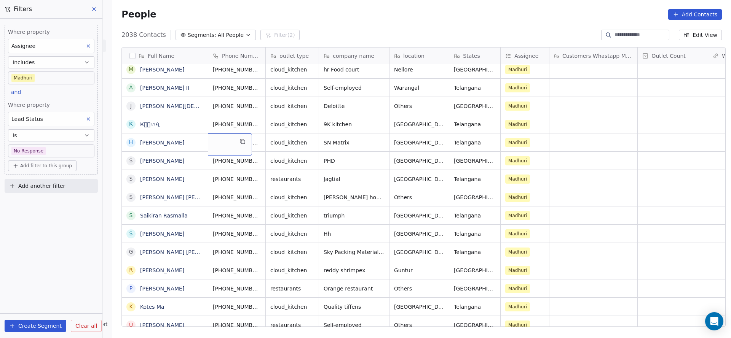
scroll to position [0, 0]
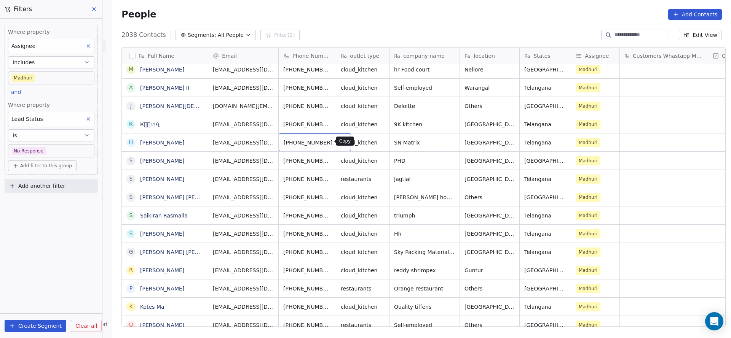
click at [340, 139] on icon "grid" at bounding box center [341, 140] width 3 height 3
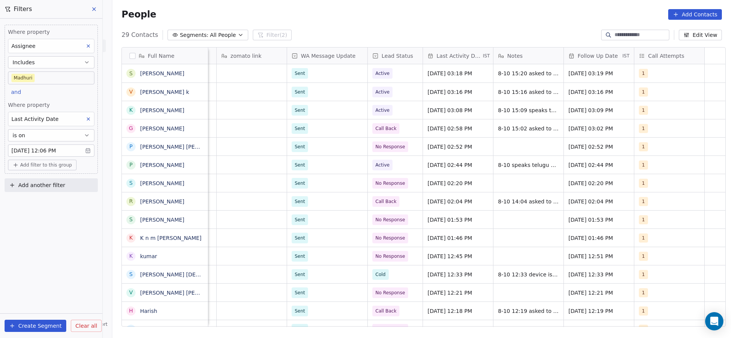
scroll to position [0, 264]
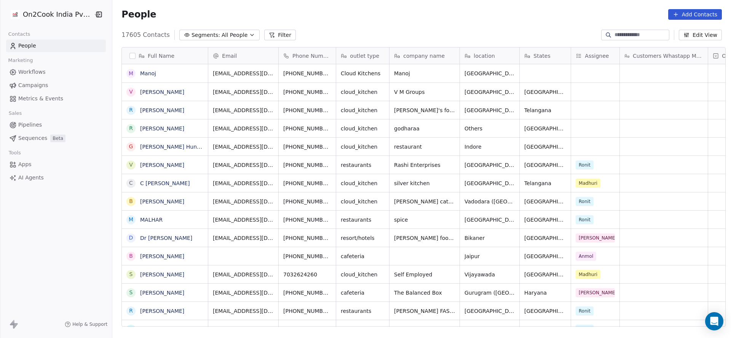
scroll to position [289, 613]
click at [616, 32] on input at bounding box center [640, 35] width 53 height 8
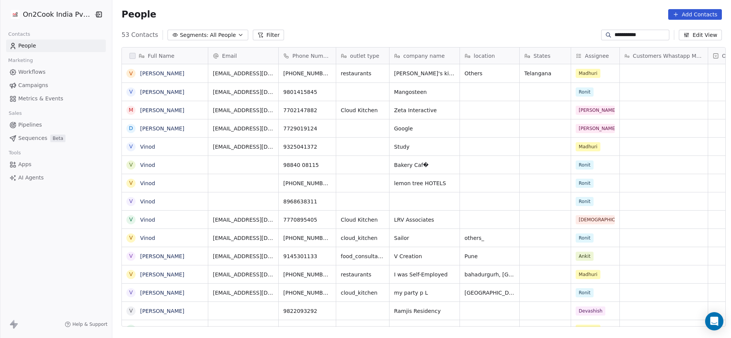
type input "**********"
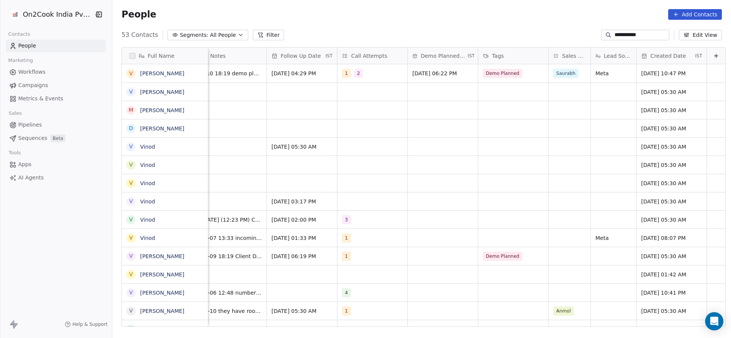
scroll to position [0, 938]
click at [564, 80] on div "Saurabh" at bounding box center [573, 73] width 49 height 18
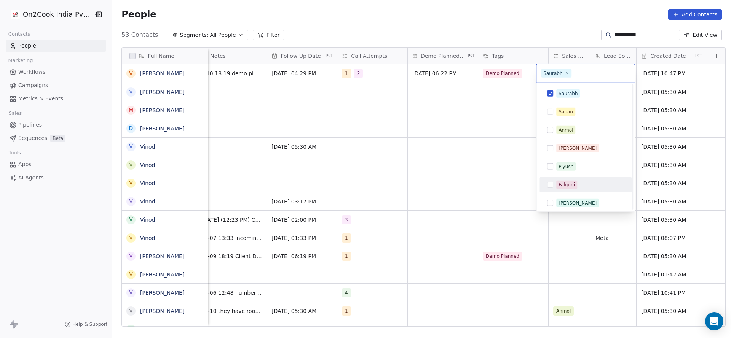
scroll to position [75, 0]
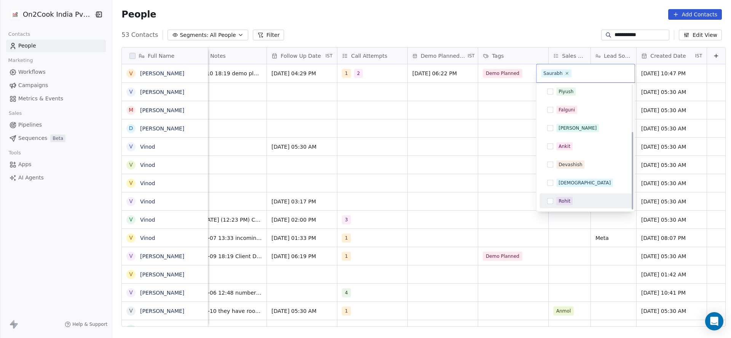
click at [560, 199] on div "Rohit" at bounding box center [564, 201] width 12 height 7
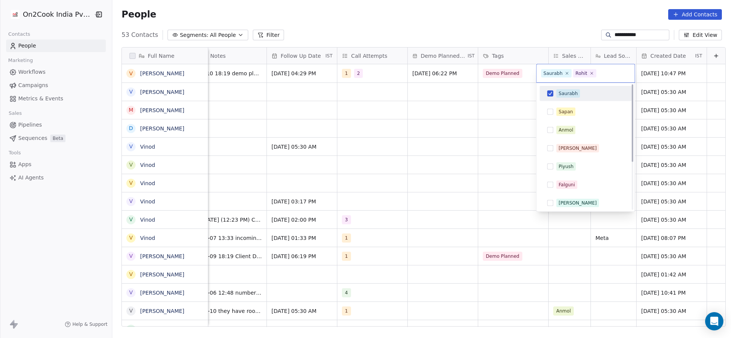
click at [564, 94] on div "Saurabh" at bounding box center [567, 93] width 19 height 7
click at [440, 110] on html "**********" at bounding box center [365, 169] width 731 height 338
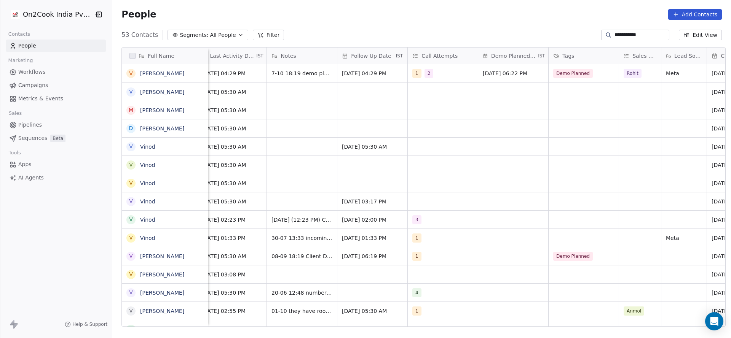
scroll to position [0, 938]
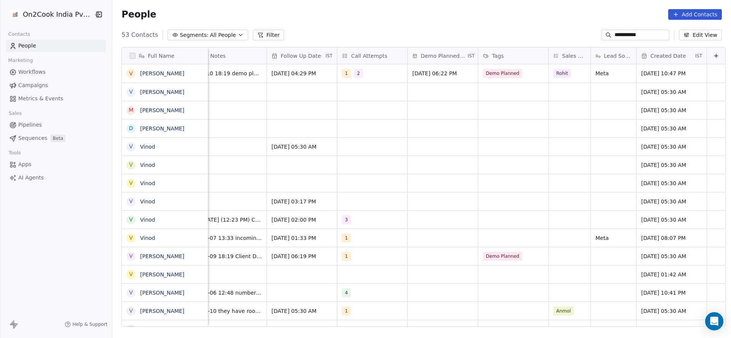
click at [629, 35] on input "**********" at bounding box center [640, 35] width 53 height 8
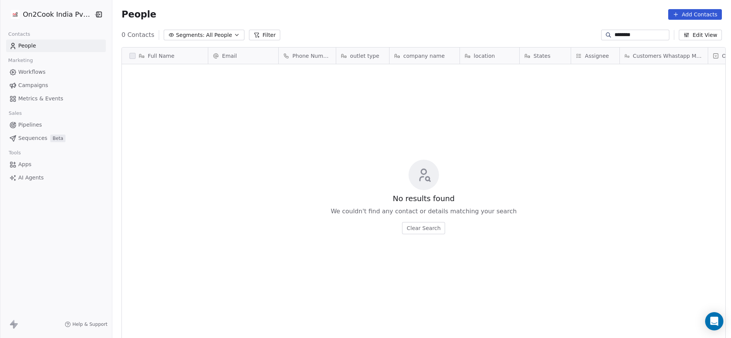
scroll to position [289, 613]
click at [614, 36] on input "********" at bounding box center [640, 35] width 53 height 8
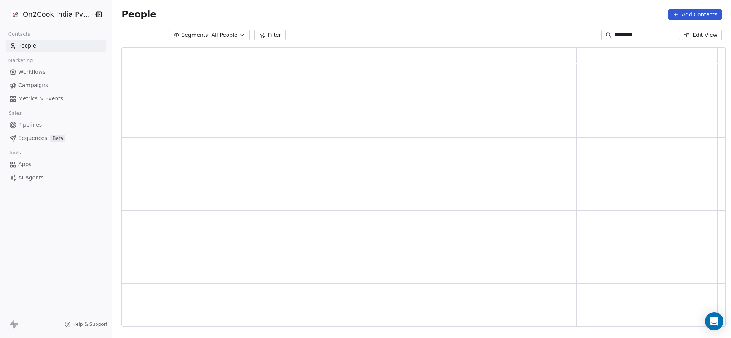
scroll to position [271, 595]
click at [640, 33] on input "*********" at bounding box center [640, 35] width 53 height 8
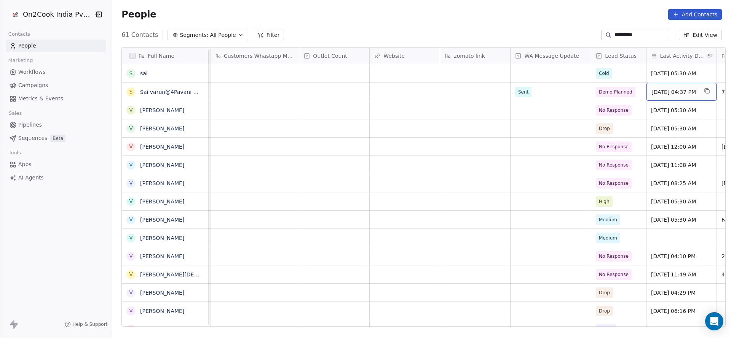
scroll to position [0, 479]
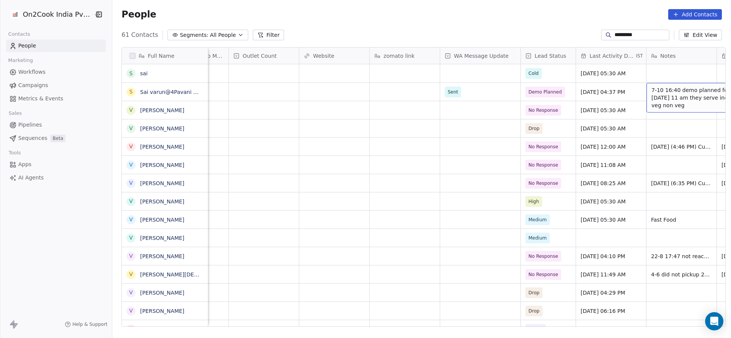
click at [633, 38] on input "*********" at bounding box center [640, 35] width 53 height 8
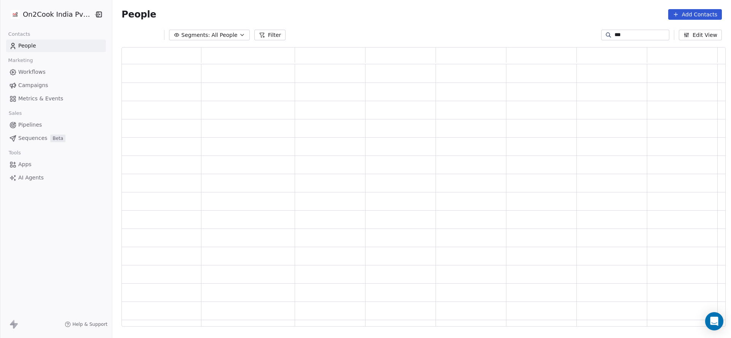
scroll to position [0, 0]
type input "*"
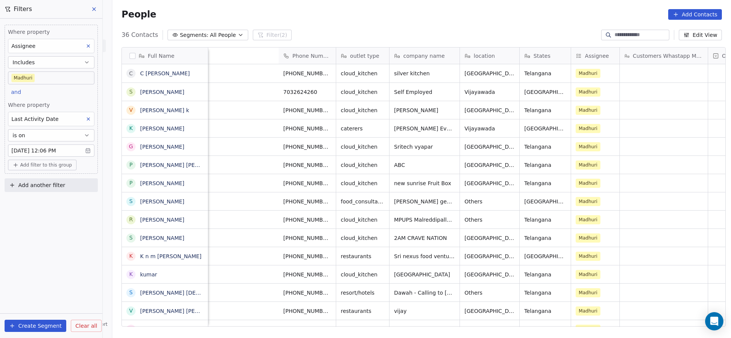
scroll to position [289, 613]
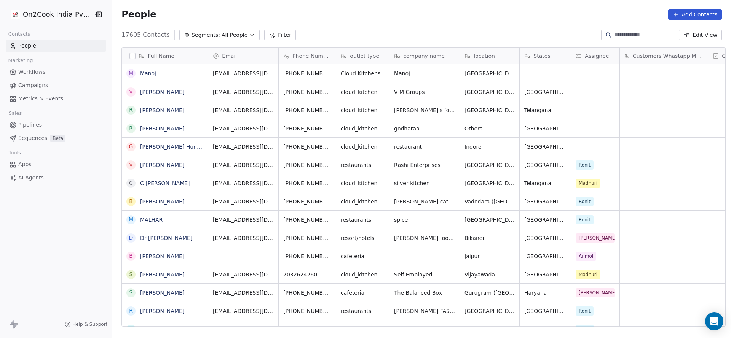
scroll to position [289, 613]
